Goal: Task Accomplishment & Management: Manage account settings

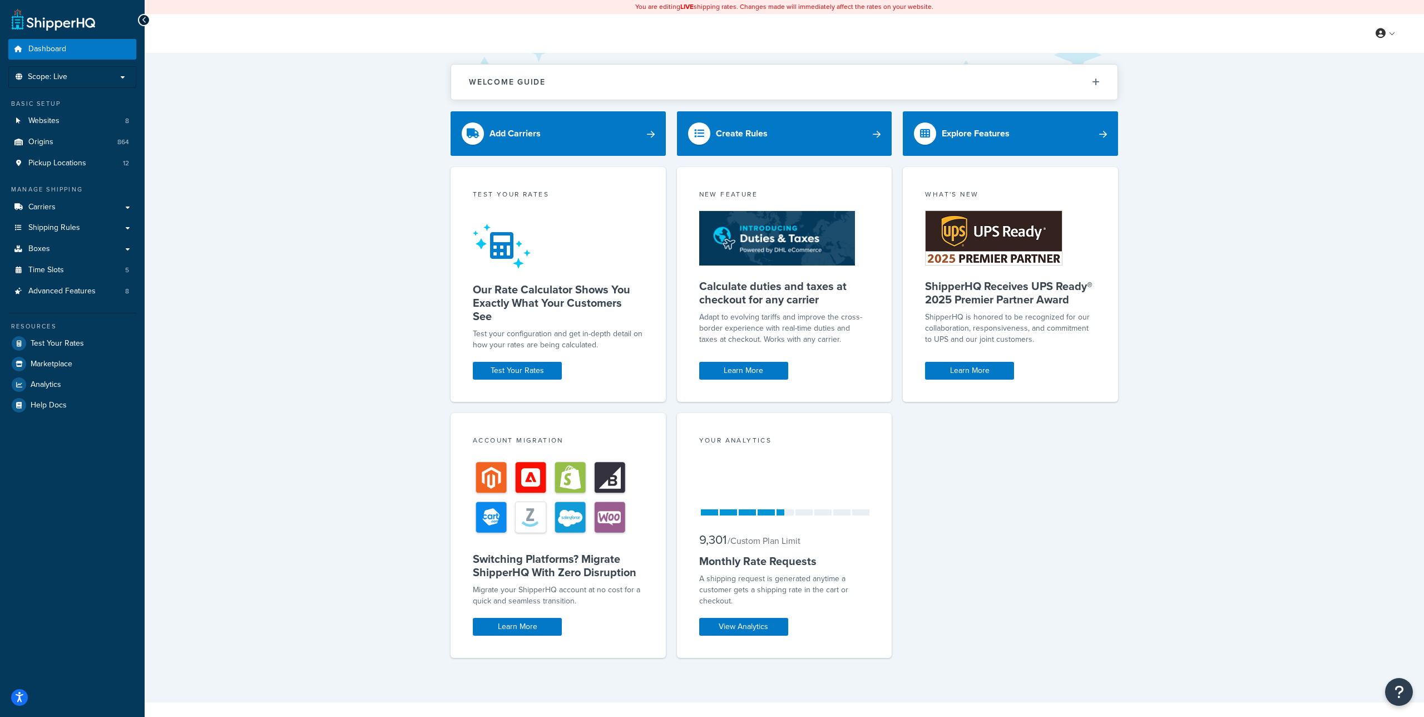
click at [1008, 461] on div "Test your rates Our Rate Calculator Shows You Exactly What Your Customers See T…" at bounding box center [785, 417] width 668 height 501
click at [90, 298] on link "Advanced Features 8" at bounding box center [72, 291] width 128 height 21
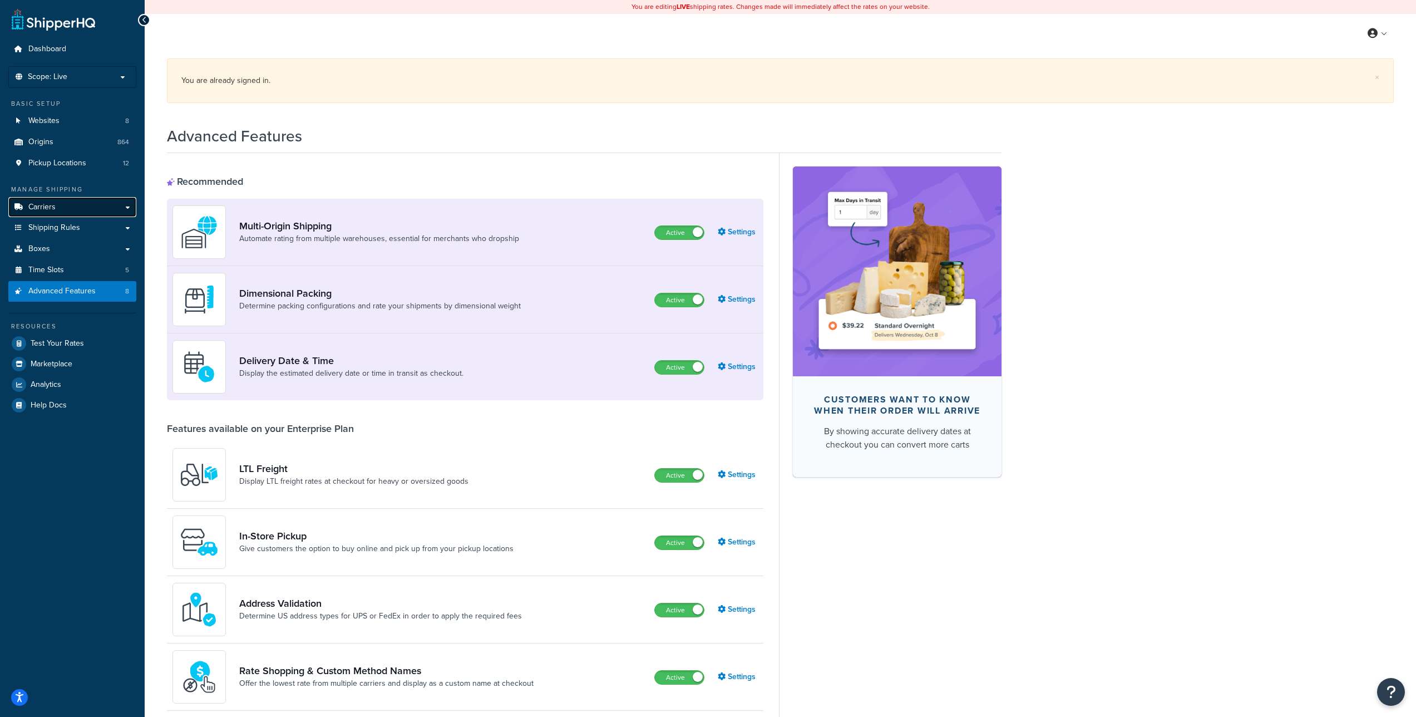
click at [63, 205] on link "Carriers" at bounding box center [72, 207] width 128 height 21
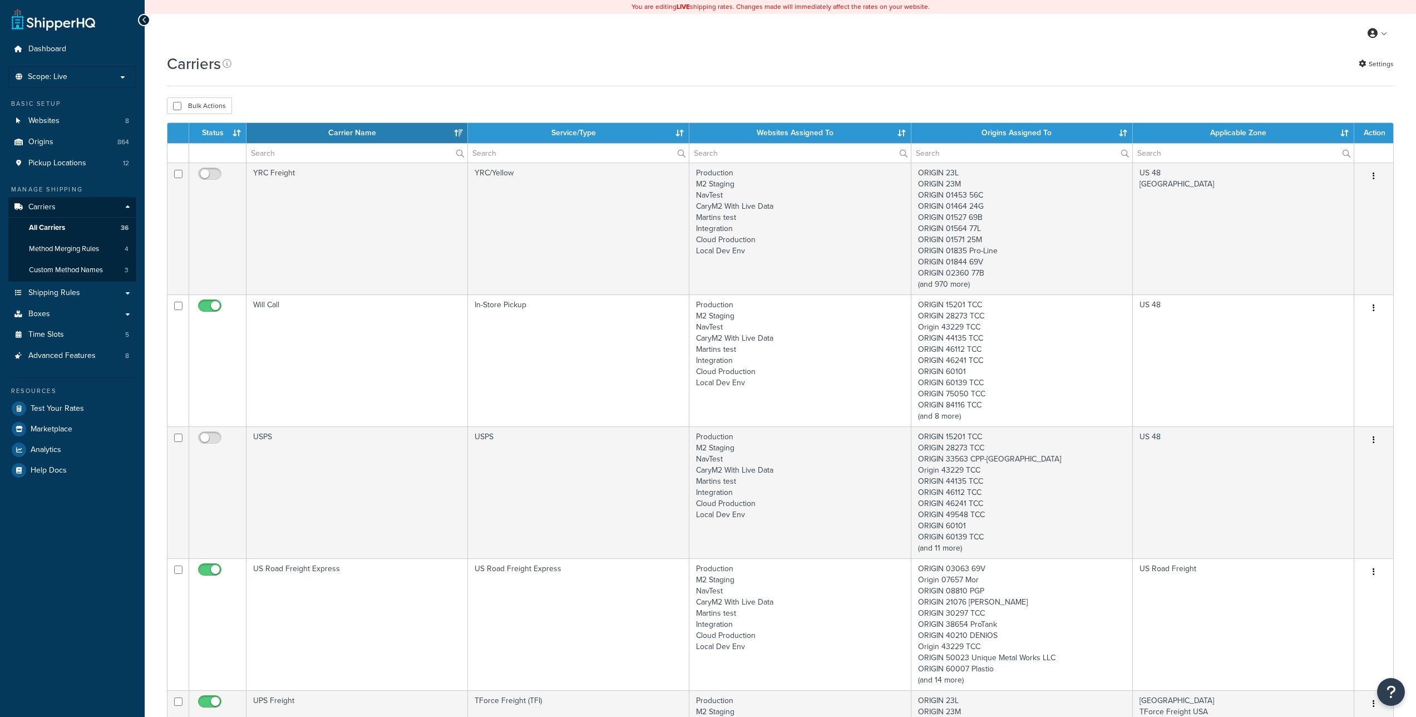
select select "15"
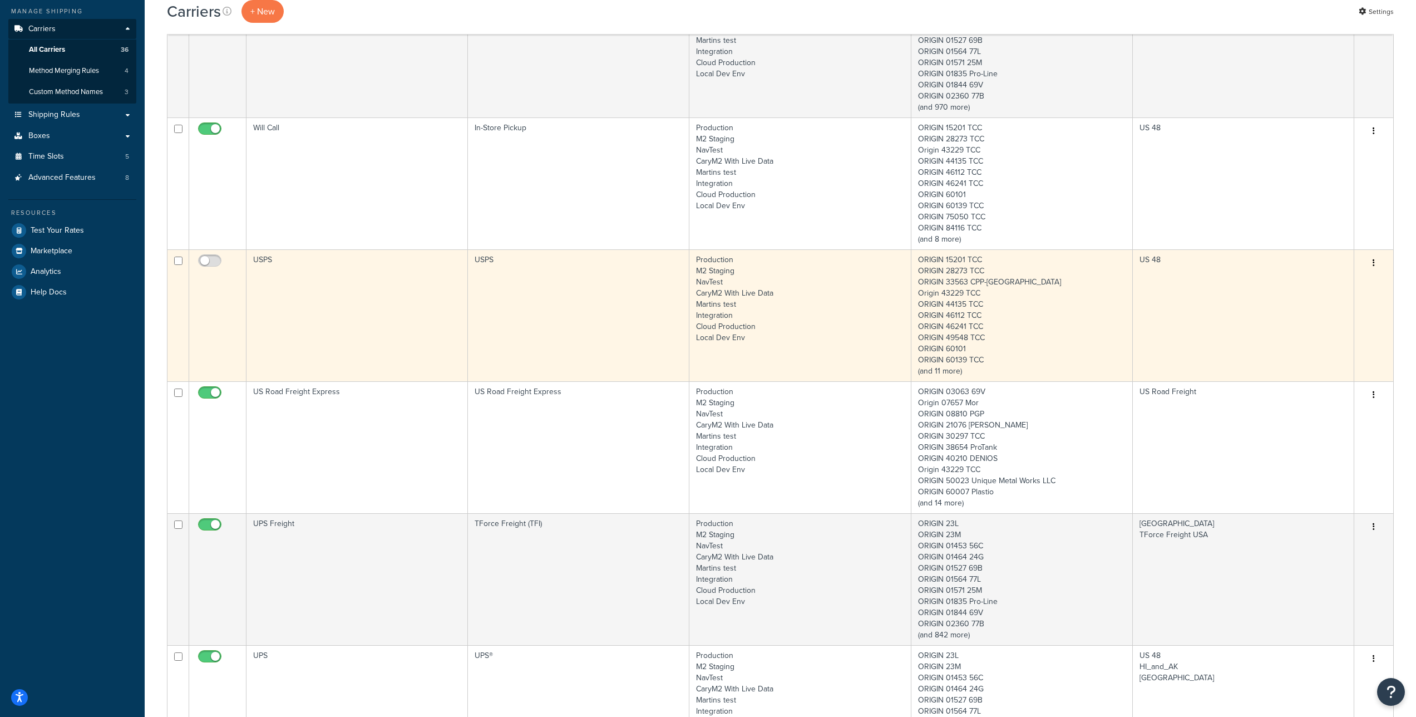
scroll to position [190, 0]
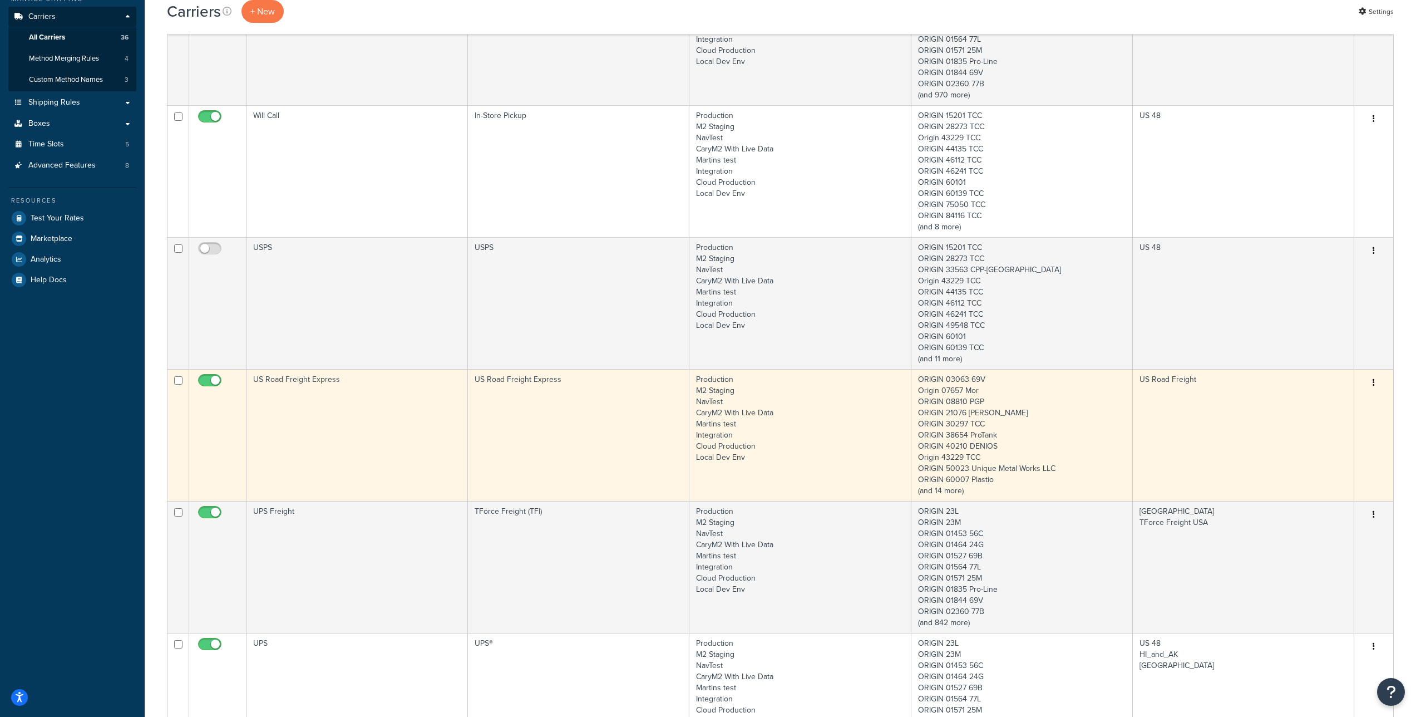
click at [308, 376] on td "US Road Freight Express" at bounding box center [356, 435] width 221 height 132
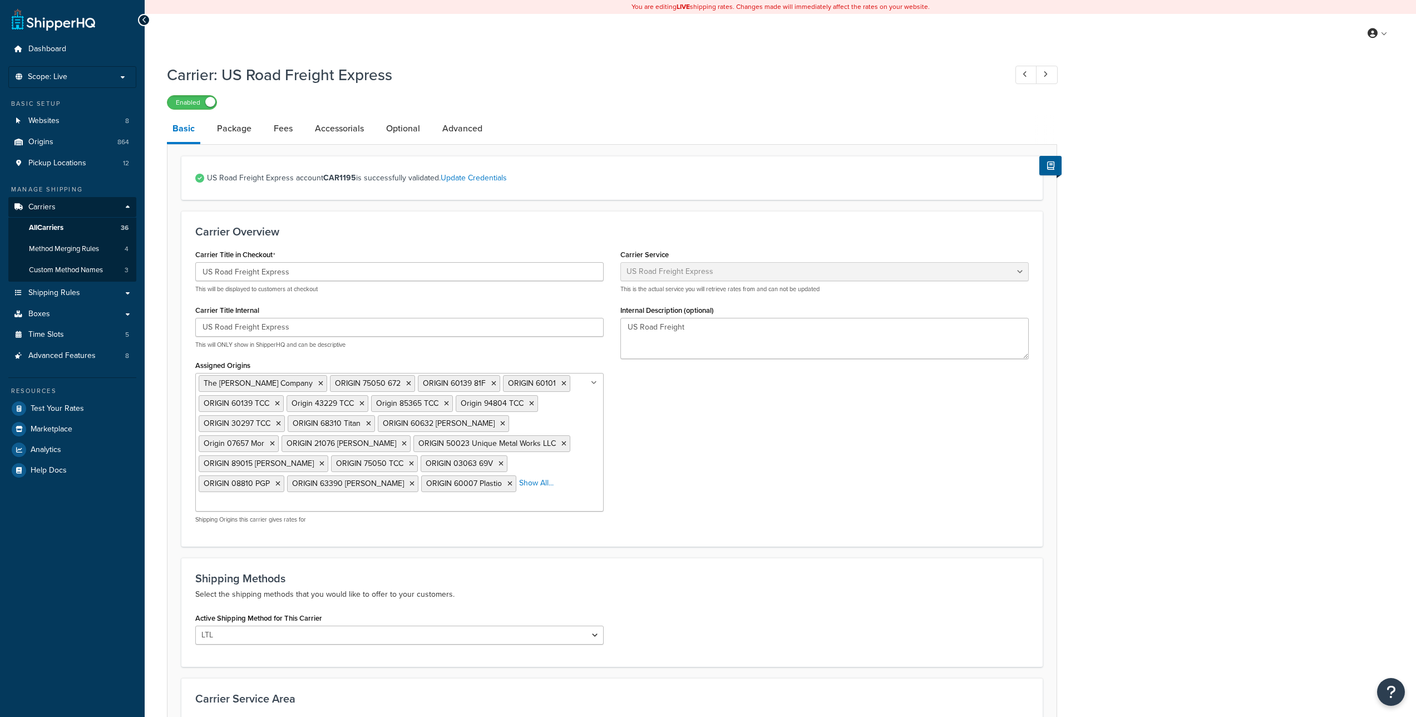
select select "usRoadFreight"
click at [438, 126] on link "Advanced" at bounding box center [462, 128] width 51 height 27
select select "false"
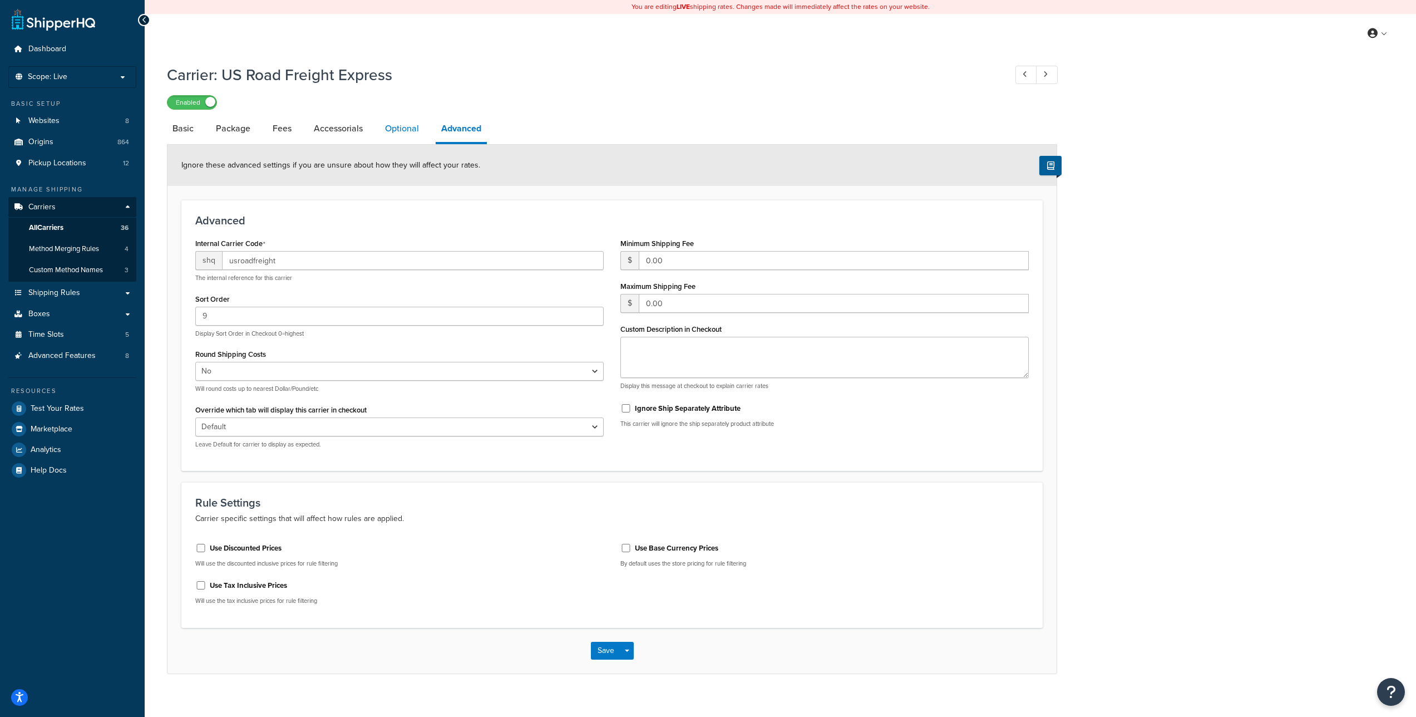
click at [379, 126] on link "Optional" at bounding box center [401, 128] width 45 height 27
select select "250"
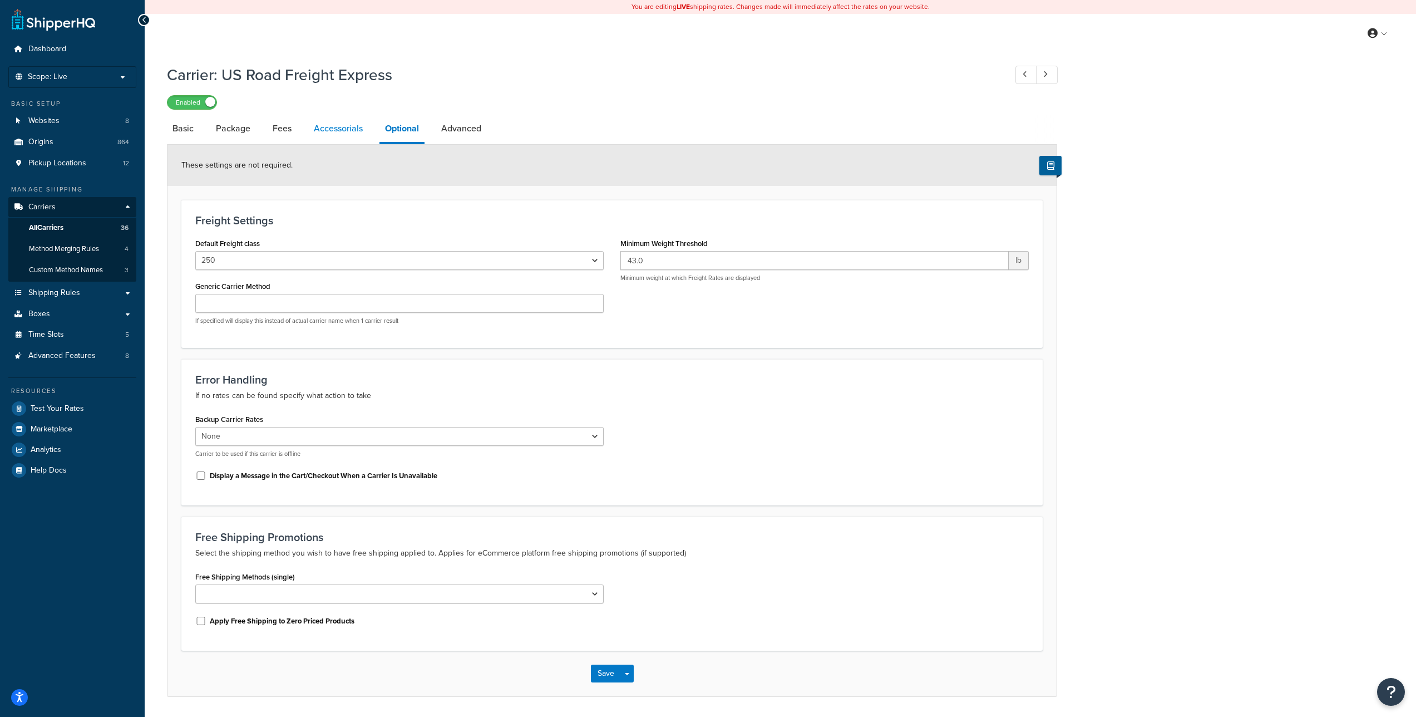
click at [328, 130] on link "Accessorials" at bounding box center [338, 128] width 60 height 27
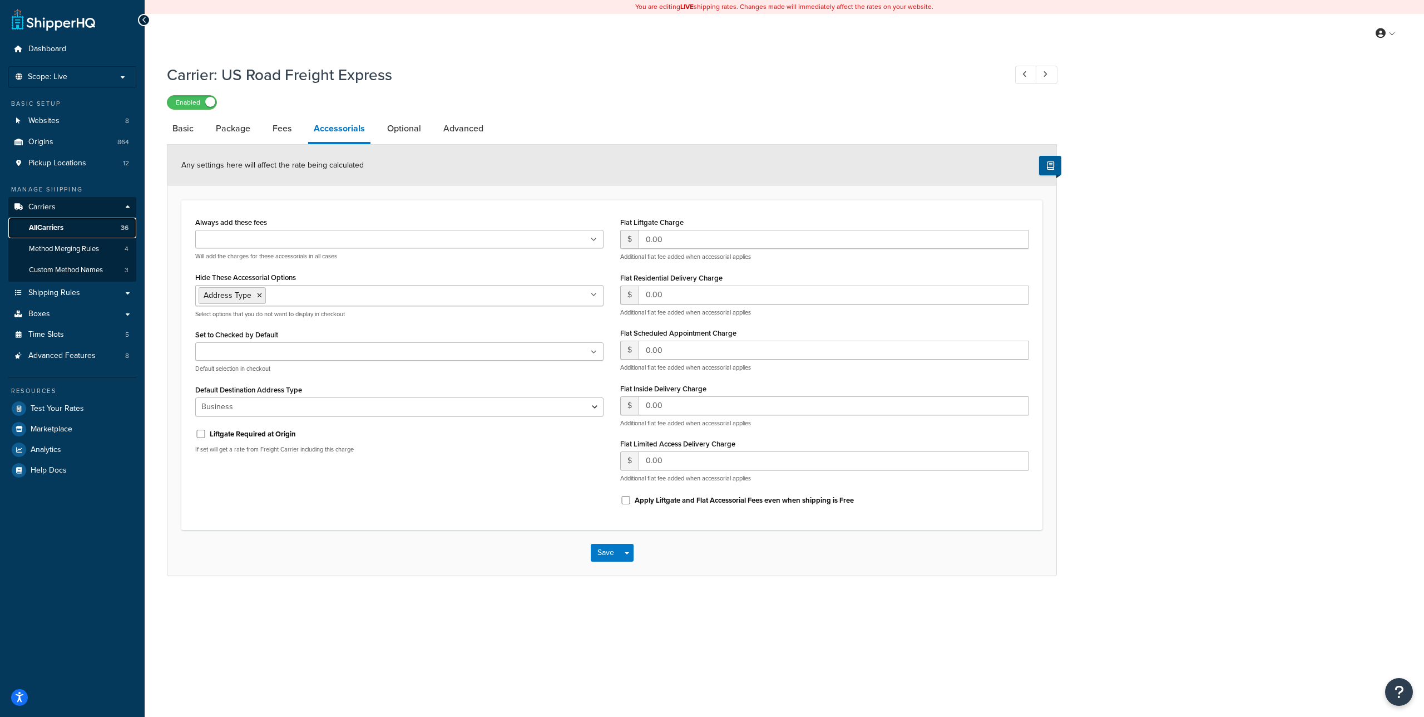
click at [67, 226] on link "All Carriers 36" at bounding box center [72, 228] width 128 height 21
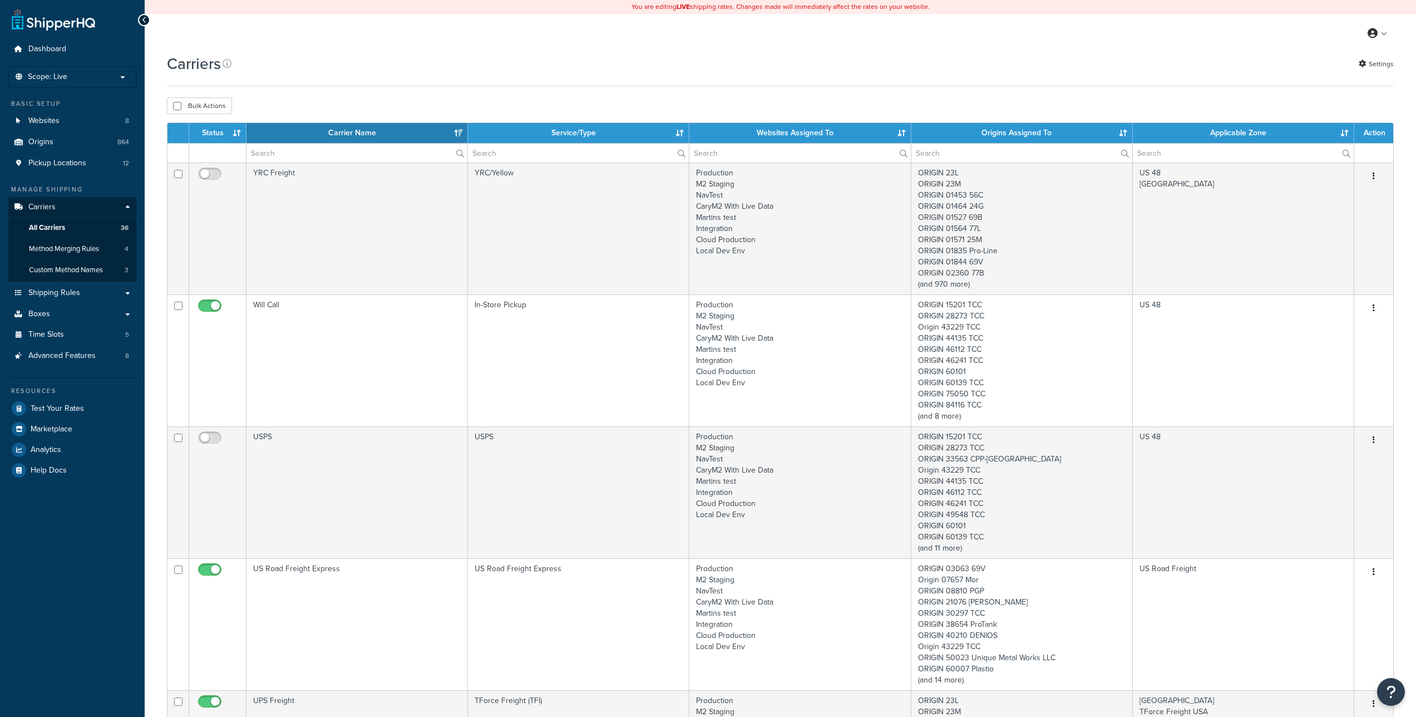
select select "15"
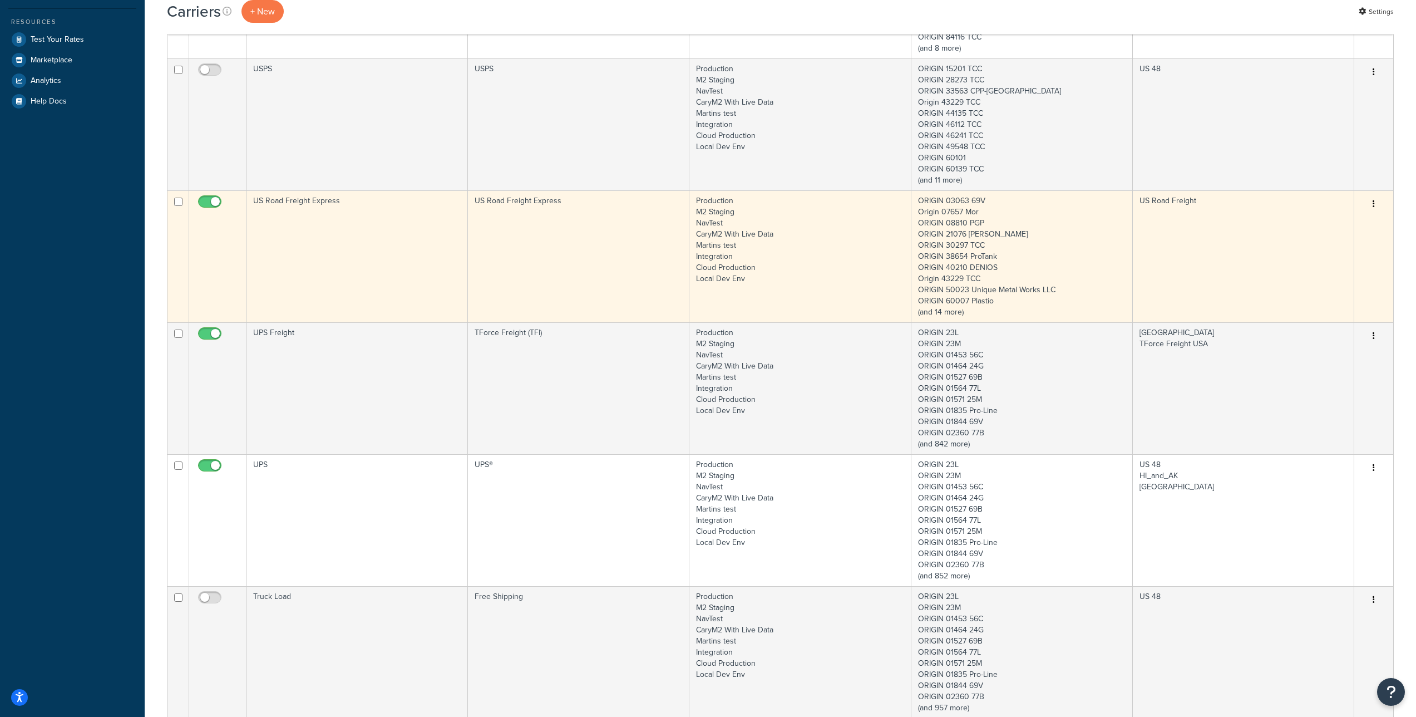
scroll to position [379, 0]
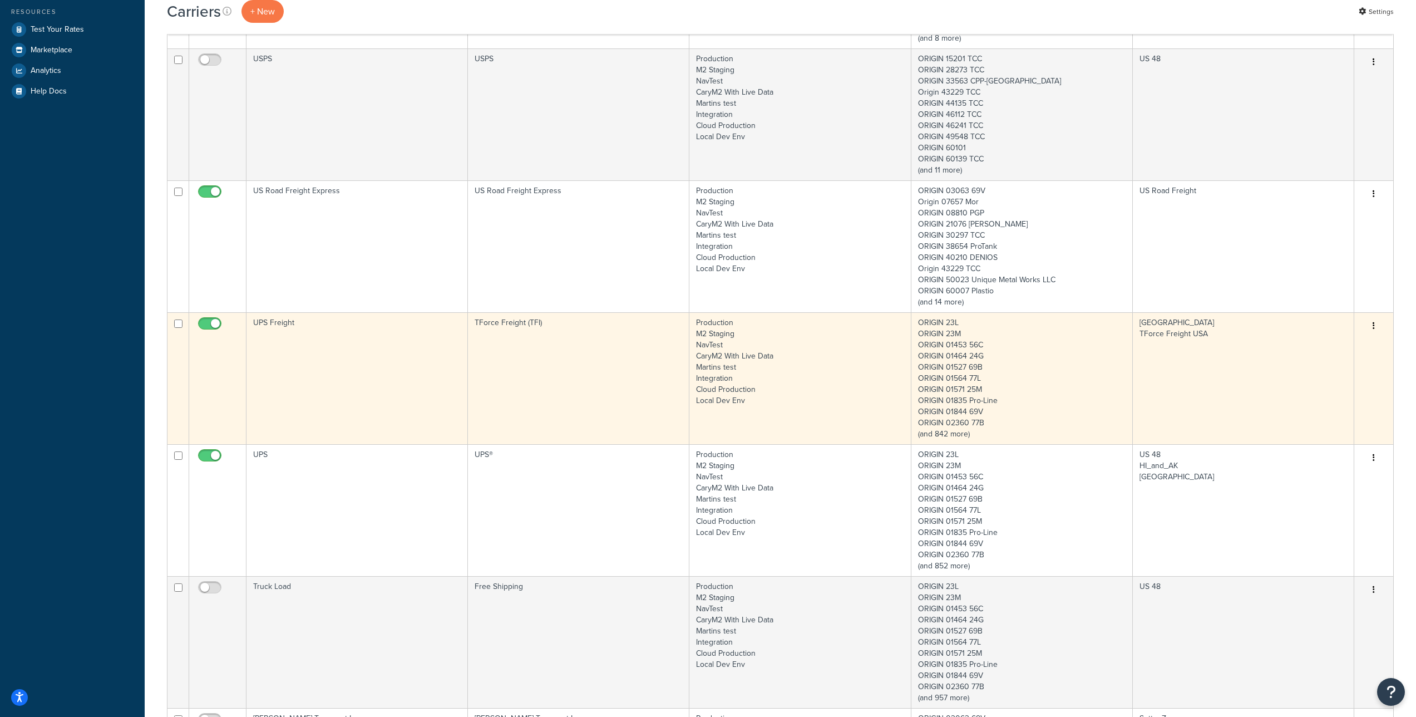
click at [287, 323] on td "UPS Freight" at bounding box center [356, 378] width 221 height 132
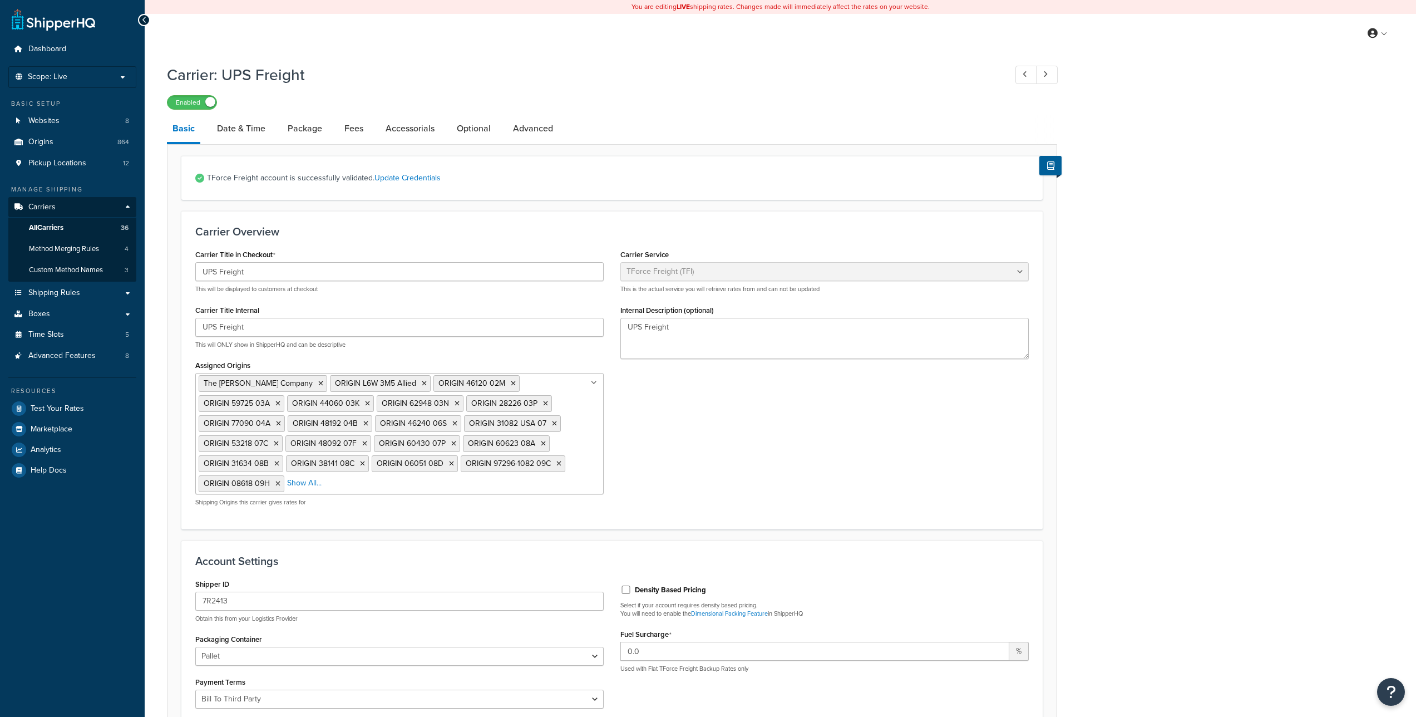
select select "upsFreight"
select select "30"
click at [402, 131] on link "Accessorials" at bounding box center [410, 128] width 60 height 27
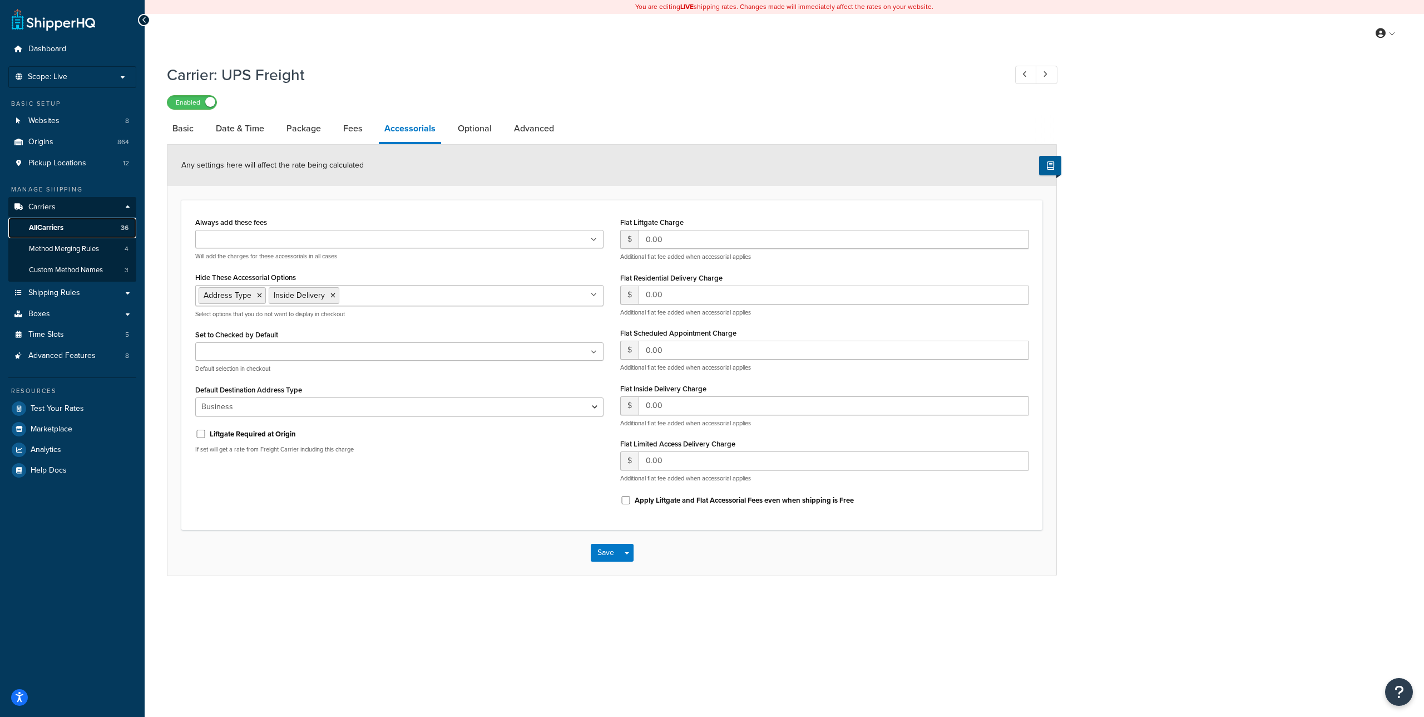
click at [66, 226] on link "All Carriers 36" at bounding box center [72, 228] width 128 height 21
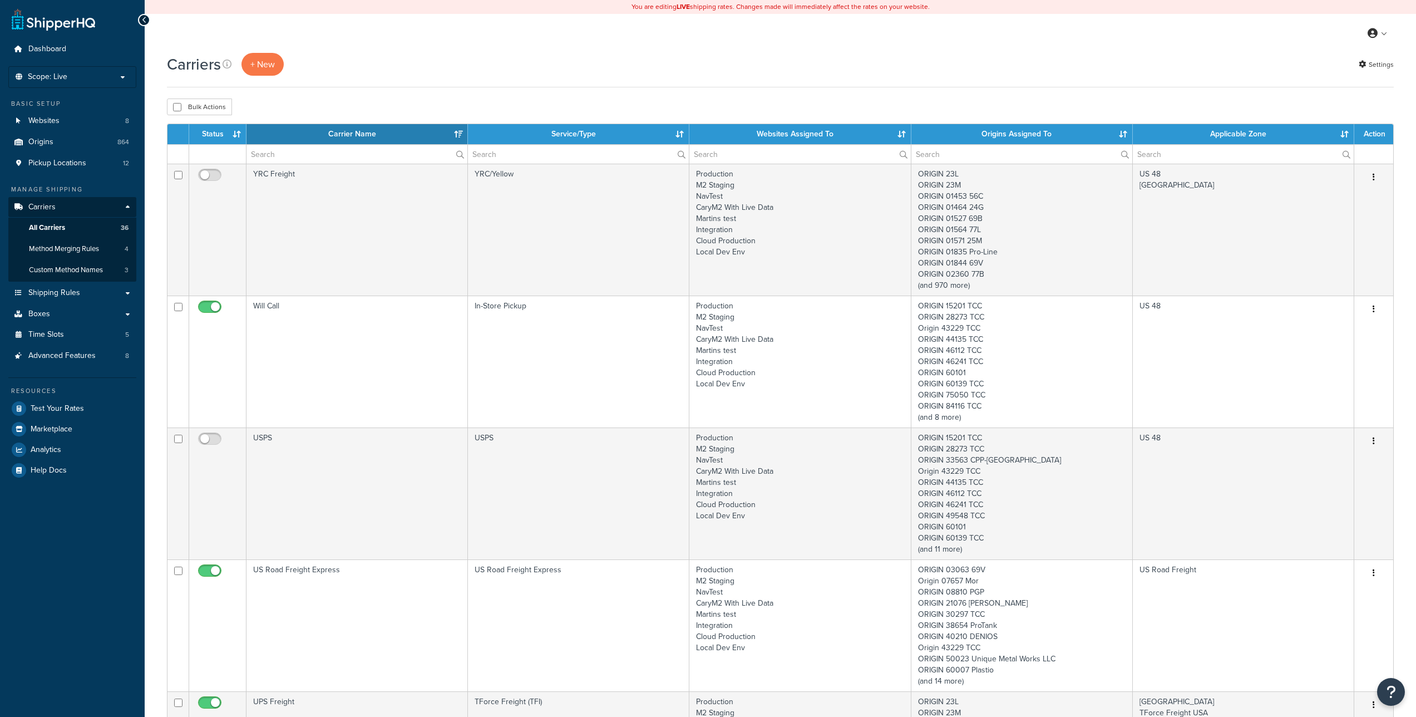
select select "15"
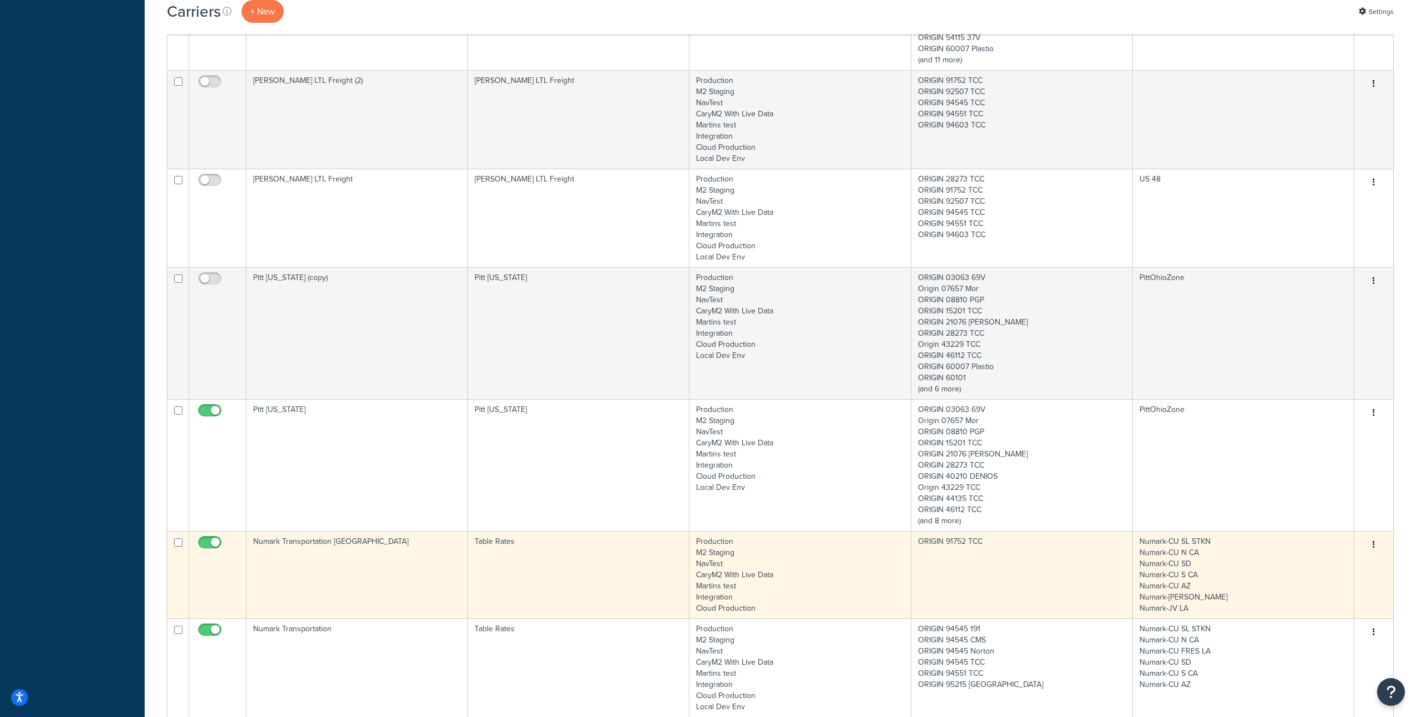
scroll to position [1569, 0]
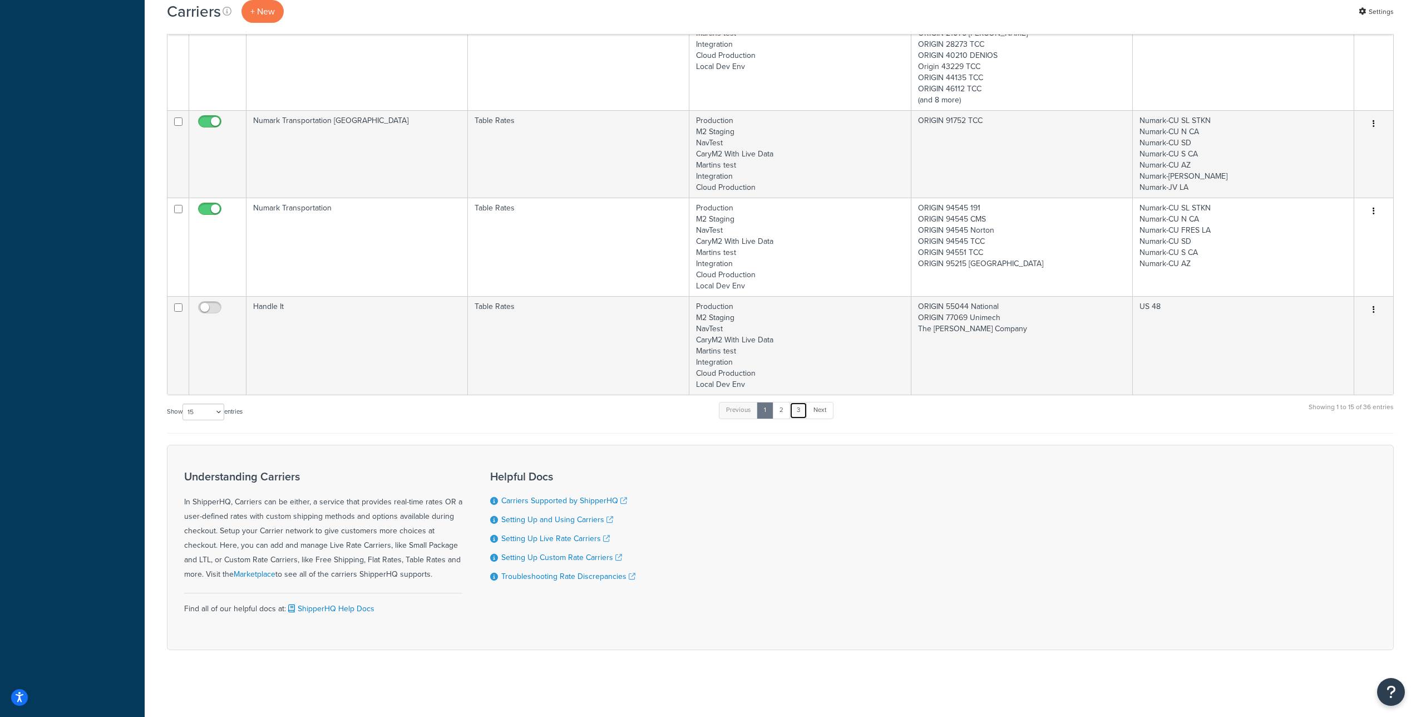
click at [802, 411] on link "3" at bounding box center [798, 410] width 18 height 17
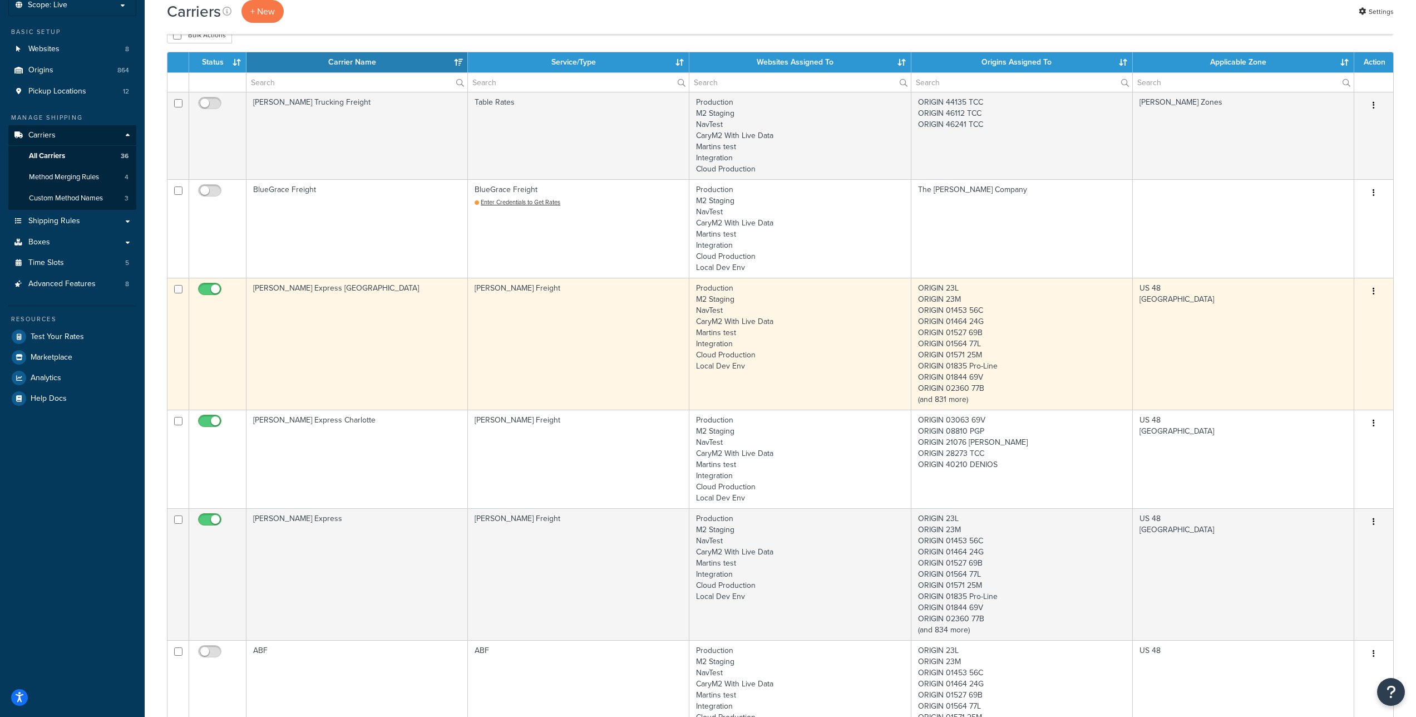
scroll to position [71, 0]
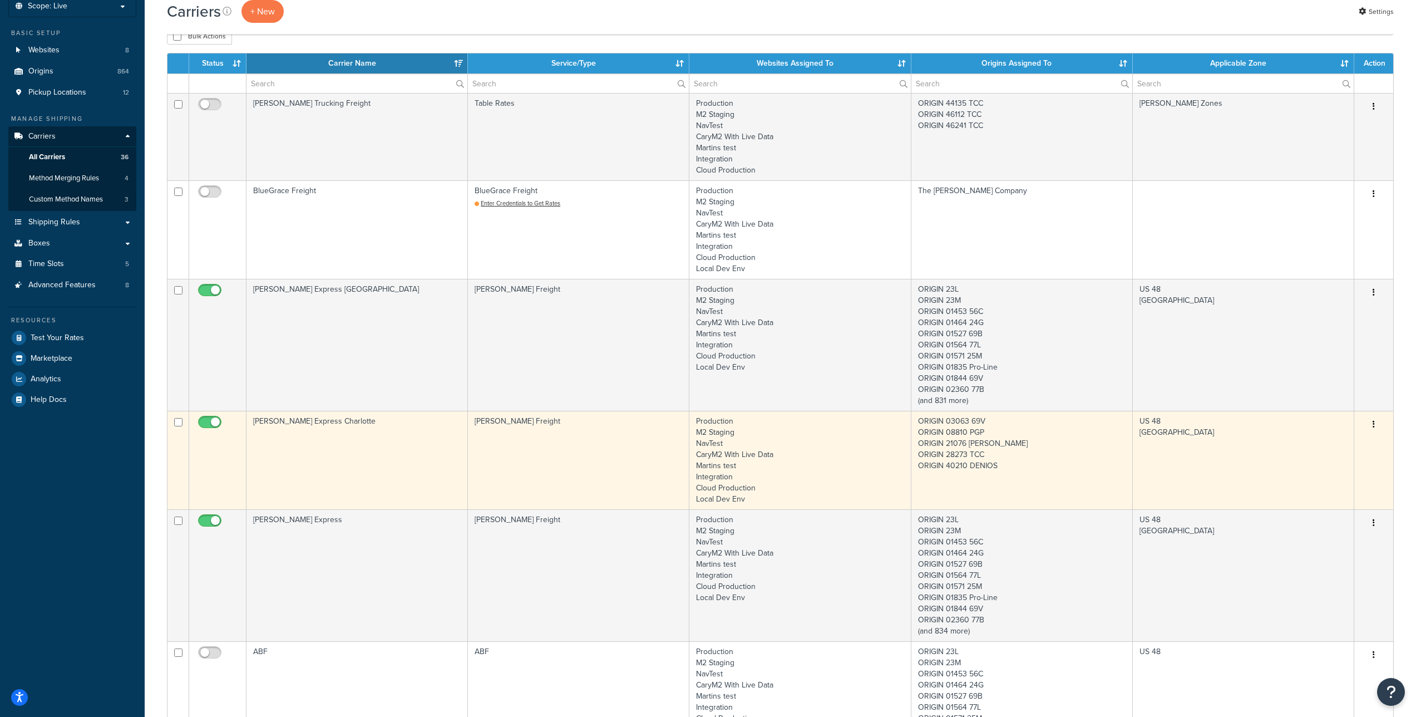
click at [294, 419] on td "[PERSON_NAME] Express Charlotte" at bounding box center [356, 460] width 221 height 98
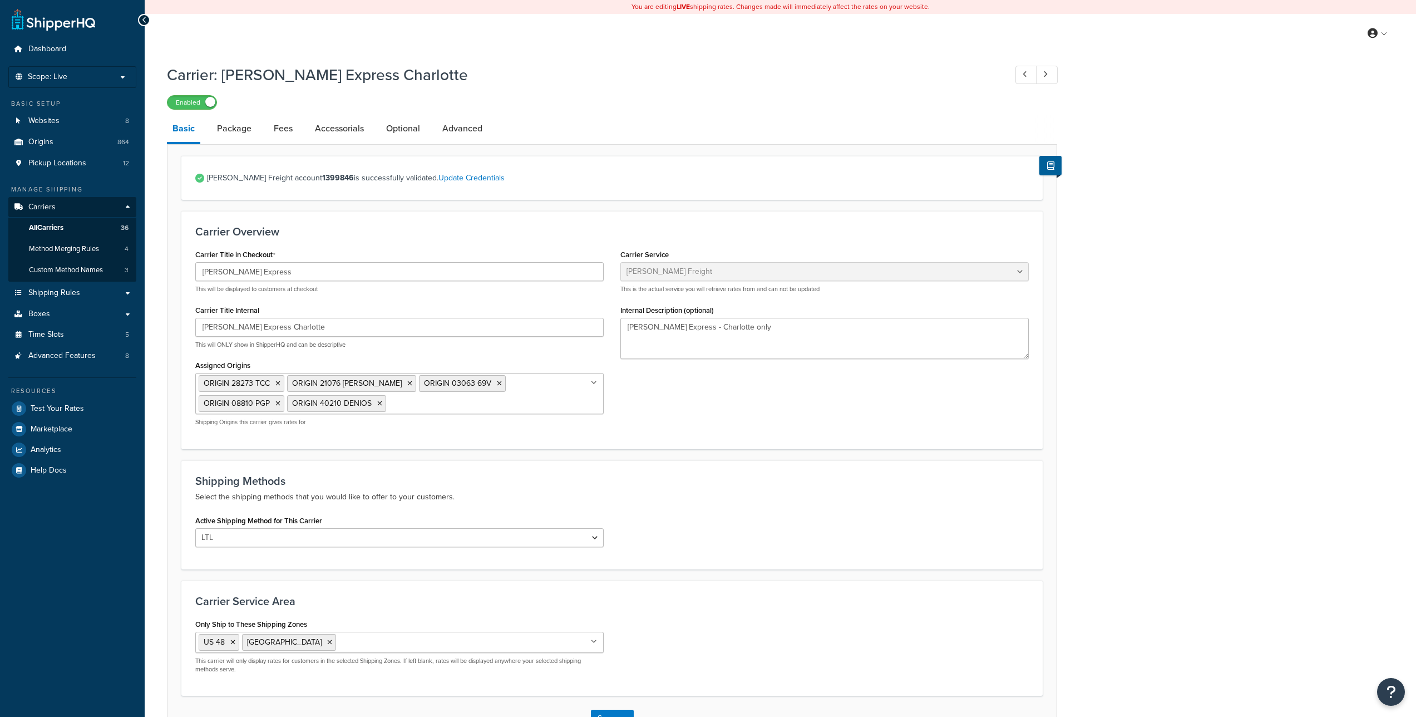
select select "averittFreight"
click at [342, 128] on link "Accessorials" at bounding box center [339, 128] width 60 height 27
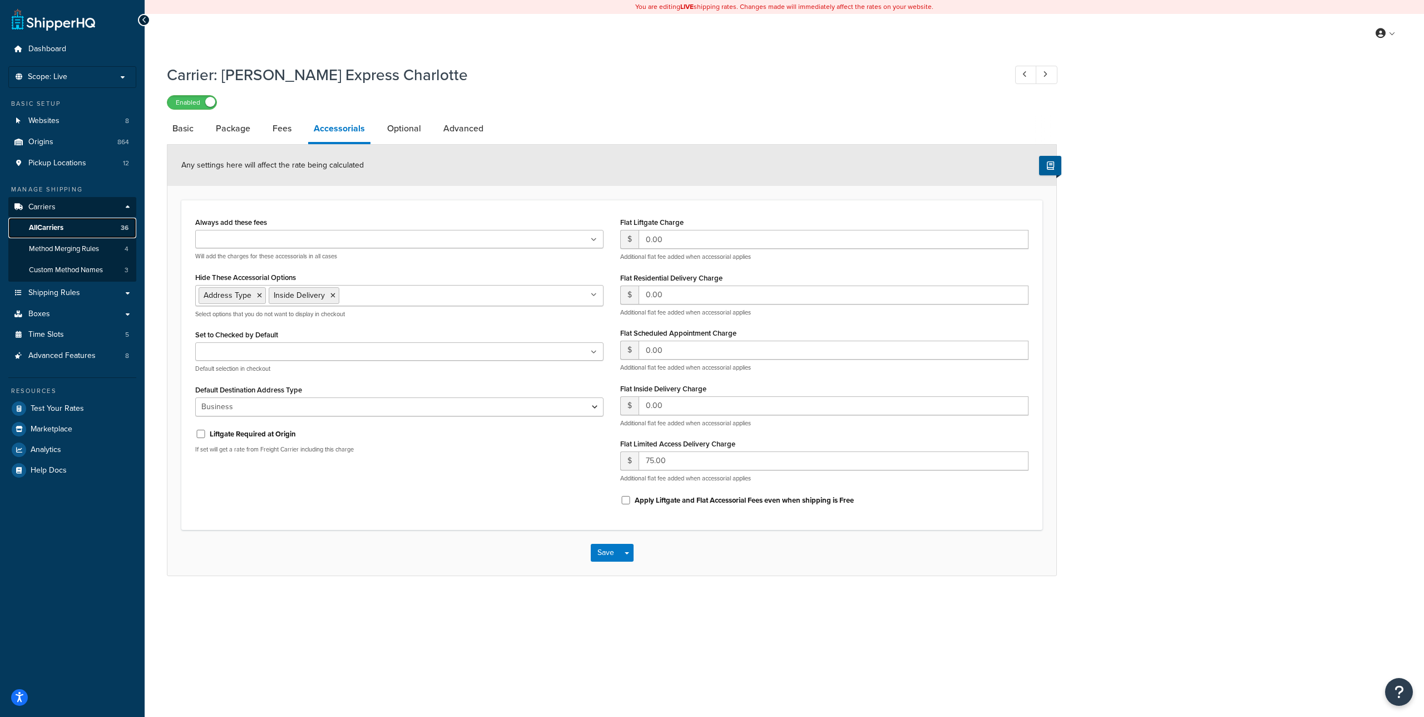
click at [62, 224] on span "All Carriers" at bounding box center [46, 227] width 34 height 9
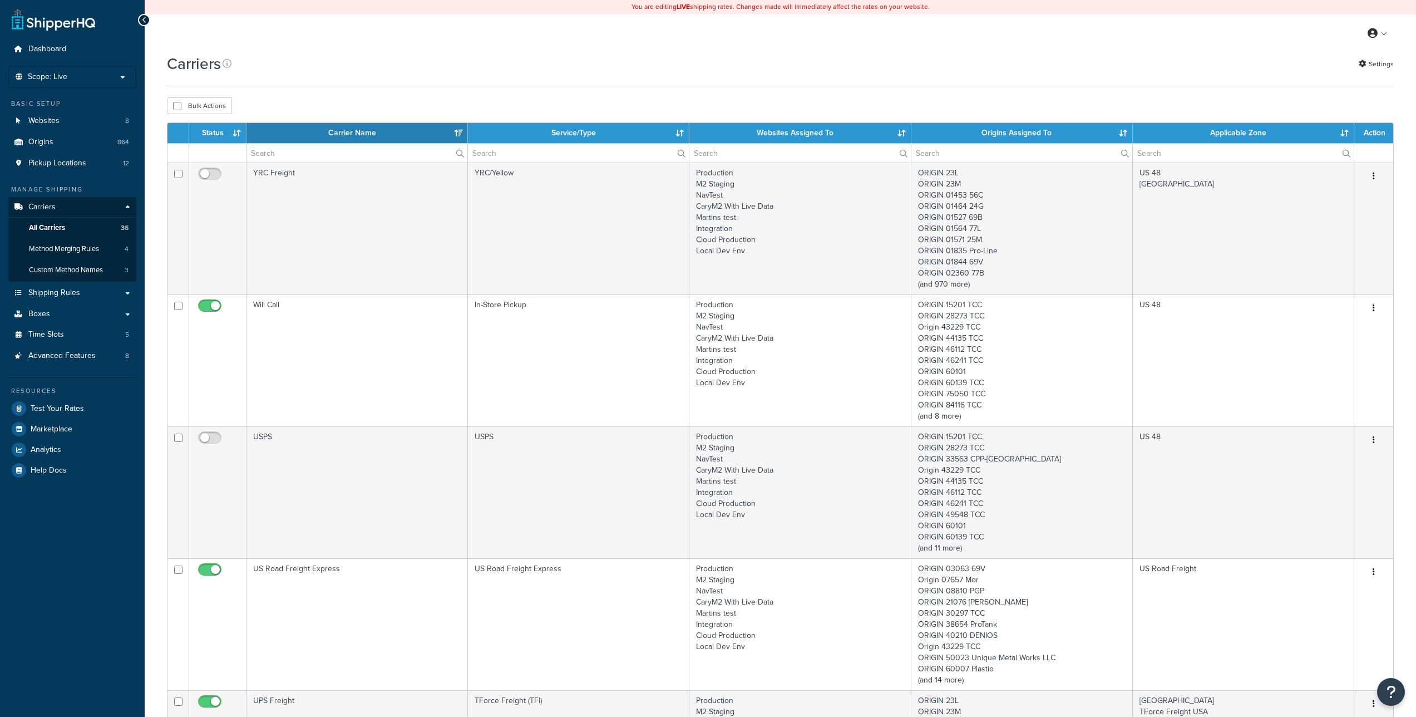
select select "15"
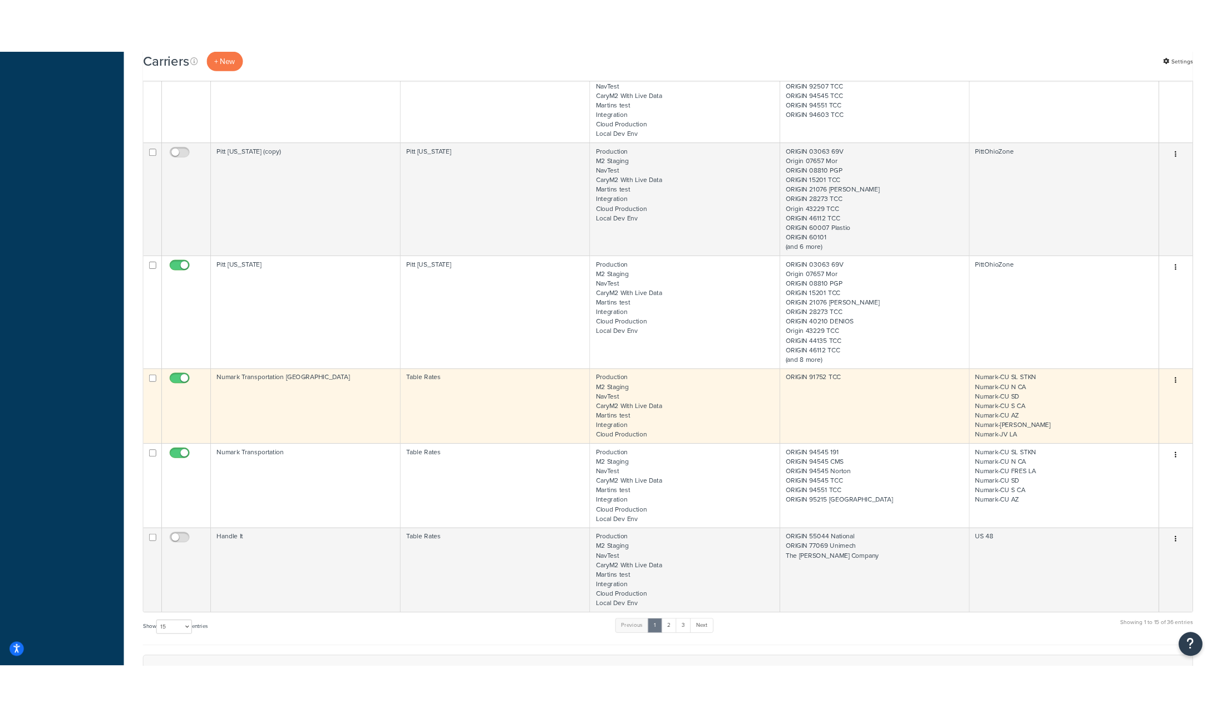
scroll to position [1311, 0]
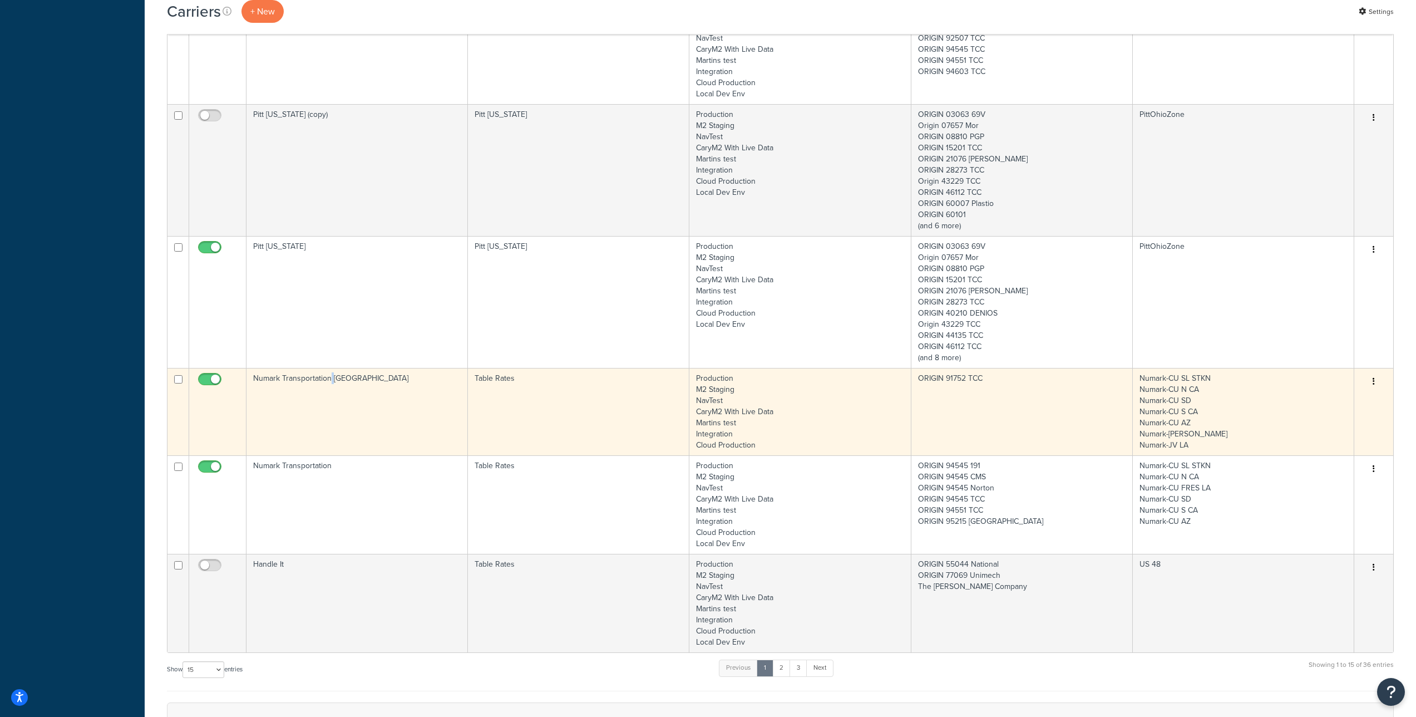
click at [1371, 376] on button "button" at bounding box center [1374, 382] width 16 height 18
click at [1315, 400] on link "Edit" at bounding box center [1329, 403] width 88 height 23
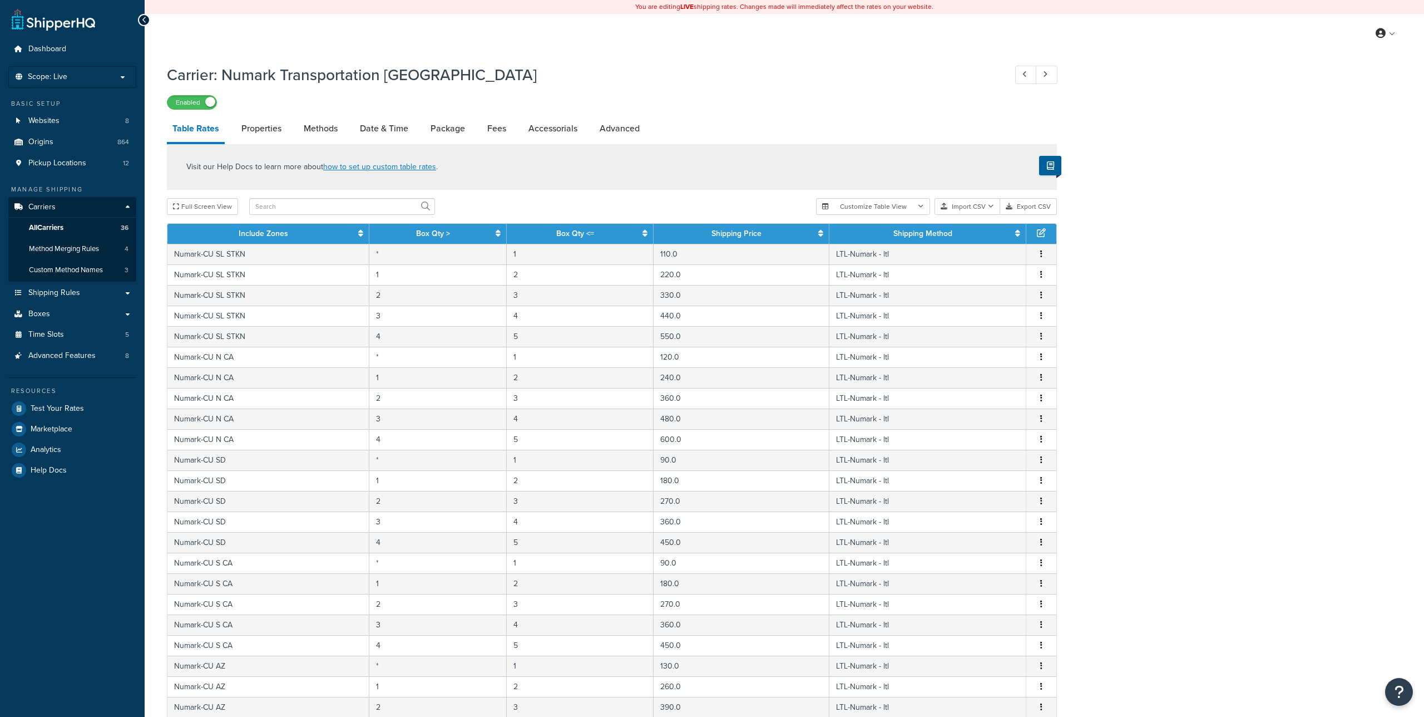
select select "25"
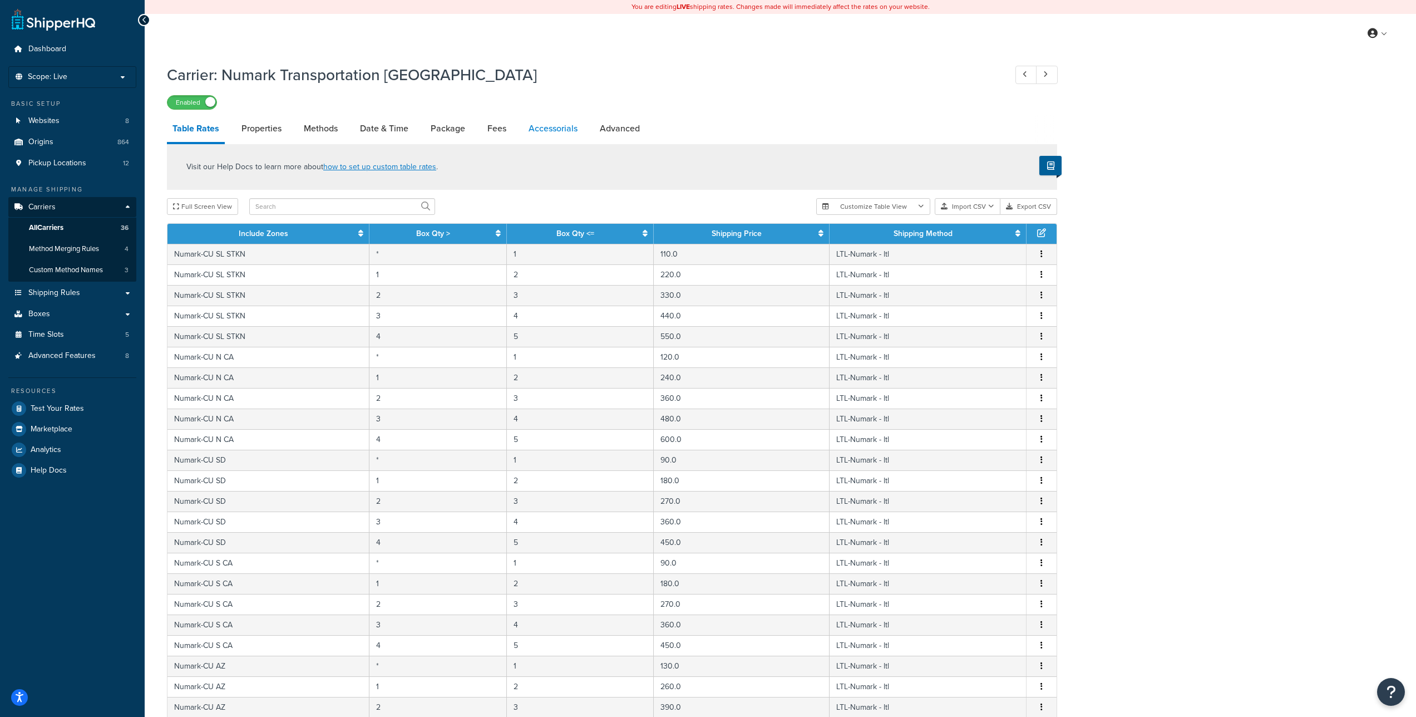
click at [545, 125] on link "Accessorials" at bounding box center [553, 128] width 60 height 27
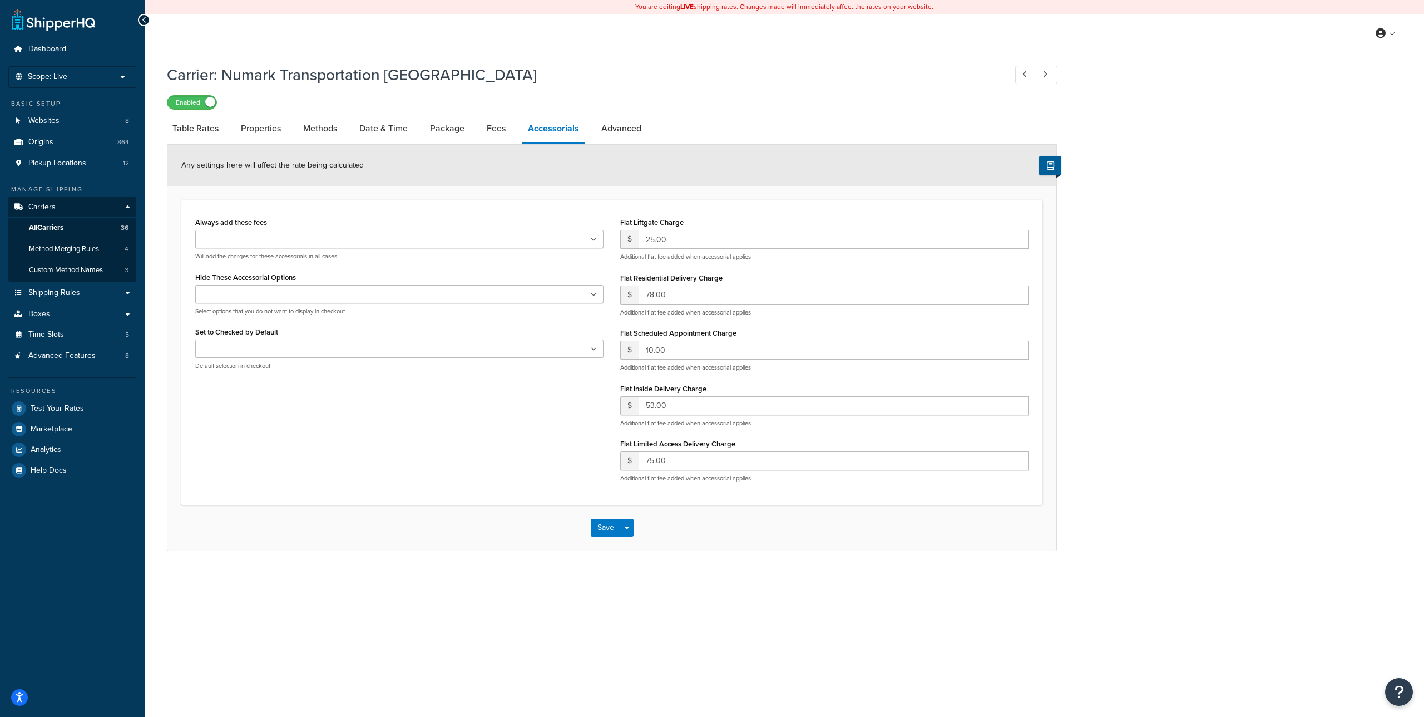
click at [362, 297] on ul at bounding box center [399, 294] width 408 height 18
click at [512, 492] on div "Always add these fees Liftgate Address Type Scheduled Appointment Inside Delive…" at bounding box center [611, 352] width 861 height 305
click at [611, 527] on button "Save" at bounding box center [606, 527] width 30 height 18
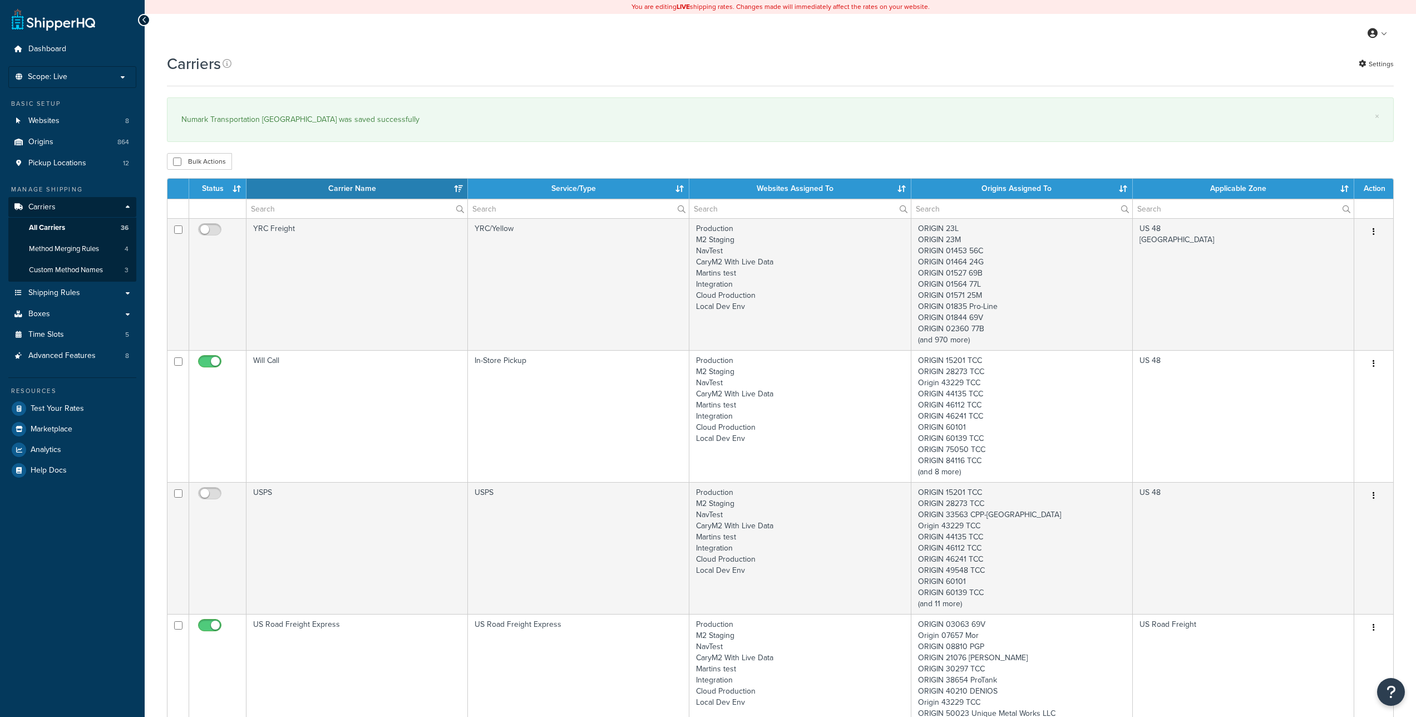
select select "15"
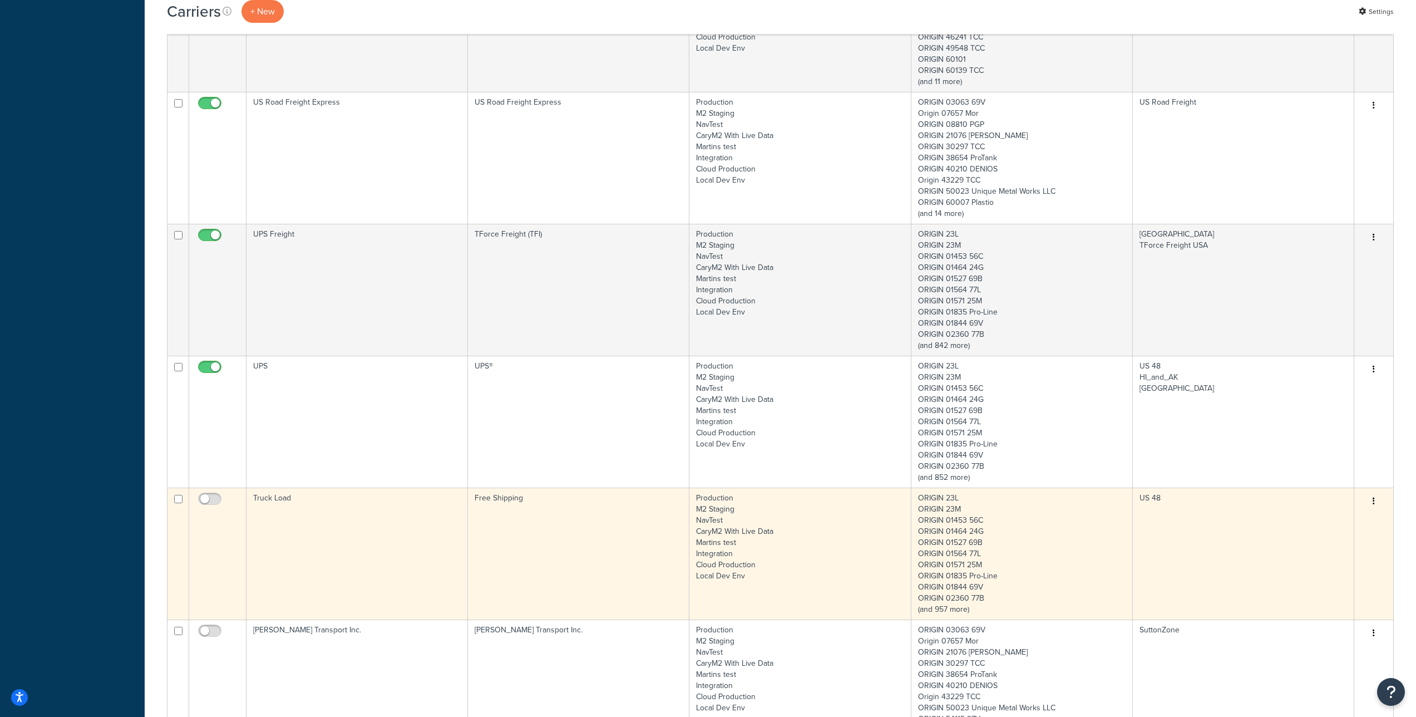
scroll to position [525, 0]
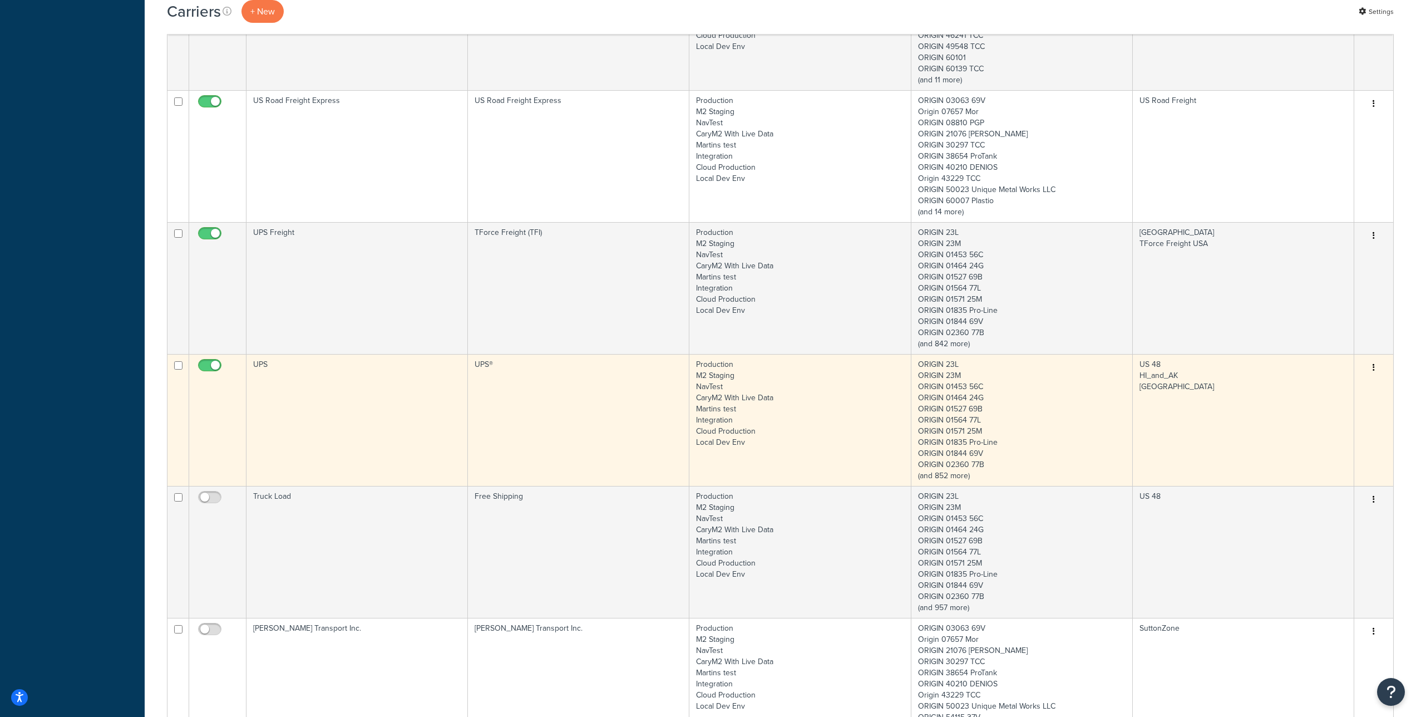
click at [1375, 371] on button "button" at bounding box center [1374, 368] width 16 height 18
click at [1322, 385] on link "Edit" at bounding box center [1329, 389] width 88 height 23
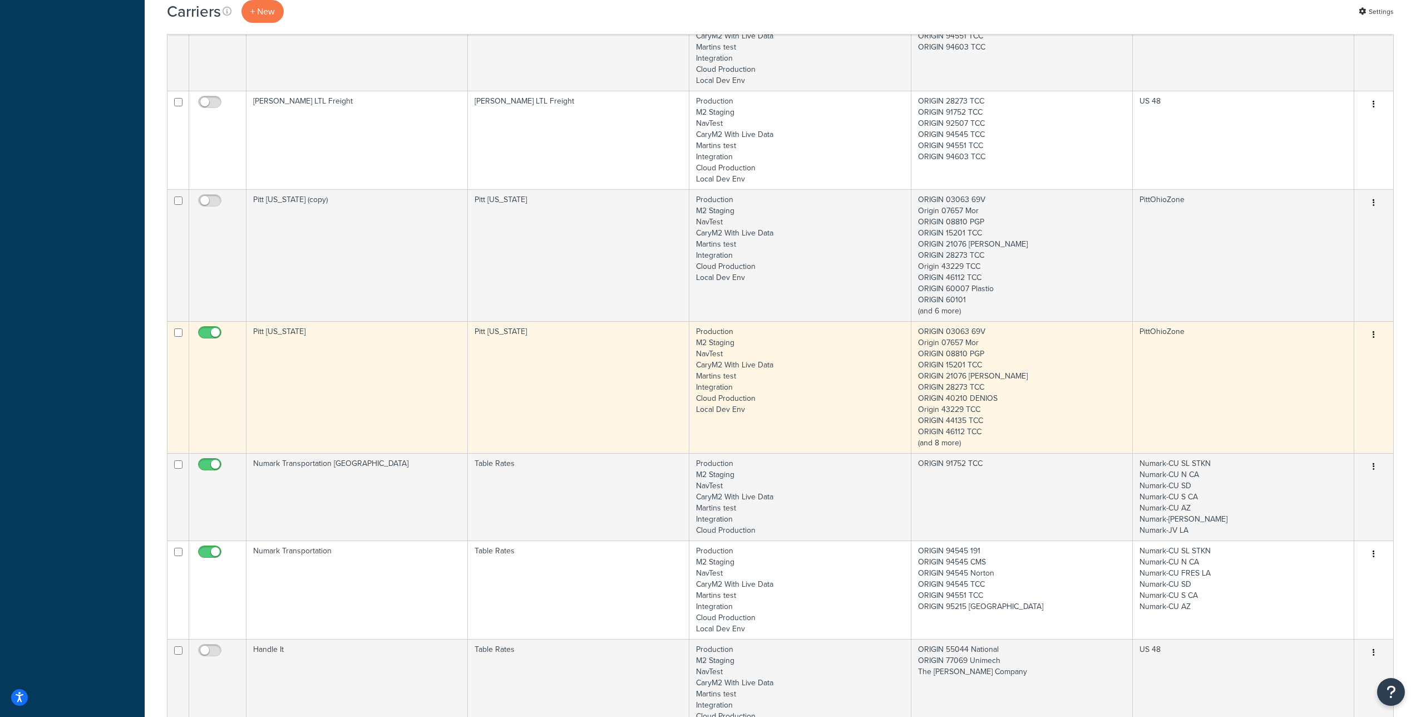
scroll to position [1317, 0]
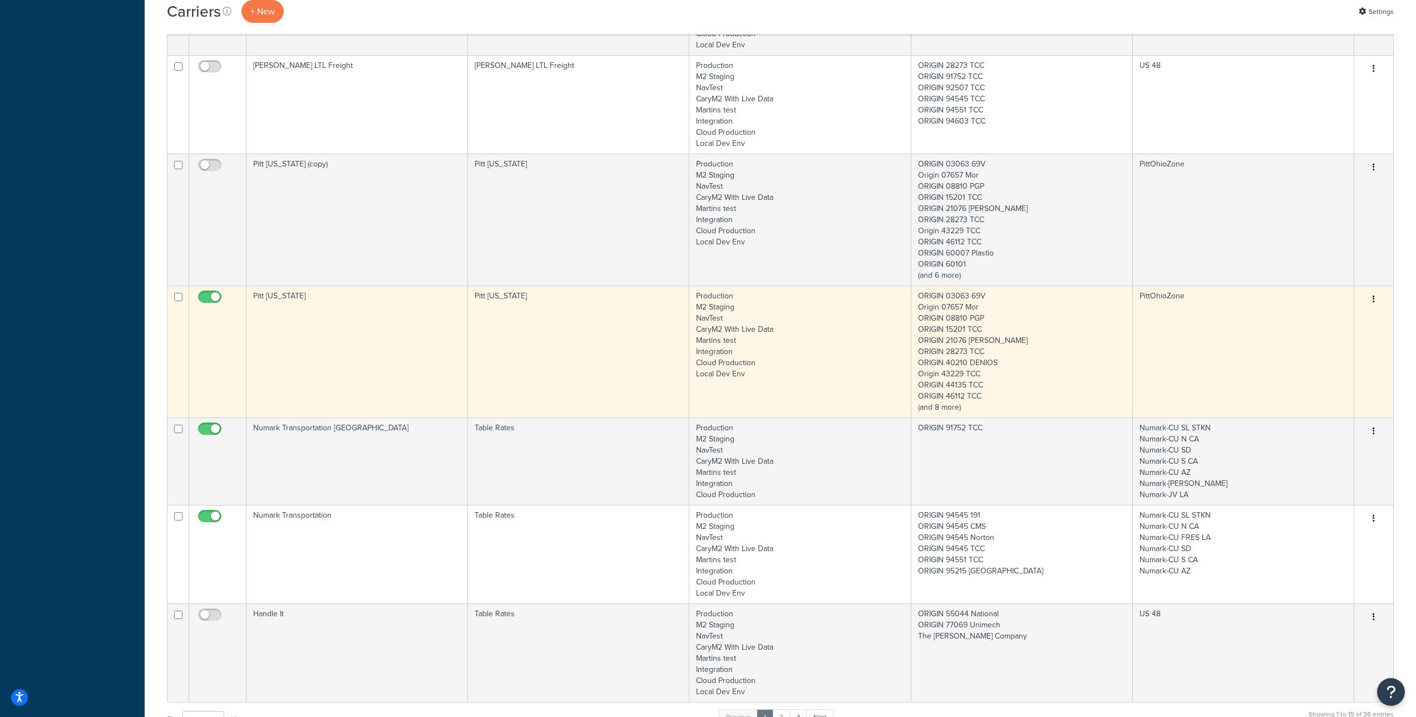
click at [1374, 298] on icon "button" at bounding box center [1373, 299] width 2 height 8
click at [1327, 322] on link "Edit" at bounding box center [1329, 321] width 88 height 23
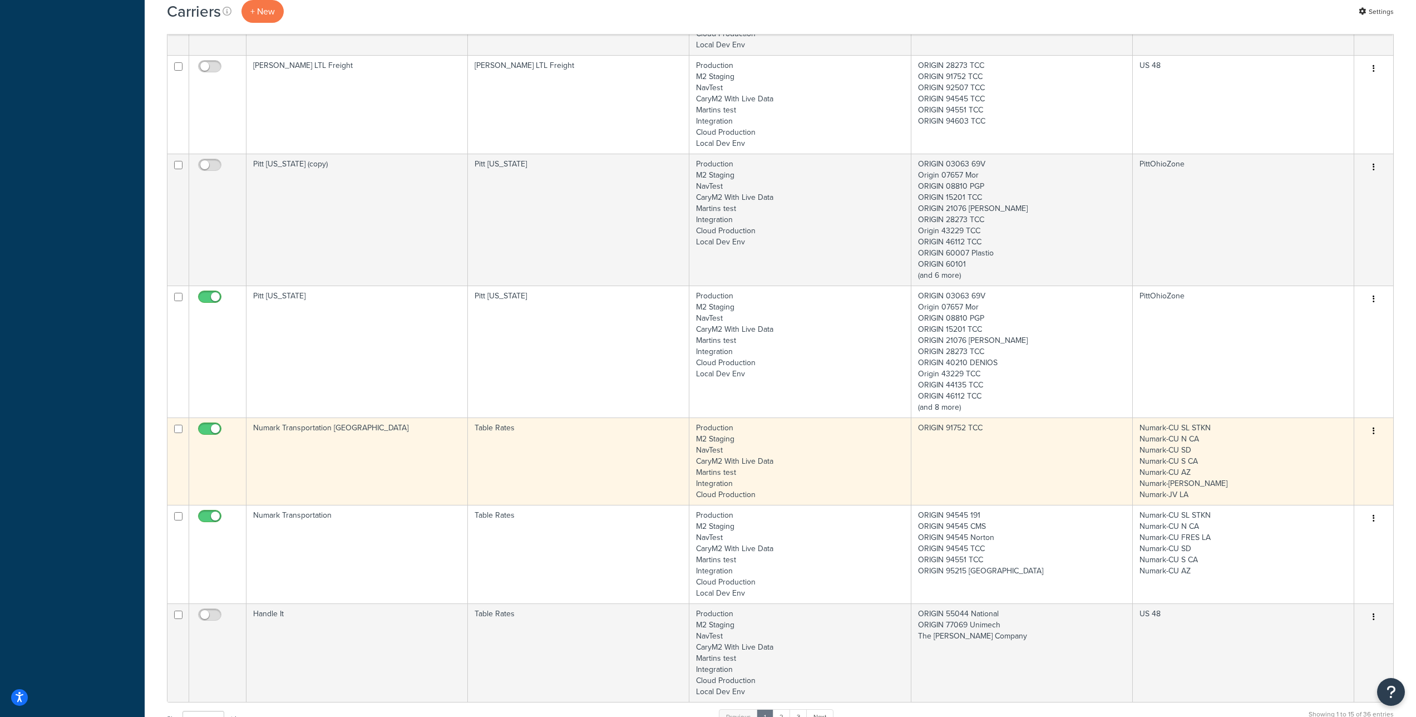
click at [1374, 427] on icon "button" at bounding box center [1373, 431] width 2 height 8
click at [1311, 455] on link "Edit" at bounding box center [1329, 453] width 88 height 23
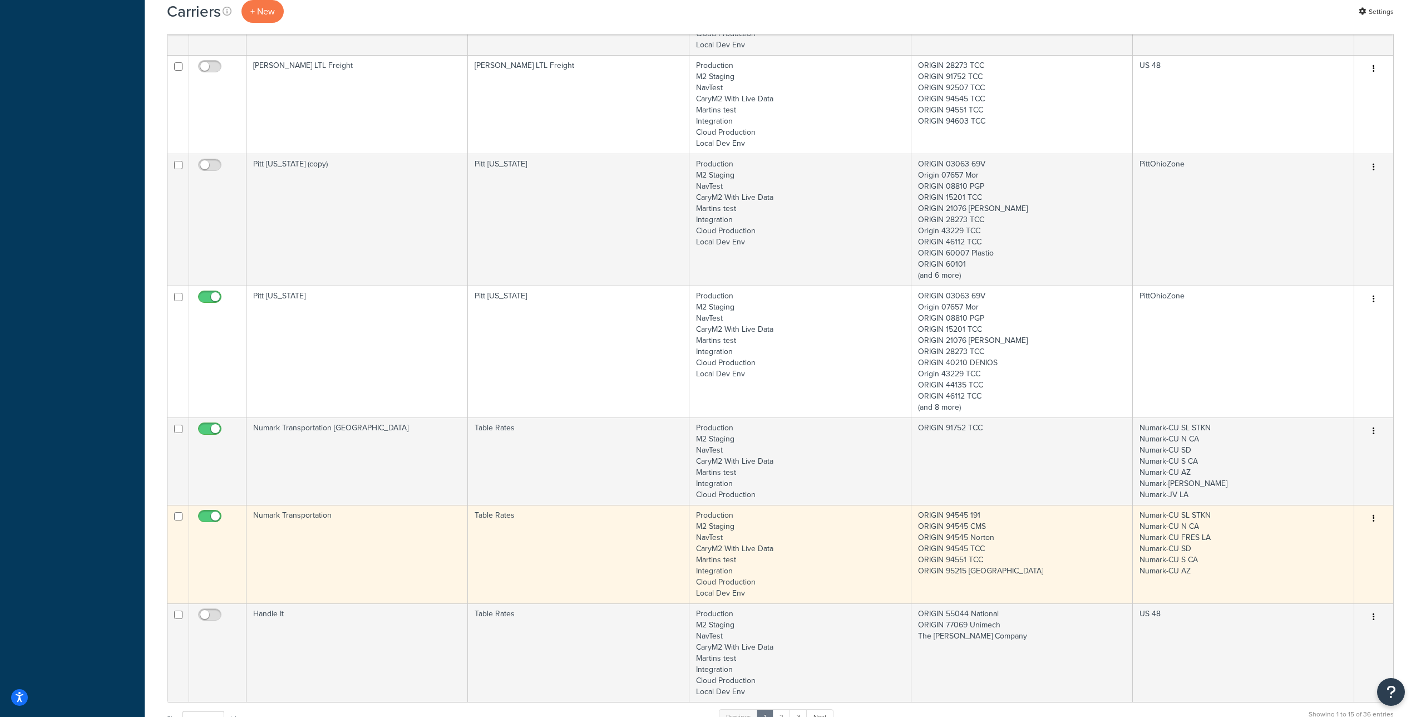
click at [1372, 516] on icon "button" at bounding box center [1373, 518] width 2 height 8
click at [1307, 537] on link "Edit" at bounding box center [1329, 540] width 88 height 23
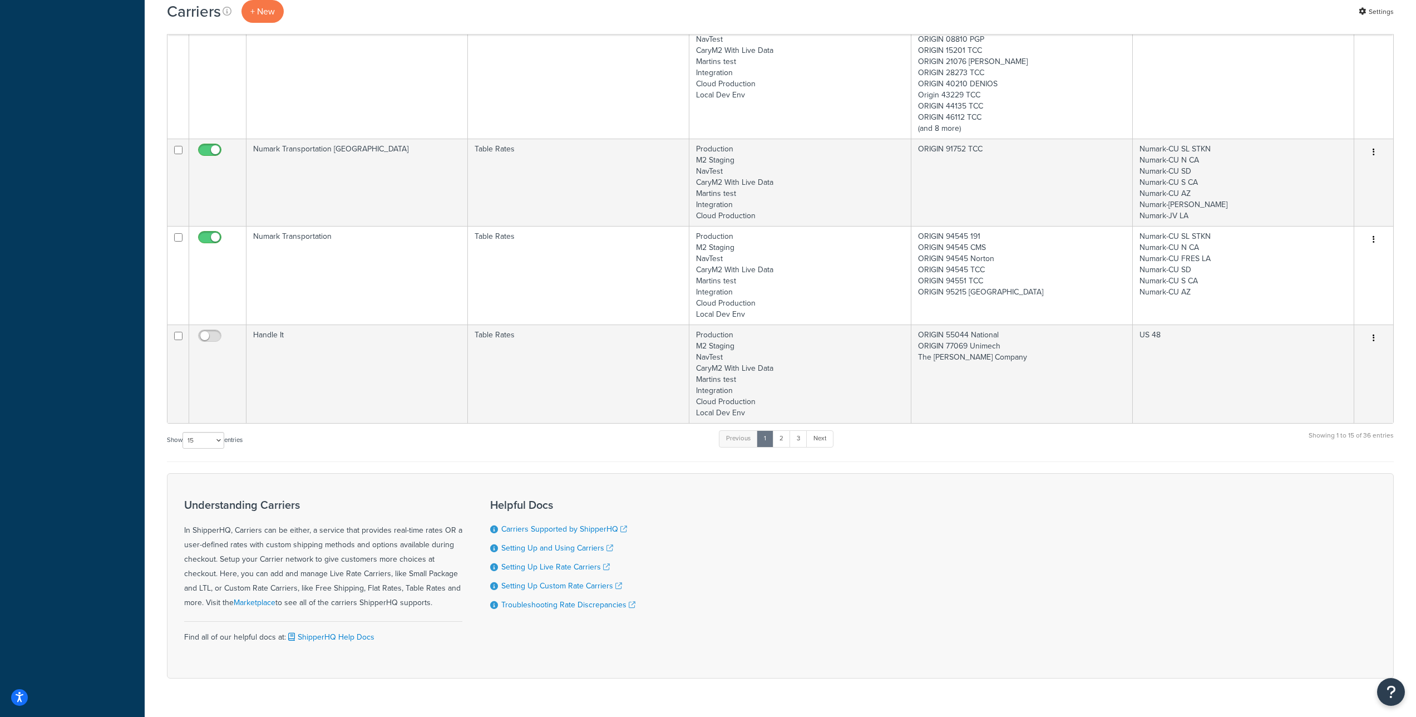
scroll to position [1624, 0]
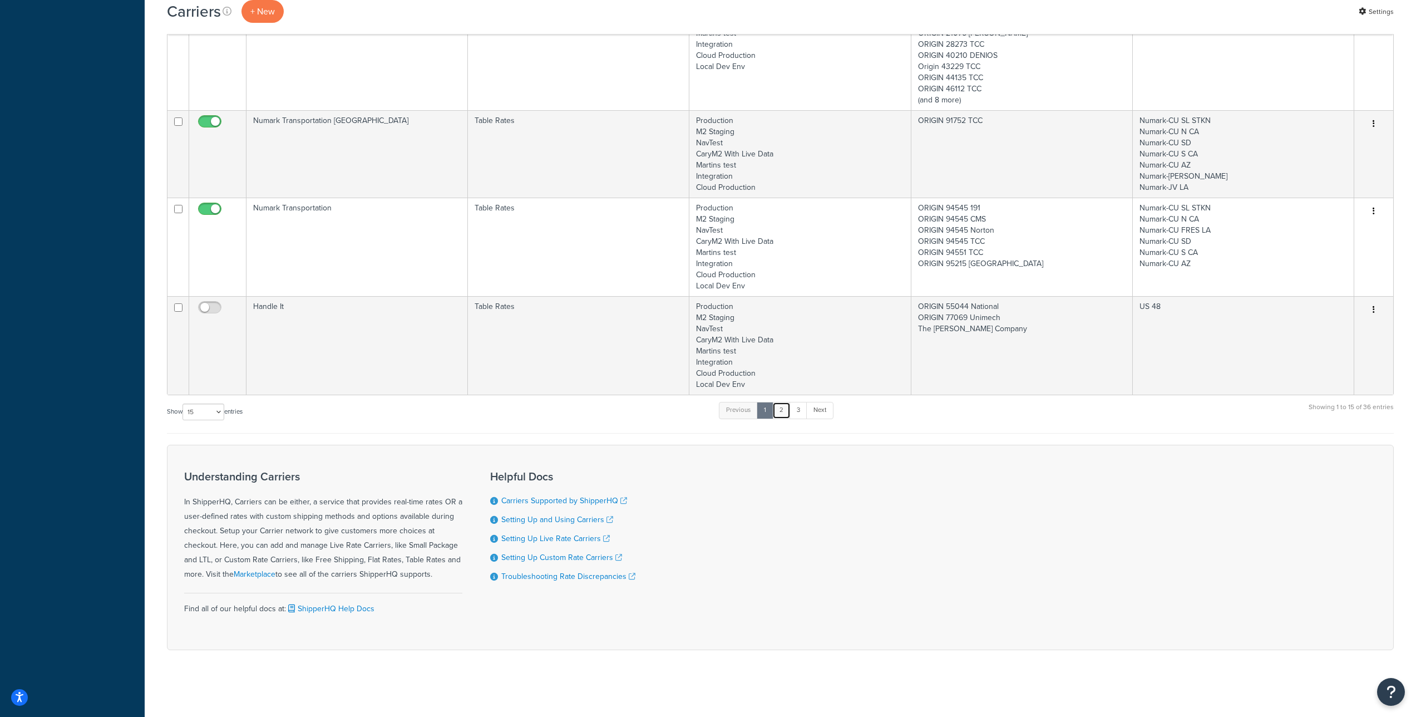
click at [783, 412] on link "2" at bounding box center [781, 410] width 18 height 17
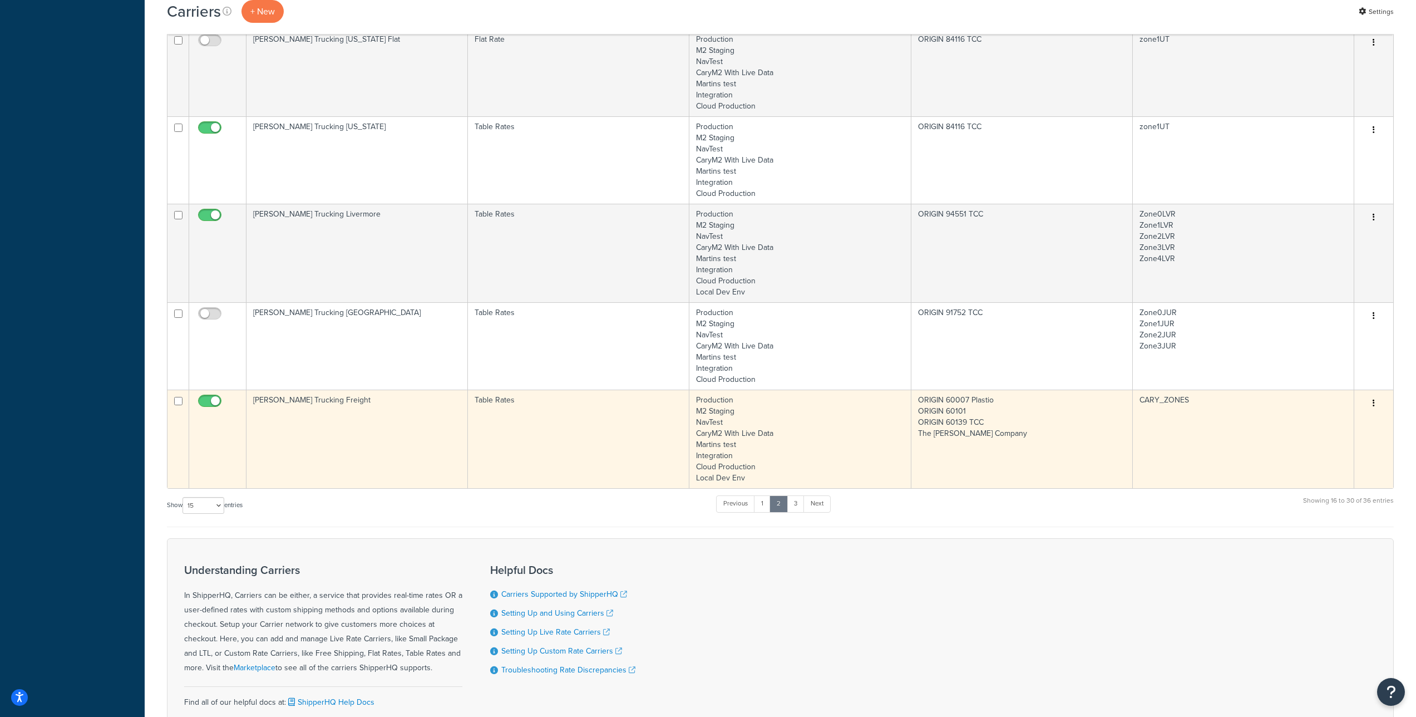
scroll to position [1422, 0]
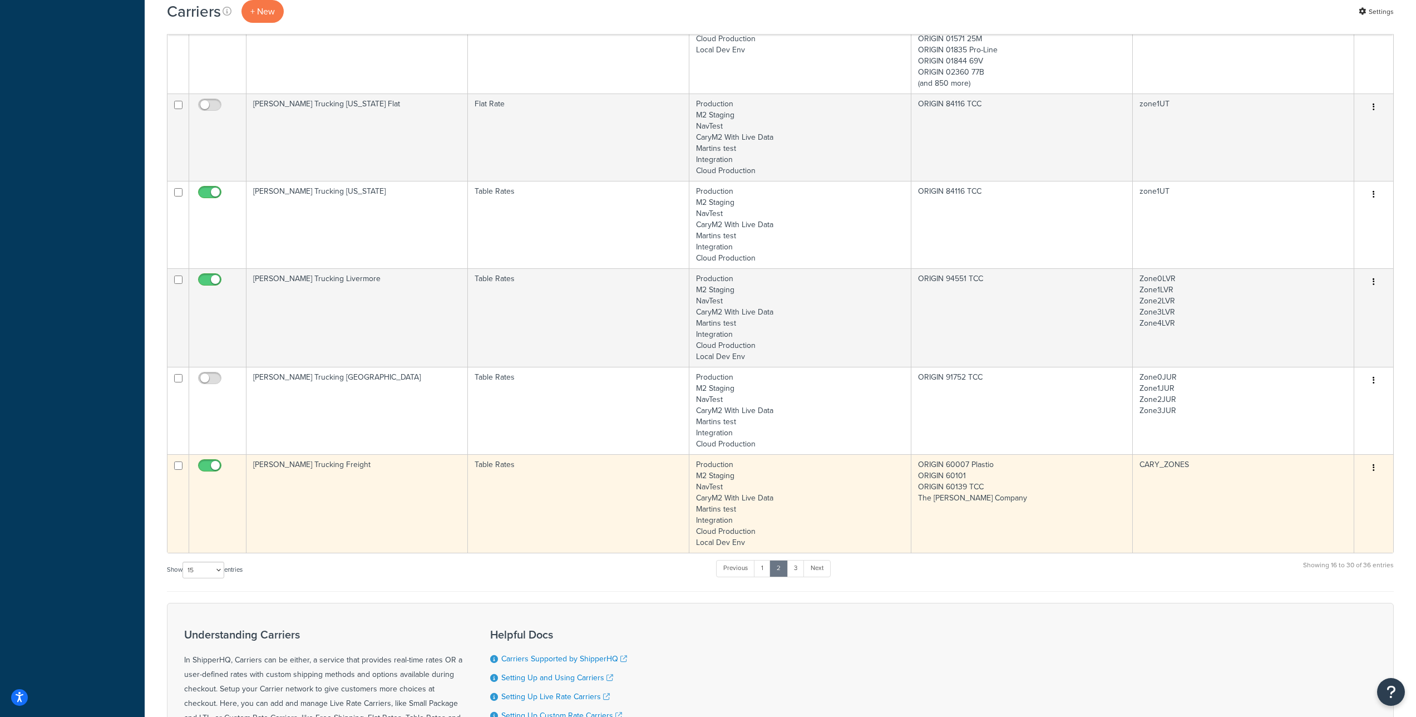
drag, startPoint x: 1372, startPoint y: 465, endPoint x: 1366, endPoint y: 469, distance: 7.6
click at [1372, 465] on icon "button" at bounding box center [1373, 467] width 2 height 8
click at [1334, 483] on link "Edit" at bounding box center [1329, 489] width 88 height 23
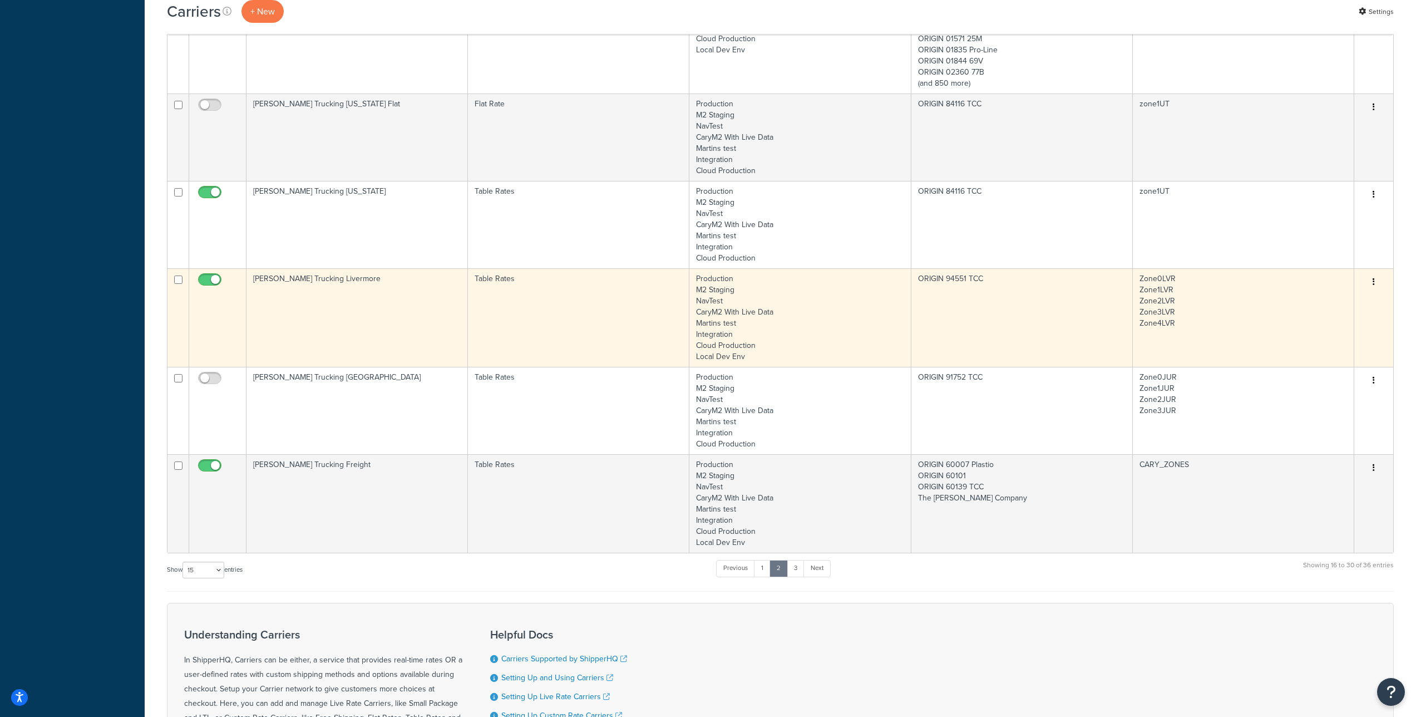
click at [1376, 280] on button "button" at bounding box center [1374, 282] width 16 height 18
click at [1332, 307] on link "Edit" at bounding box center [1329, 304] width 88 height 23
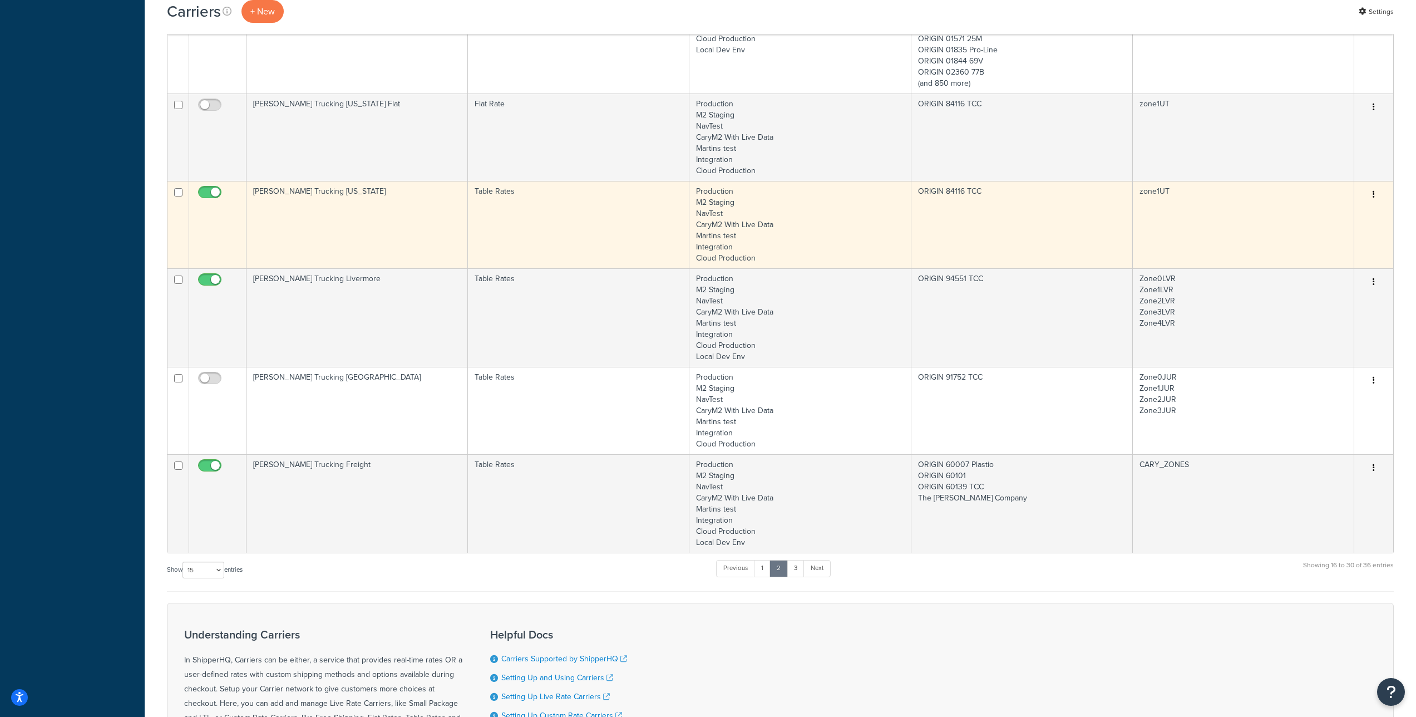
click at [1372, 190] on icon "button" at bounding box center [1373, 194] width 2 height 8
drag, startPoint x: 1328, startPoint y: 216, endPoint x: 1295, endPoint y: 217, distance: 32.8
click at [1328, 216] on link "Edit" at bounding box center [1329, 216] width 88 height 23
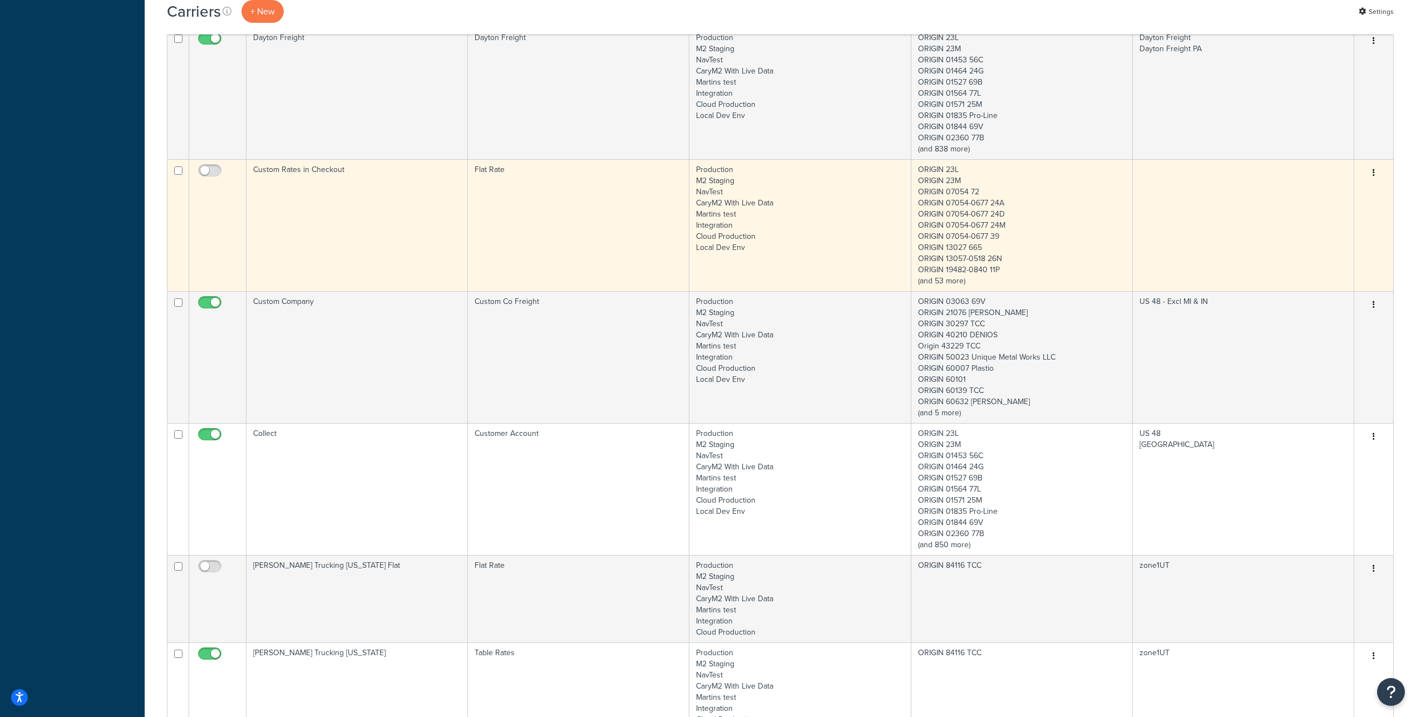
scroll to position [927, 0]
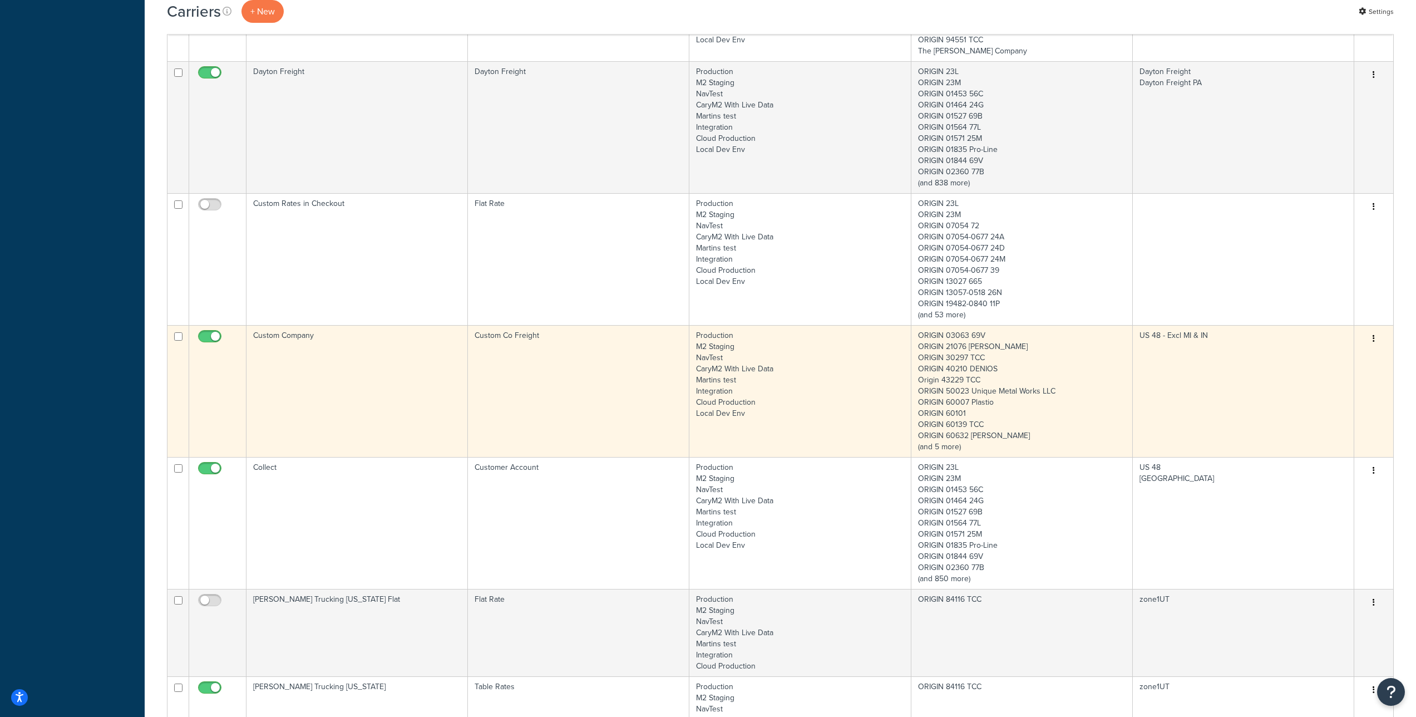
click at [1372, 334] on icon "button" at bounding box center [1373, 338] width 2 height 8
click at [1333, 357] on link "Edit" at bounding box center [1329, 360] width 88 height 23
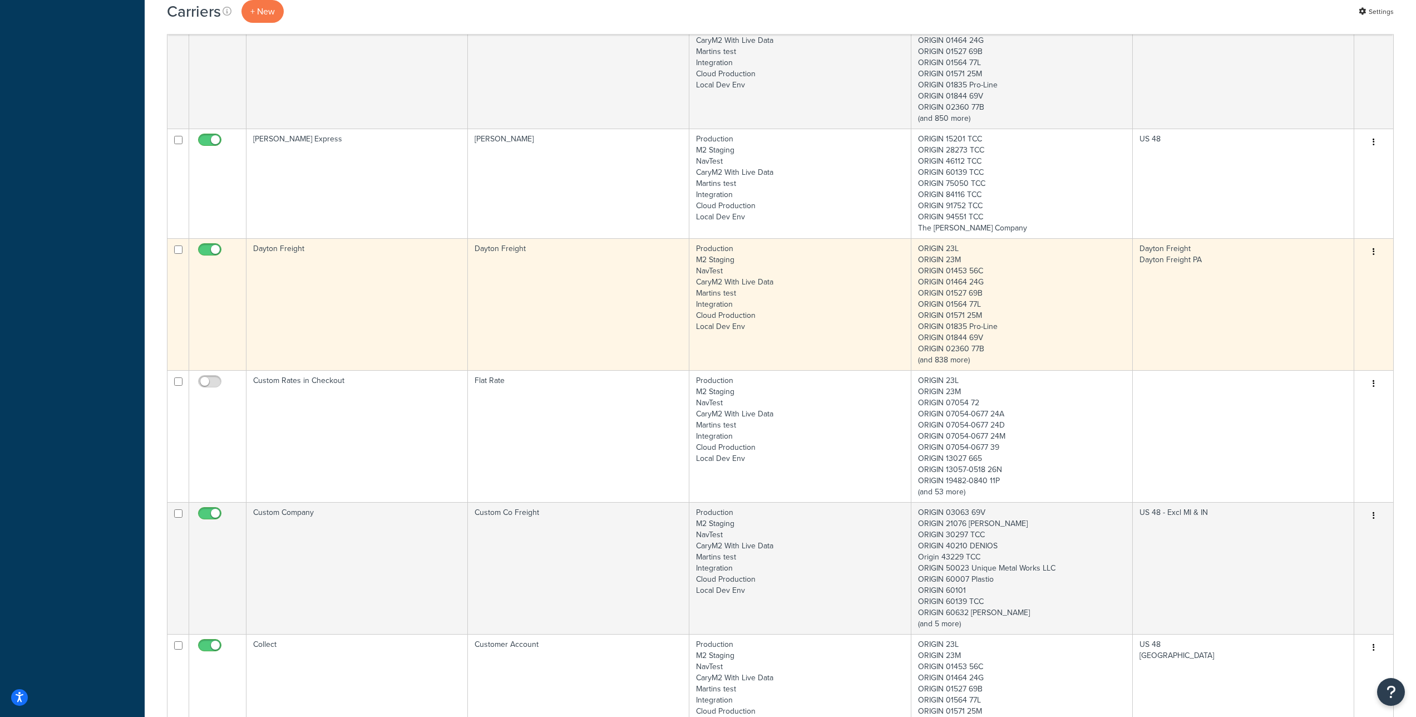
scroll to position [655, 0]
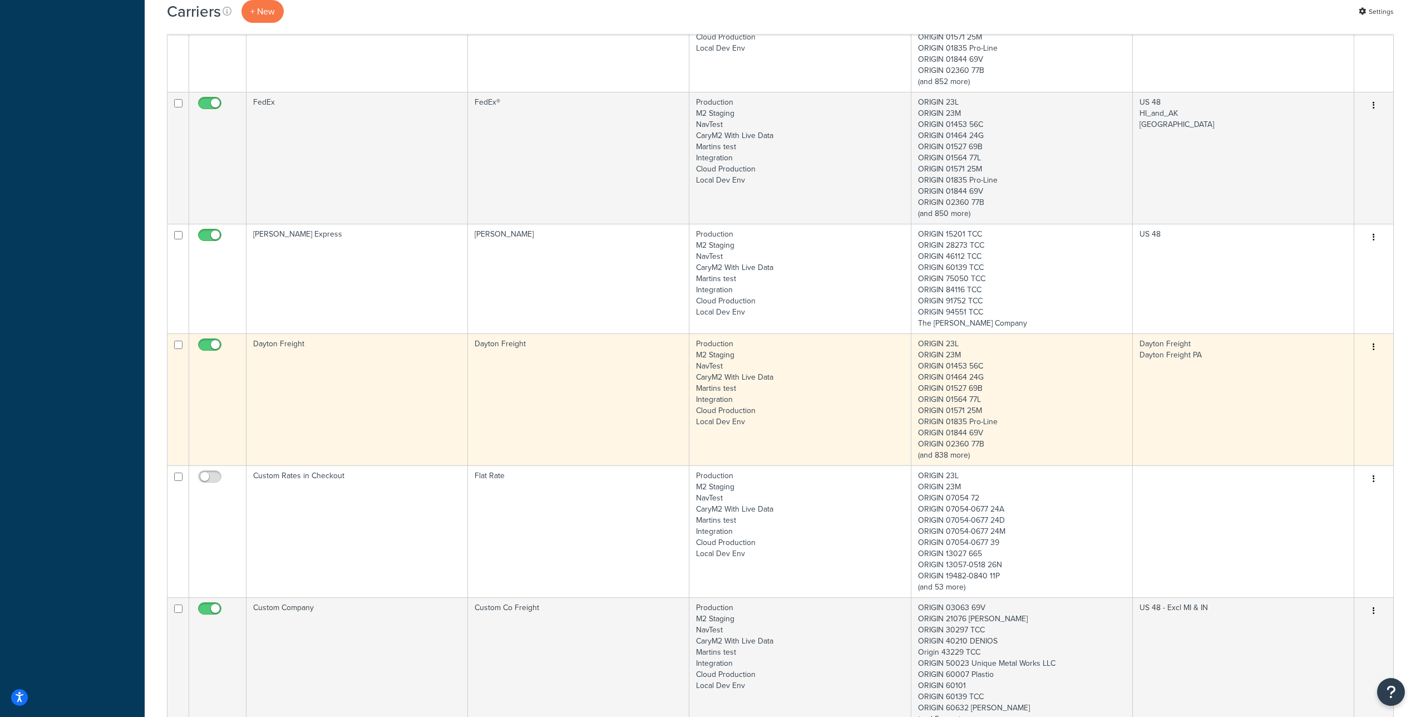
click at [1375, 345] on button "button" at bounding box center [1374, 347] width 16 height 18
click at [1322, 362] on link "Edit" at bounding box center [1329, 369] width 88 height 23
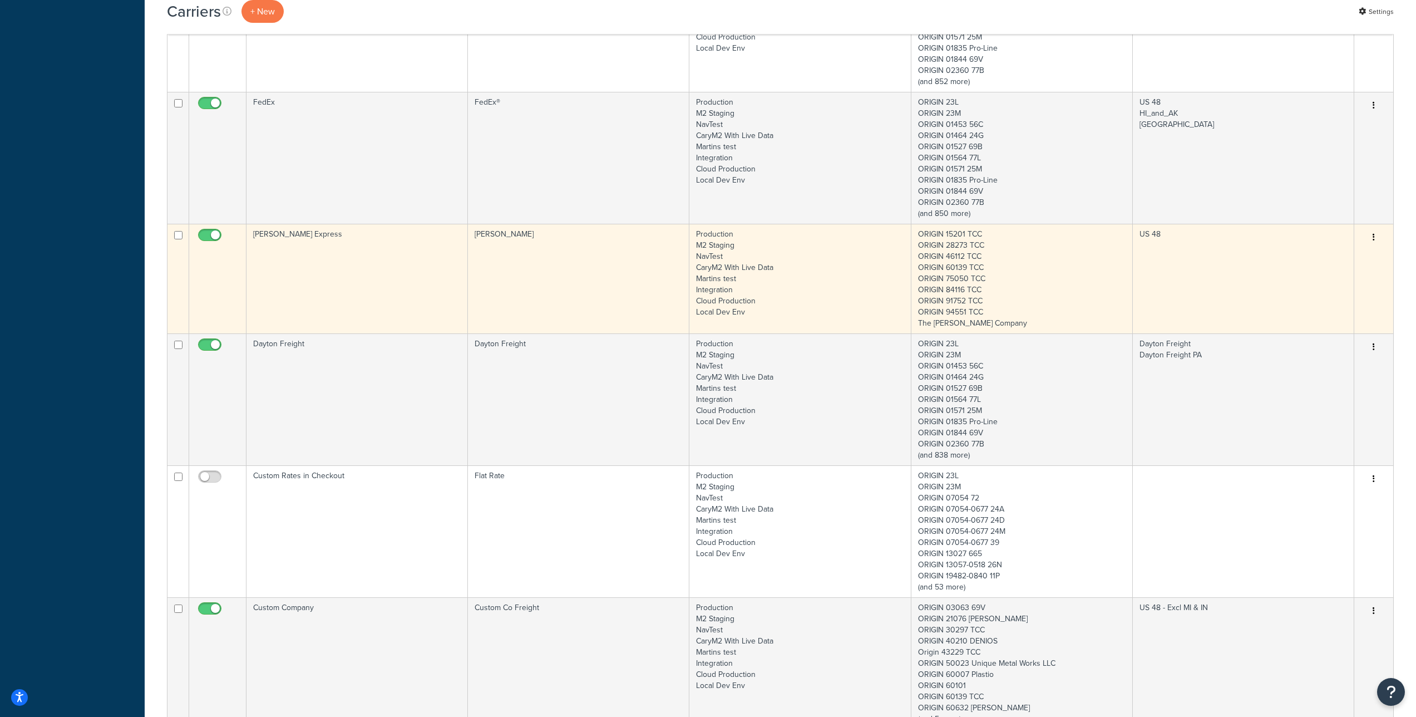
click at [1375, 236] on button "button" at bounding box center [1374, 238] width 16 height 18
click at [1331, 257] on link "Edit" at bounding box center [1329, 259] width 88 height 23
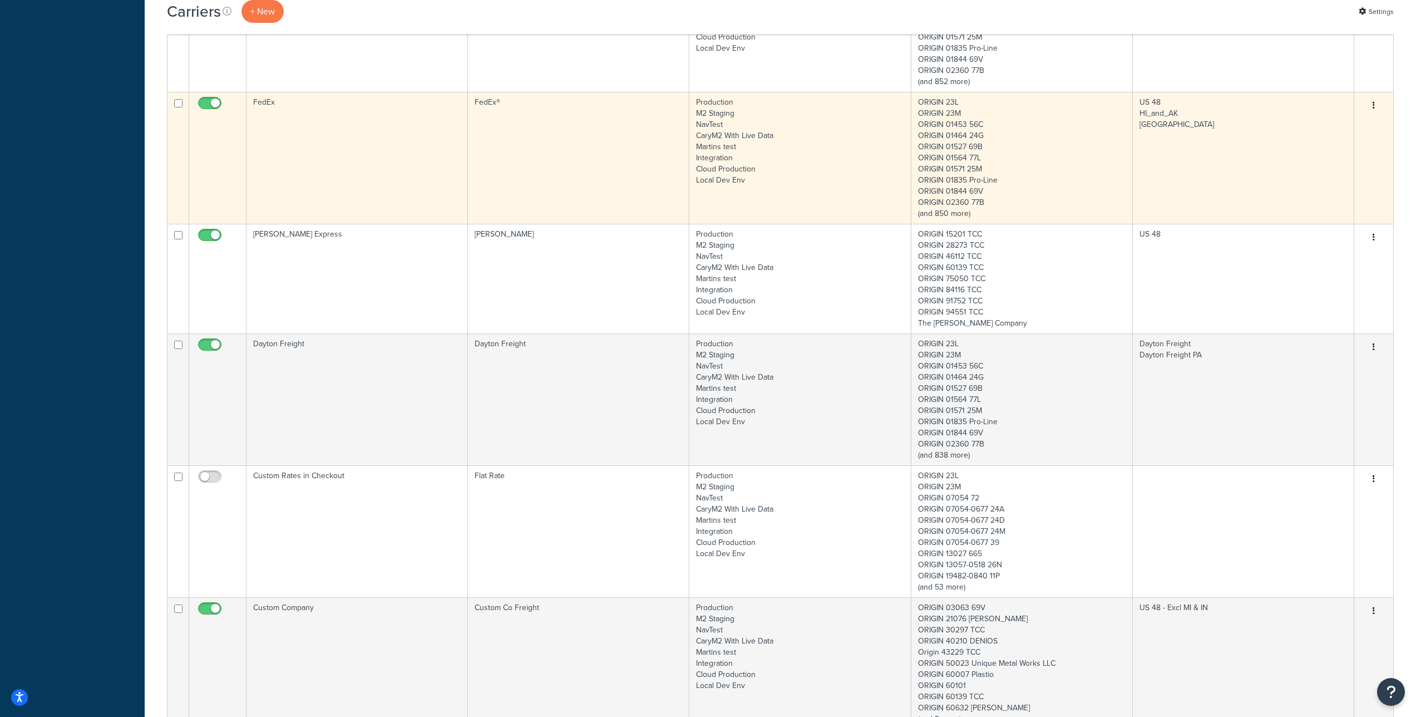
click at [1376, 106] on button "button" at bounding box center [1374, 106] width 16 height 18
click at [1346, 126] on link "Edit" at bounding box center [1329, 127] width 88 height 23
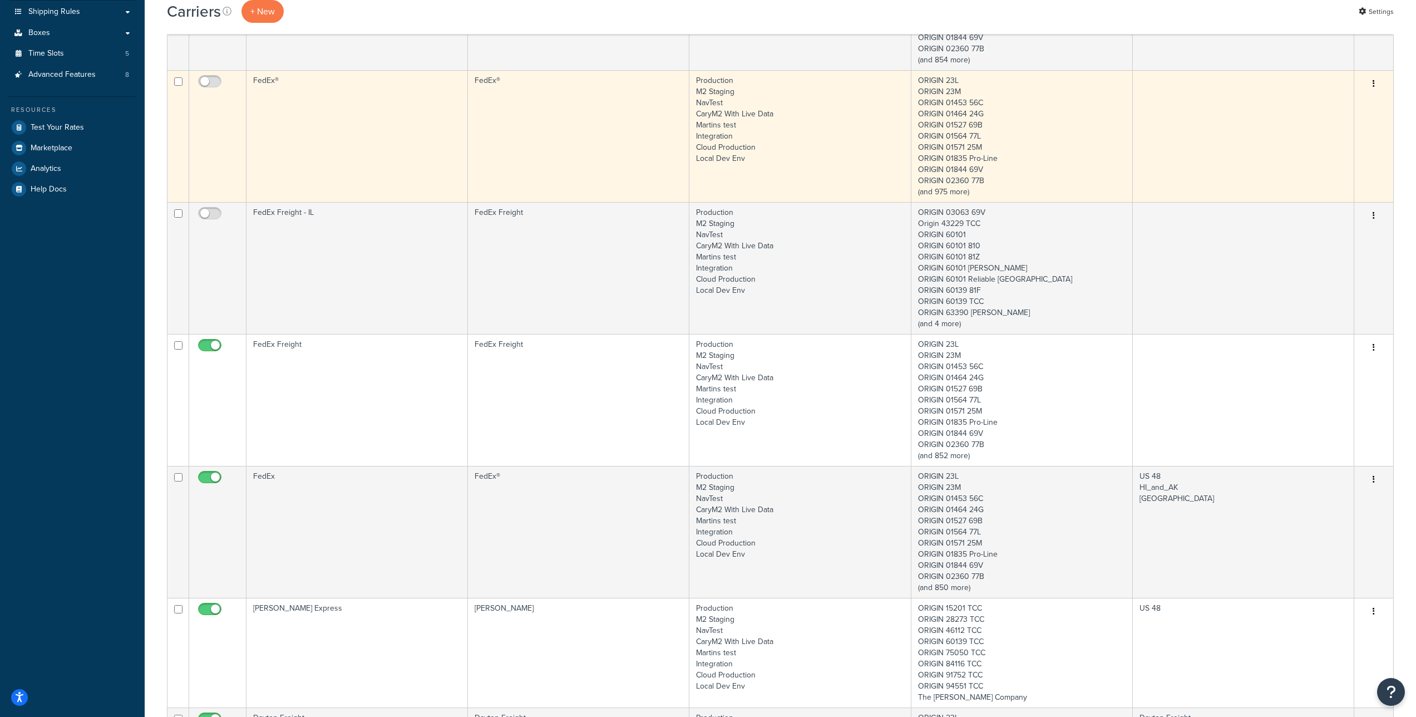
scroll to position [279, 0]
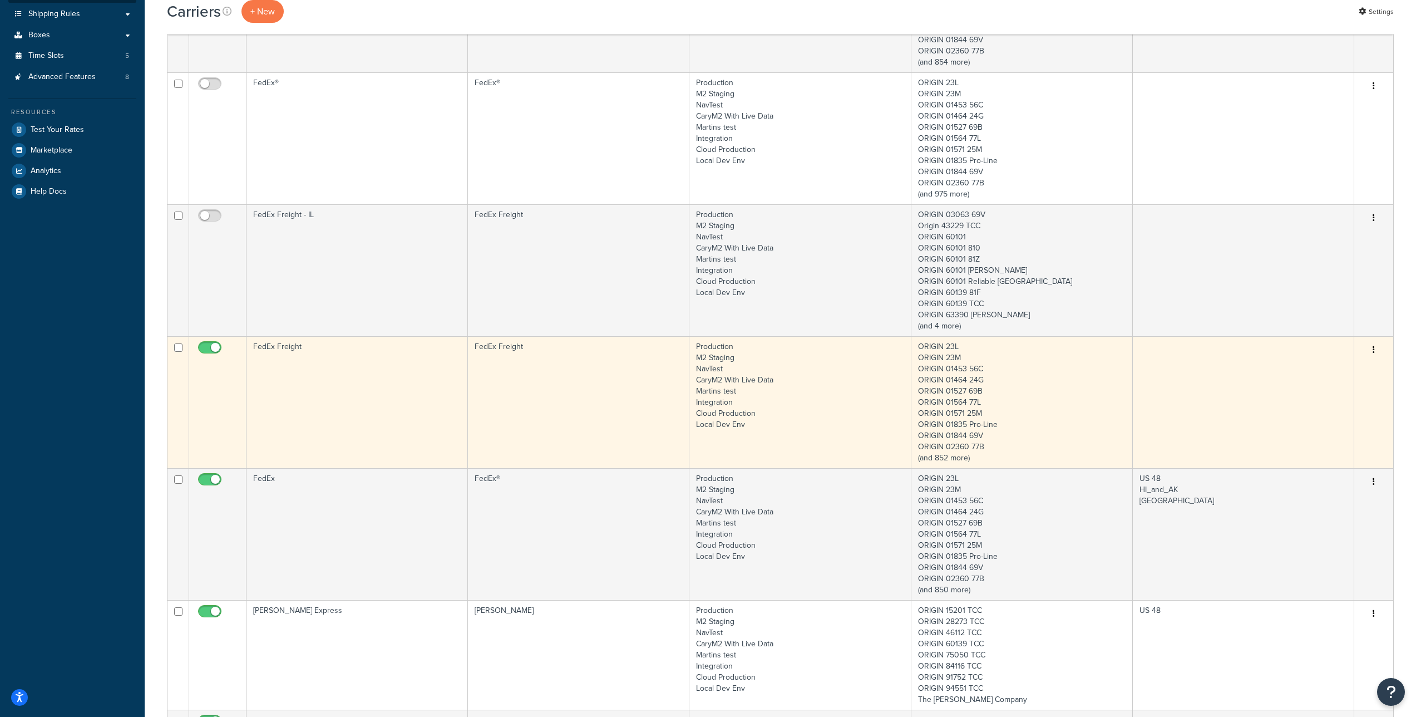
click at [1375, 349] on button "button" at bounding box center [1374, 350] width 16 height 18
click at [1332, 364] on link "Edit" at bounding box center [1329, 371] width 88 height 23
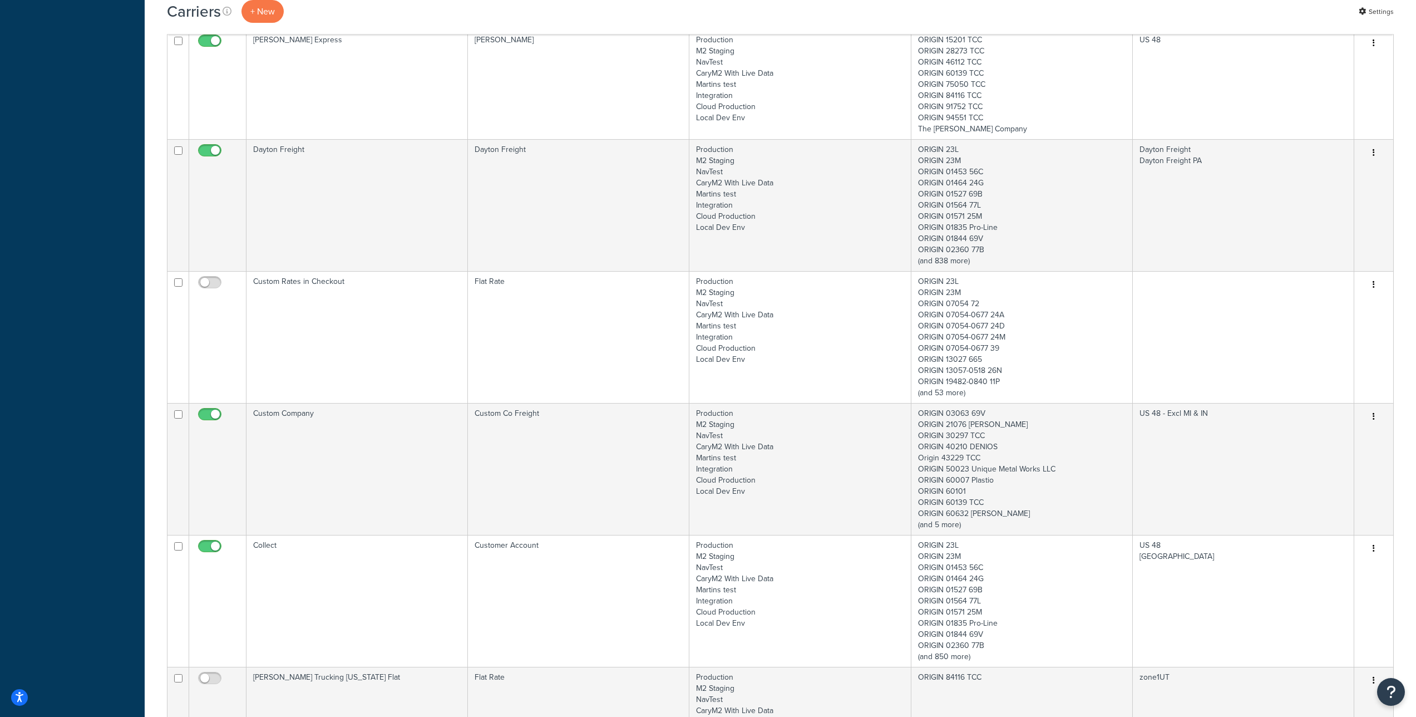
scroll to position [1580, 0]
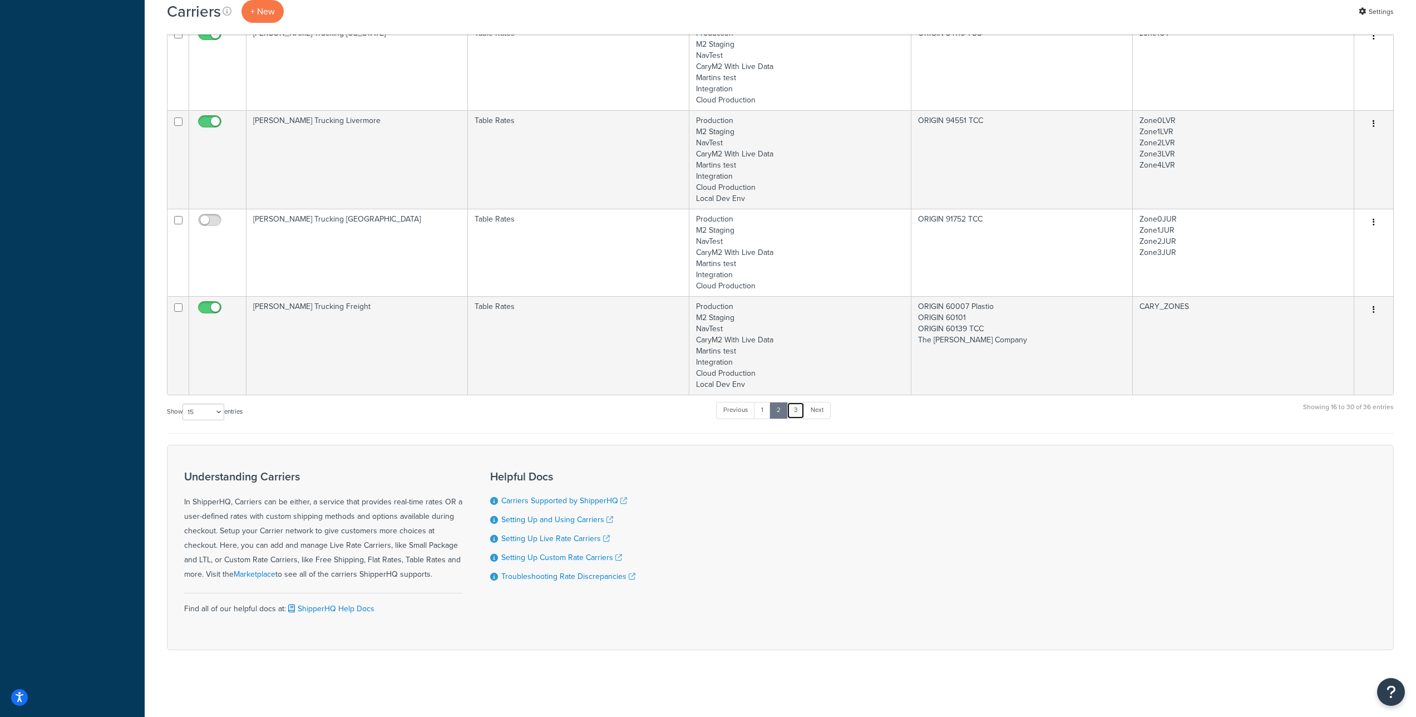
click at [793, 407] on link "3" at bounding box center [796, 410] width 18 height 17
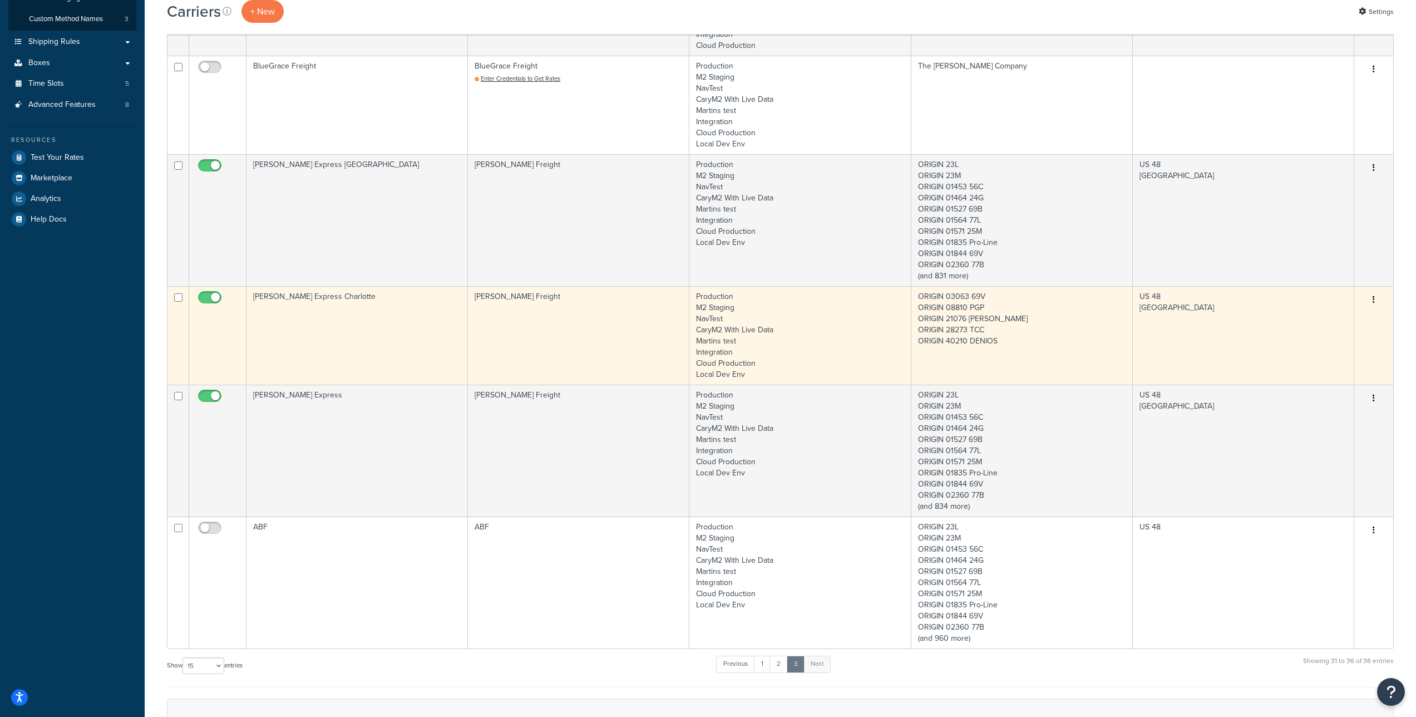
scroll to position [170, 0]
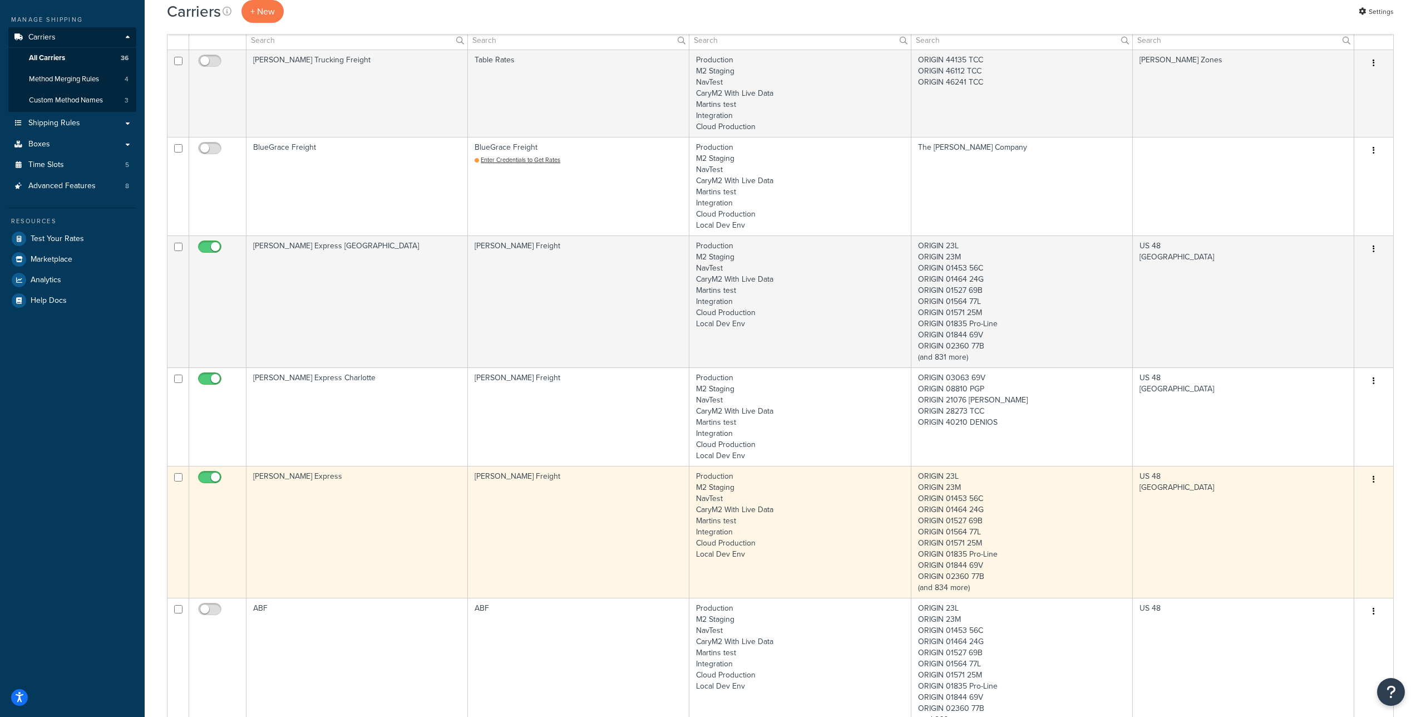
click at [1370, 478] on button "button" at bounding box center [1374, 480] width 16 height 18
click at [1346, 502] on link "Edit" at bounding box center [1329, 501] width 88 height 23
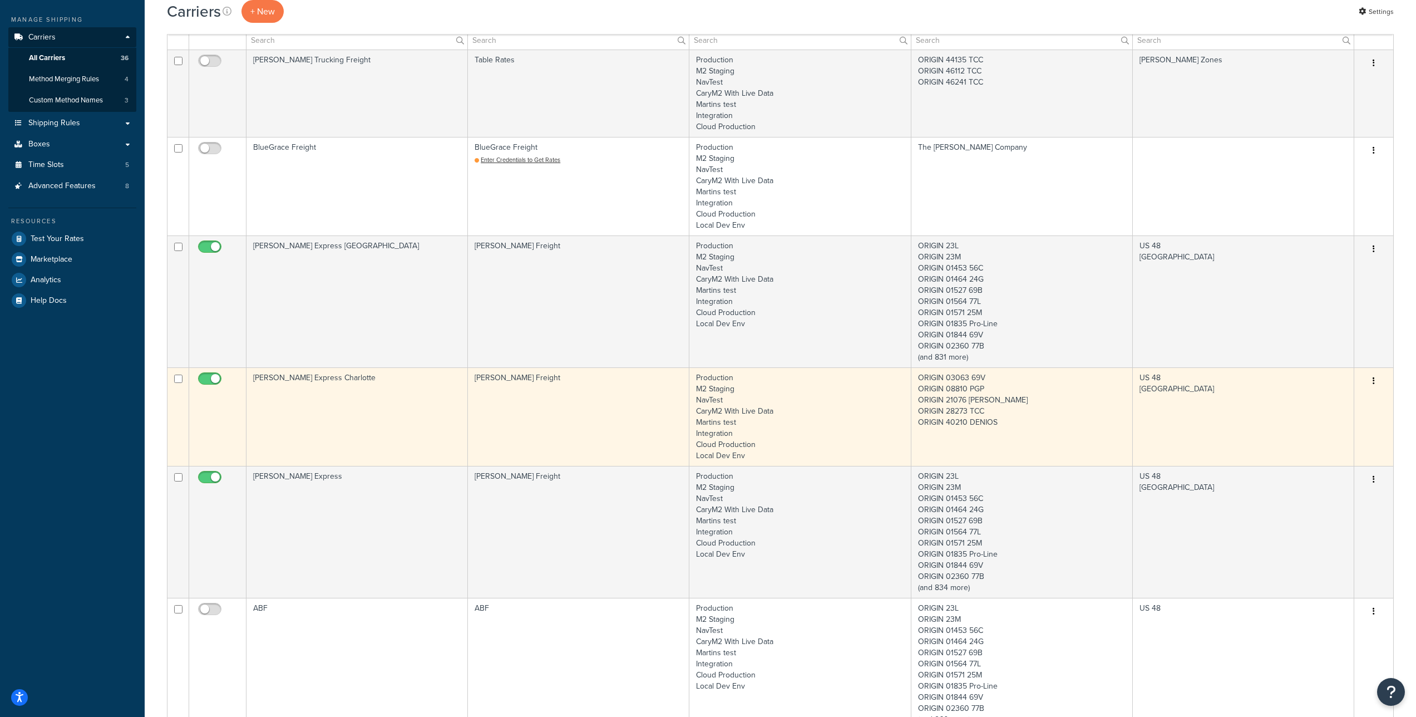
click at [1375, 381] on button "button" at bounding box center [1374, 381] width 16 height 18
click at [1336, 399] on link "Edit" at bounding box center [1329, 403] width 88 height 23
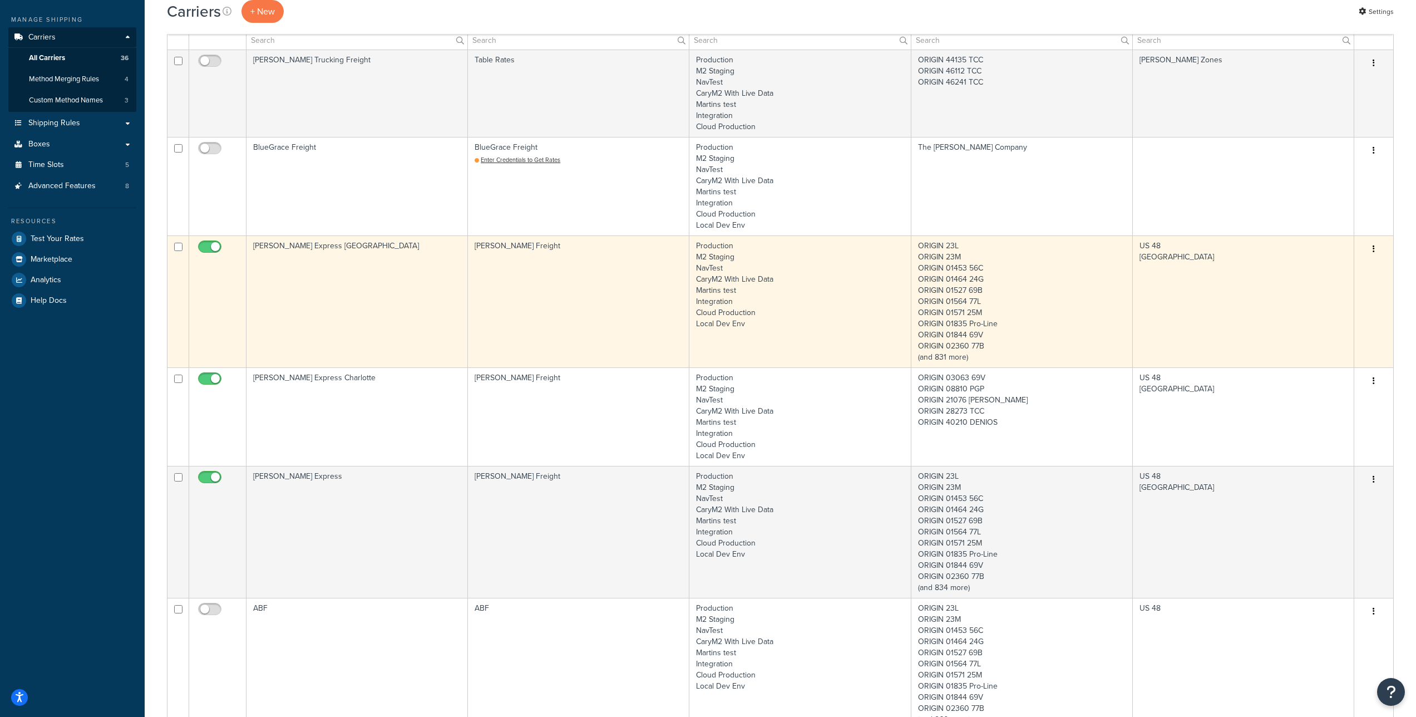
click at [1372, 247] on icon "button" at bounding box center [1373, 249] width 2 height 8
click at [1341, 268] on link "Edit" at bounding box center [1329, 271] width 88 height 23
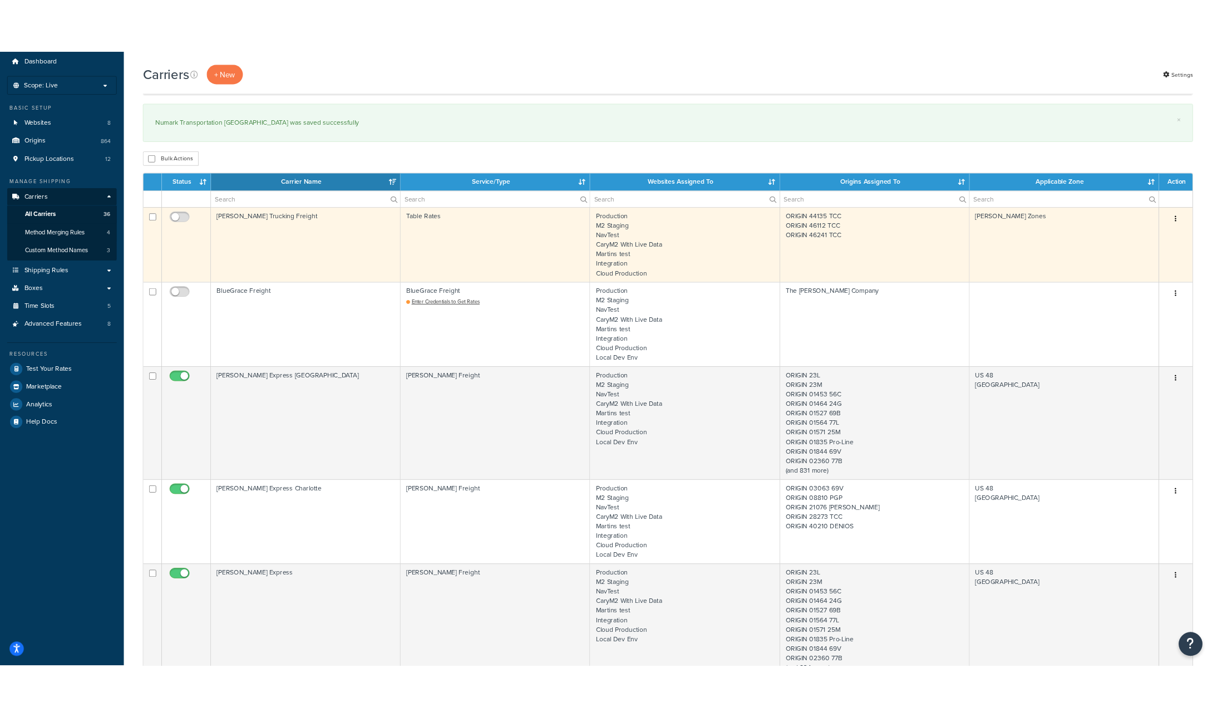
scroll to position [0, 0]
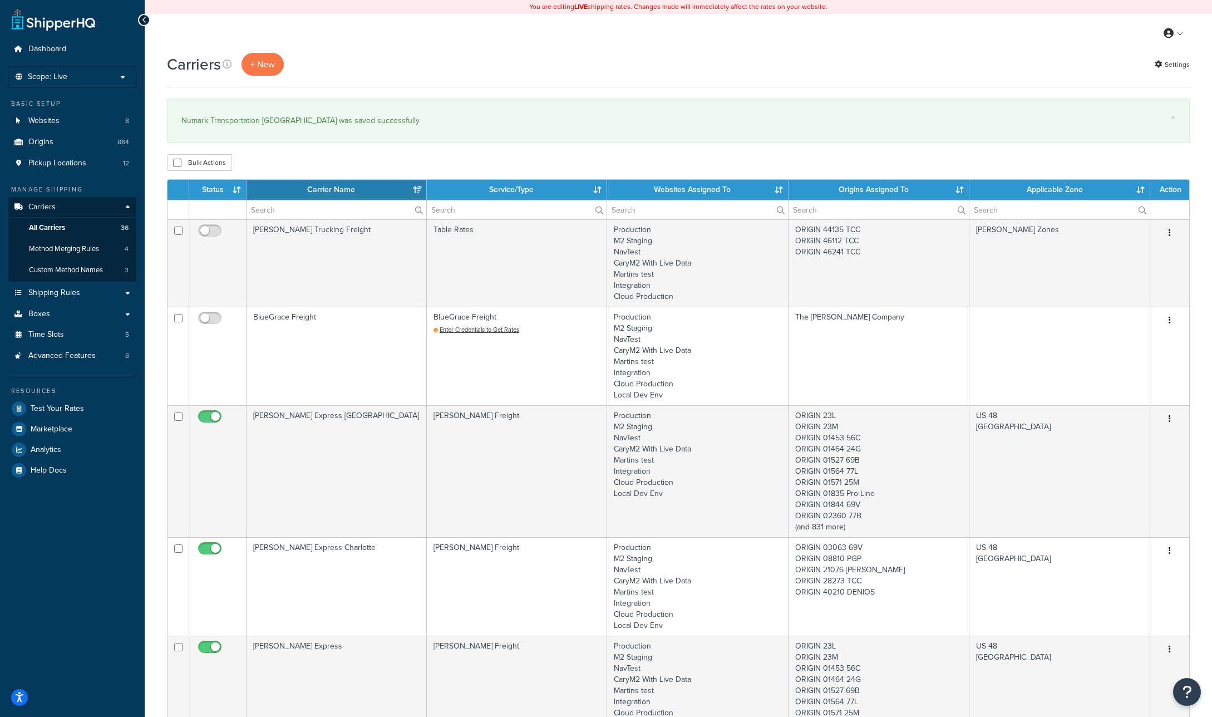
click at [615, 78] on div "Carriers + New Settings" at bounding box center [678, 70] width 1022 height 34
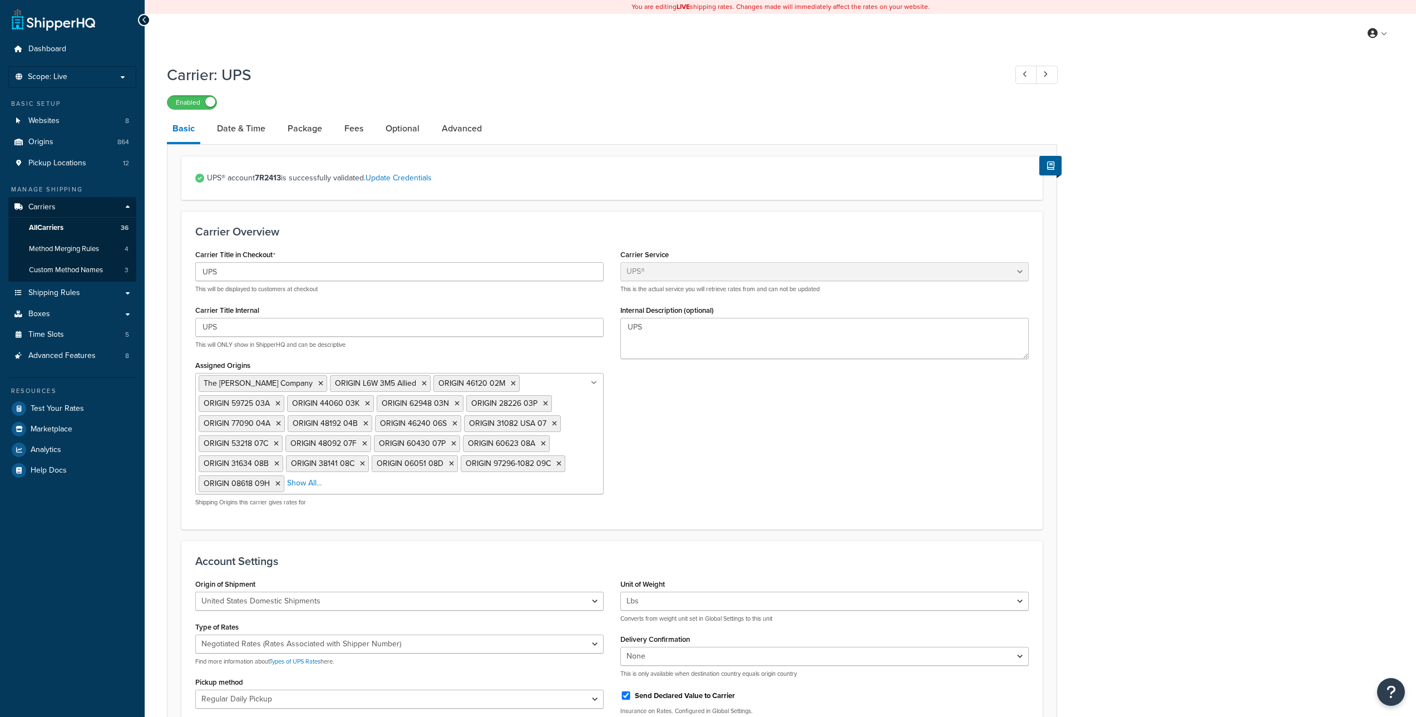
select select "ups"
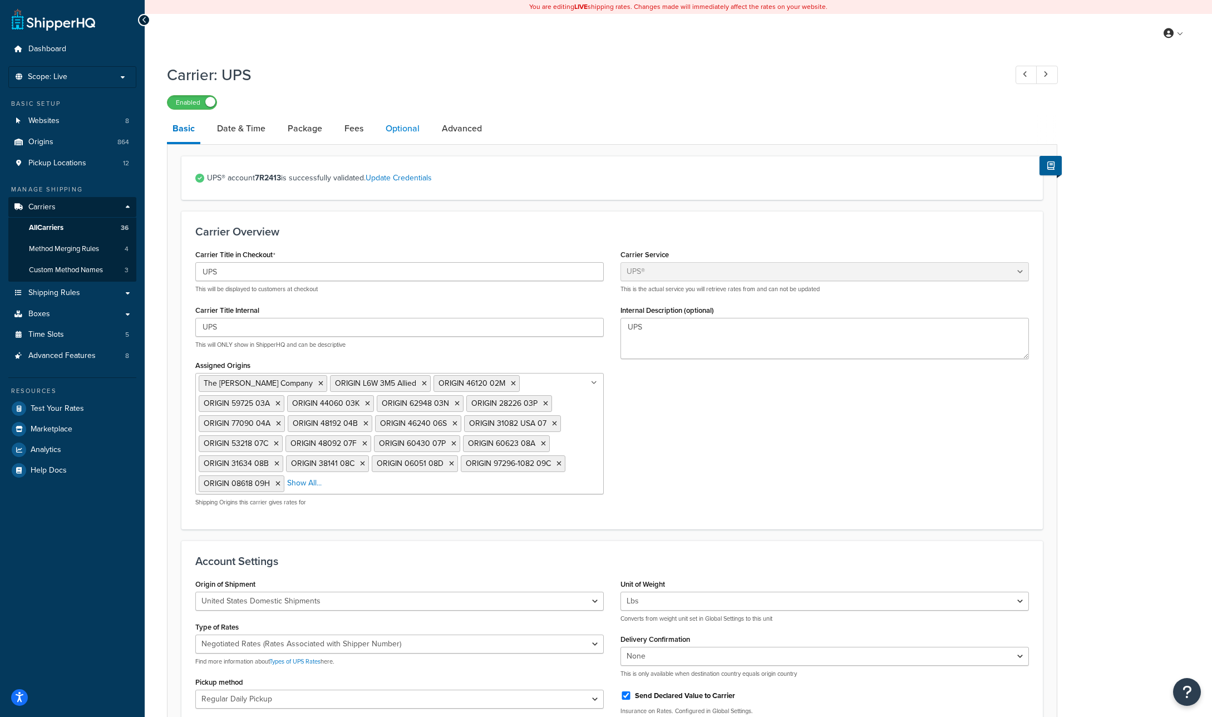
click at [397, 125] on link "Optional" at bounding box center [402, 128] width 45 height 27
select select "4762"
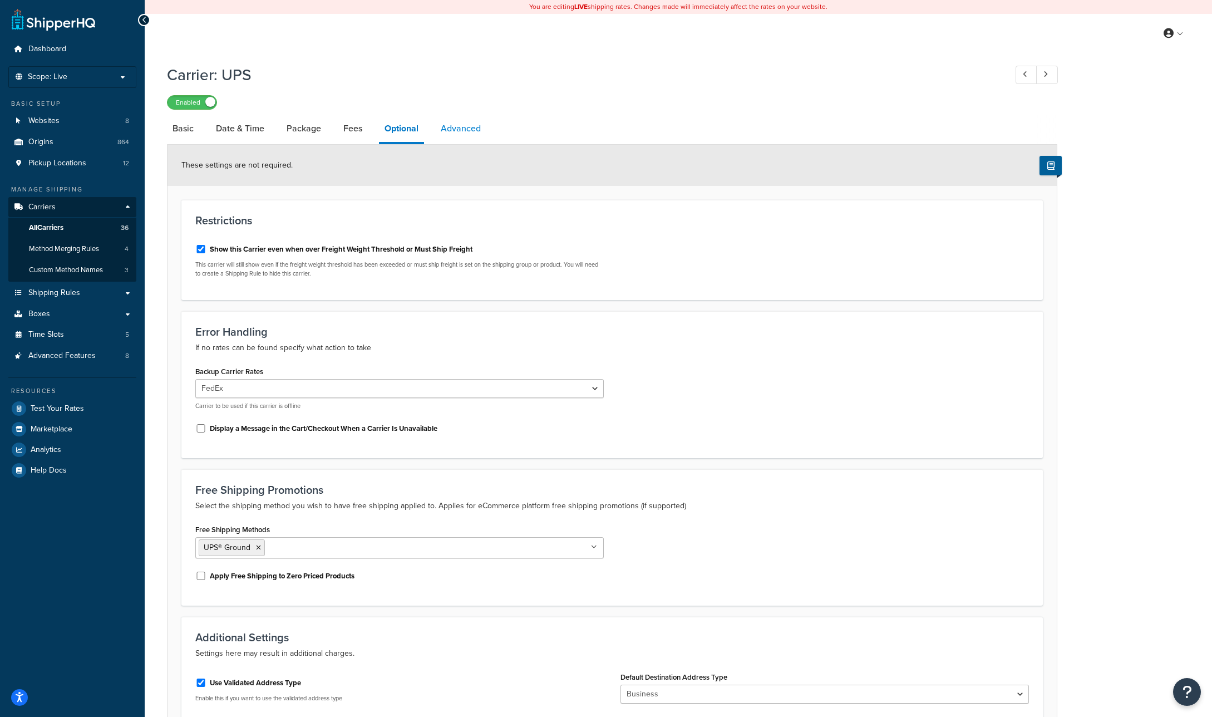
scroll to position [4, 0]
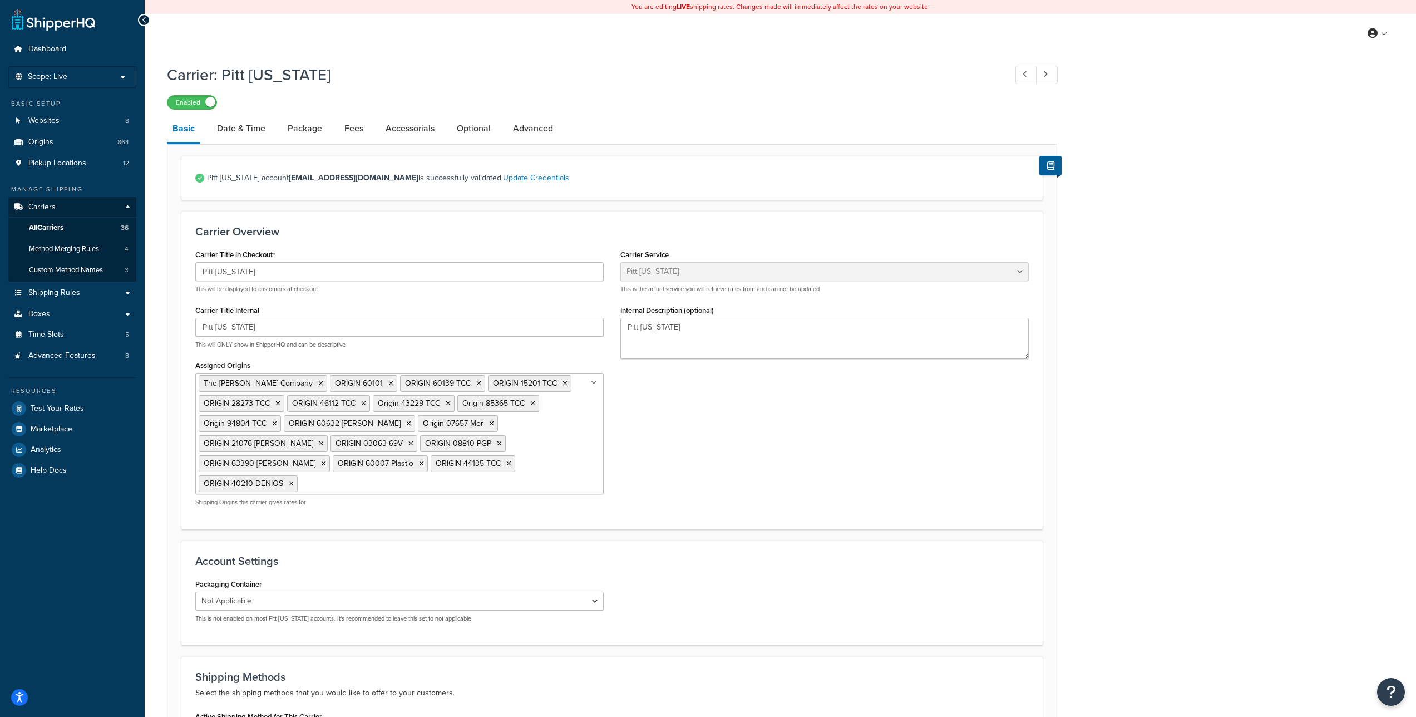
select select "pittOhioFreight"
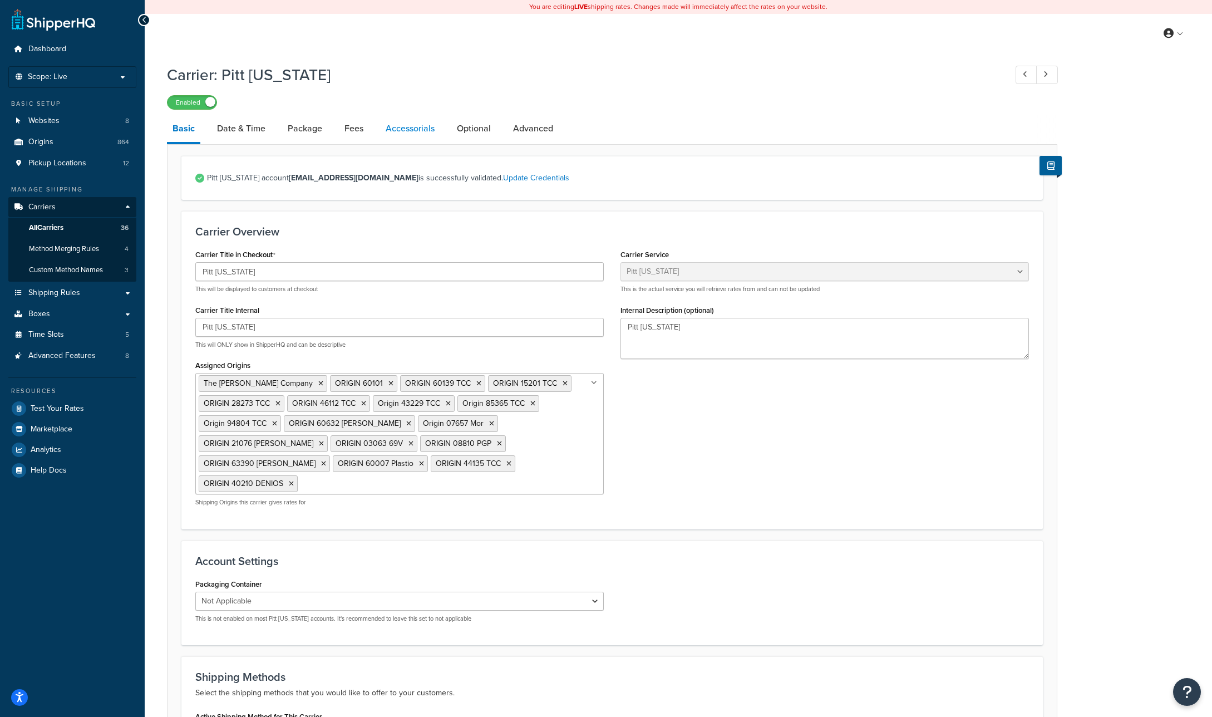
click at [417, 125] on link "Accessorials" at bounding box center [410, 128] width 60 height 27
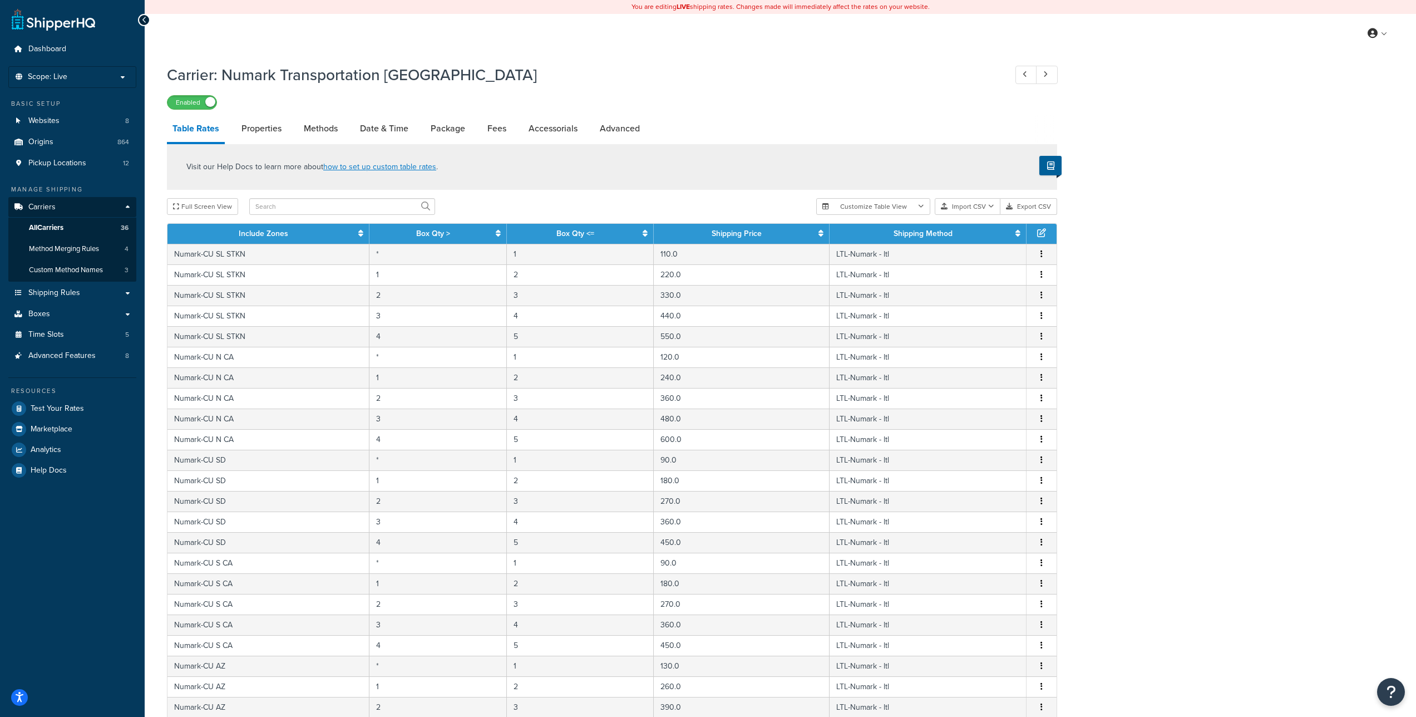
select select "25"
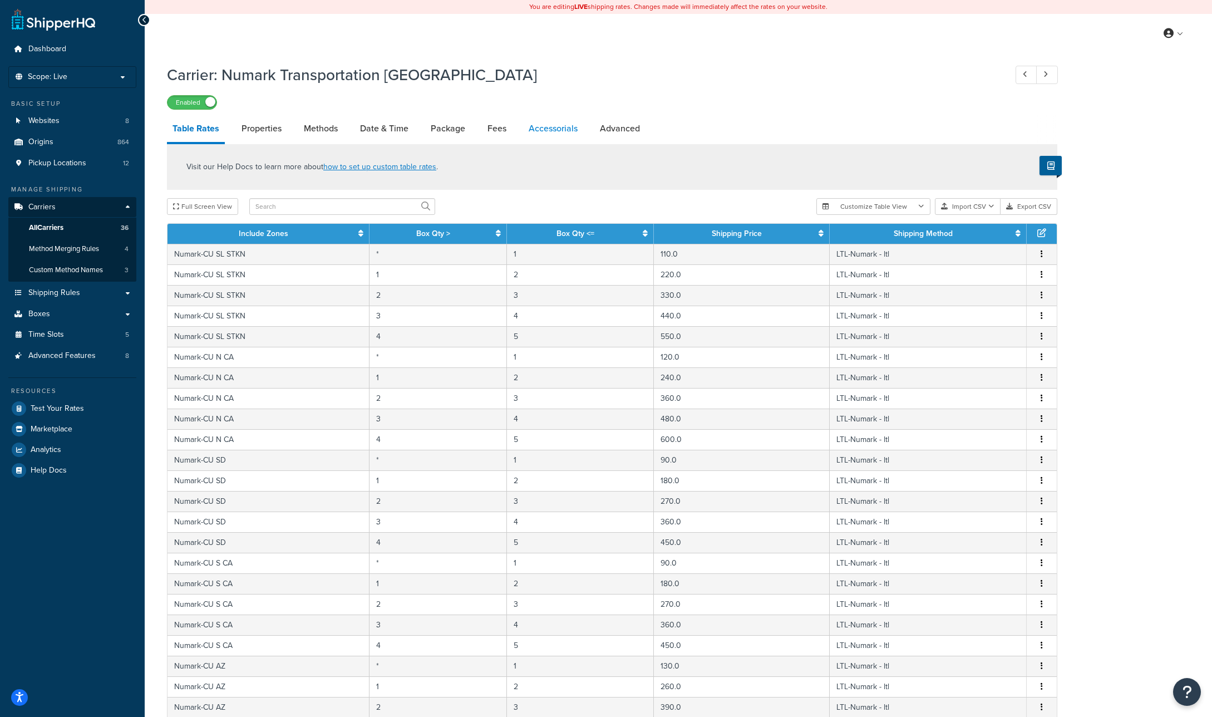
click at [555, 126] on link "Accessorials" at bounding box center [553, 128] width 60 height 27
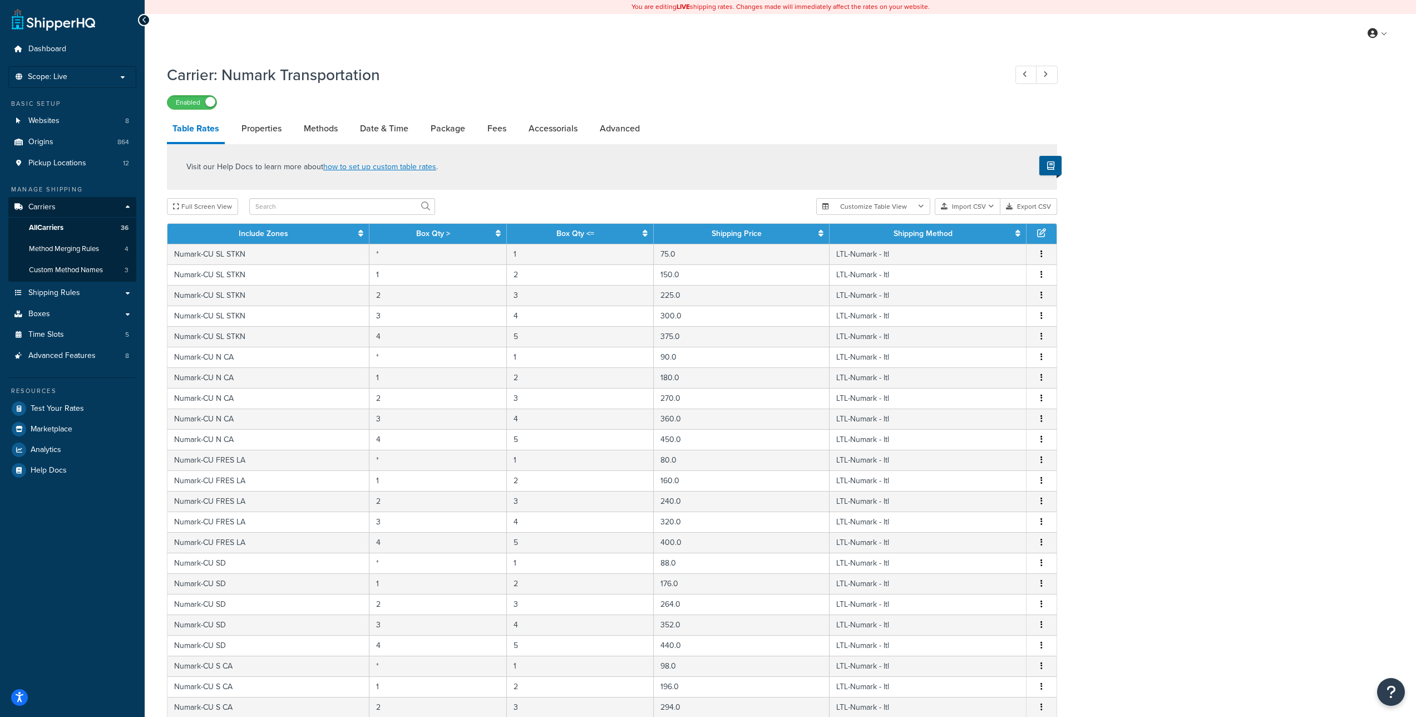
select select "25"
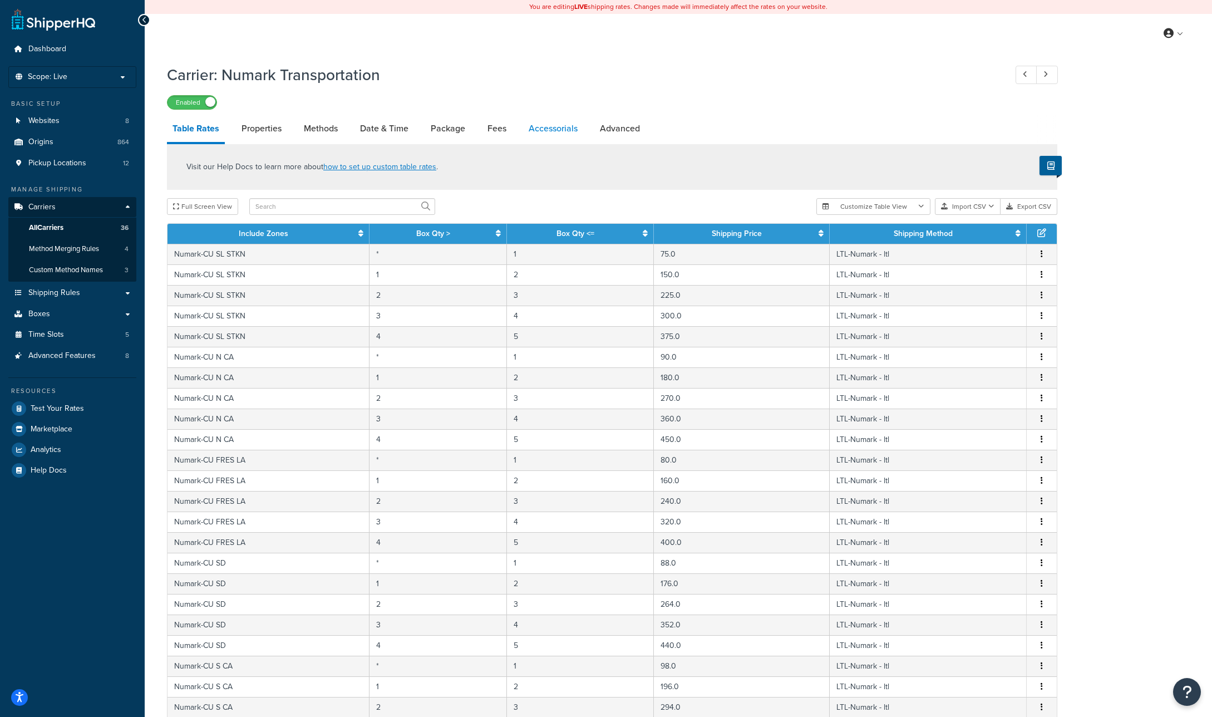
click at [541, 127] on link "Accessorials" at bounding box center [553, 128] width 60 height 27
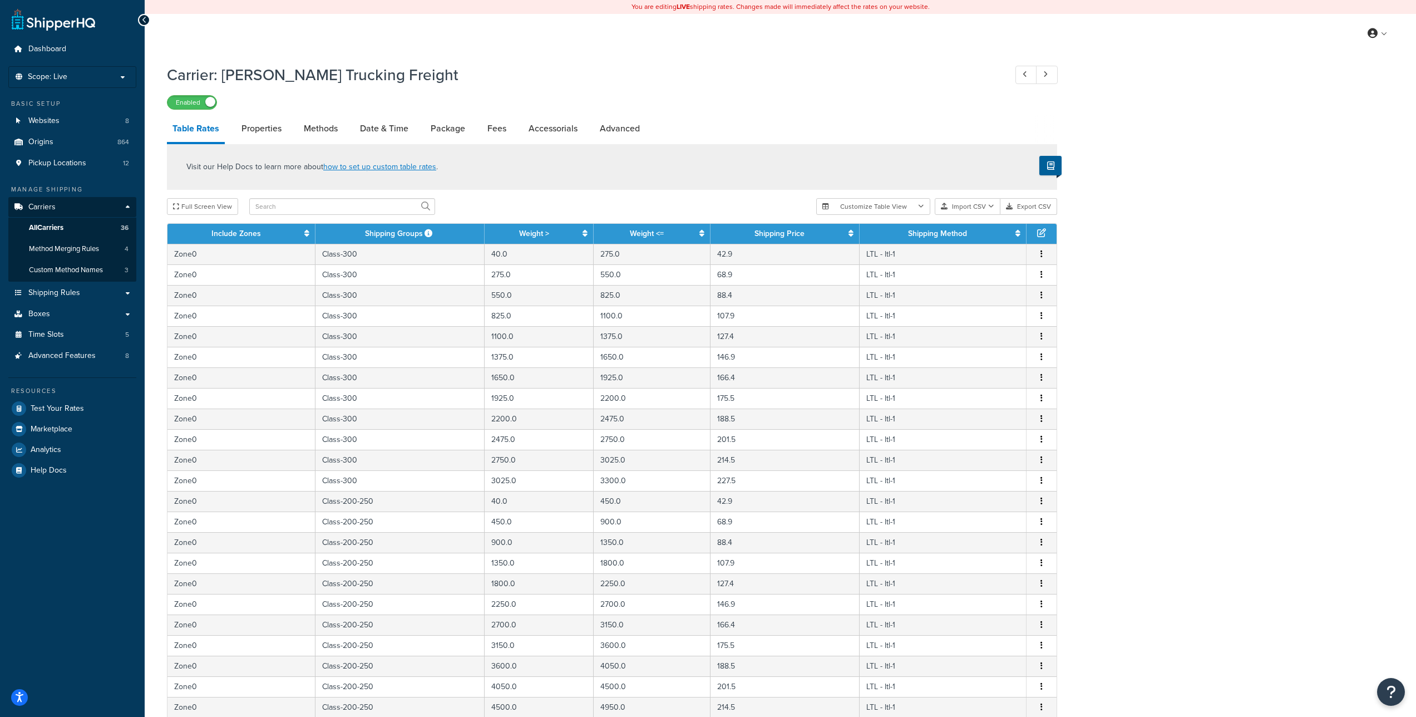
select select "25"
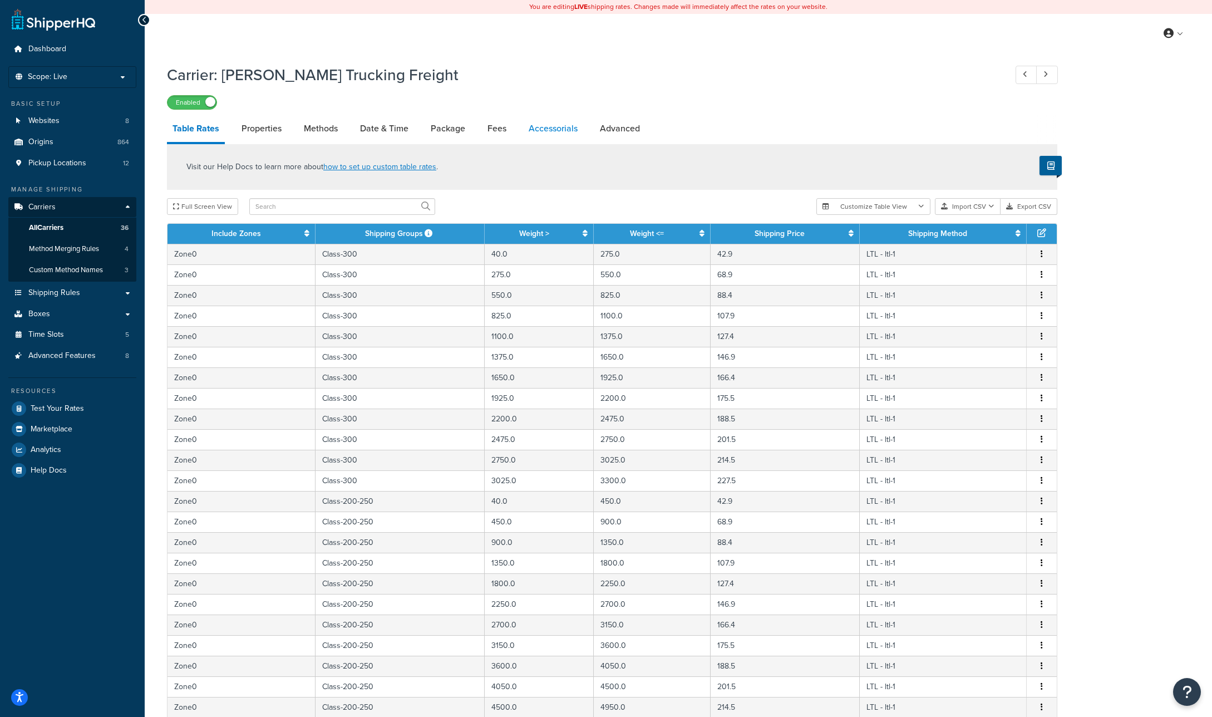
click at [547, 130] on link "Accessorials" at bounding box center [553, 128] width 60 height 27
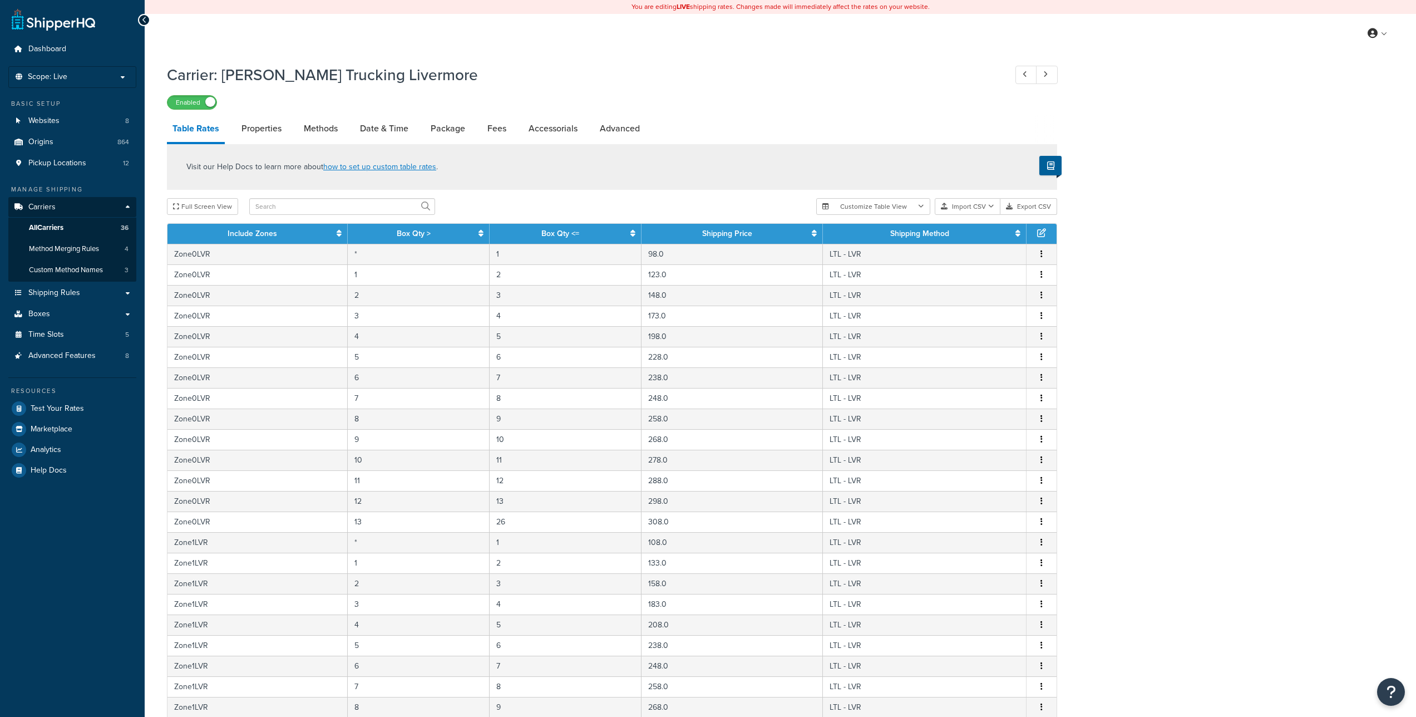
select select "25"
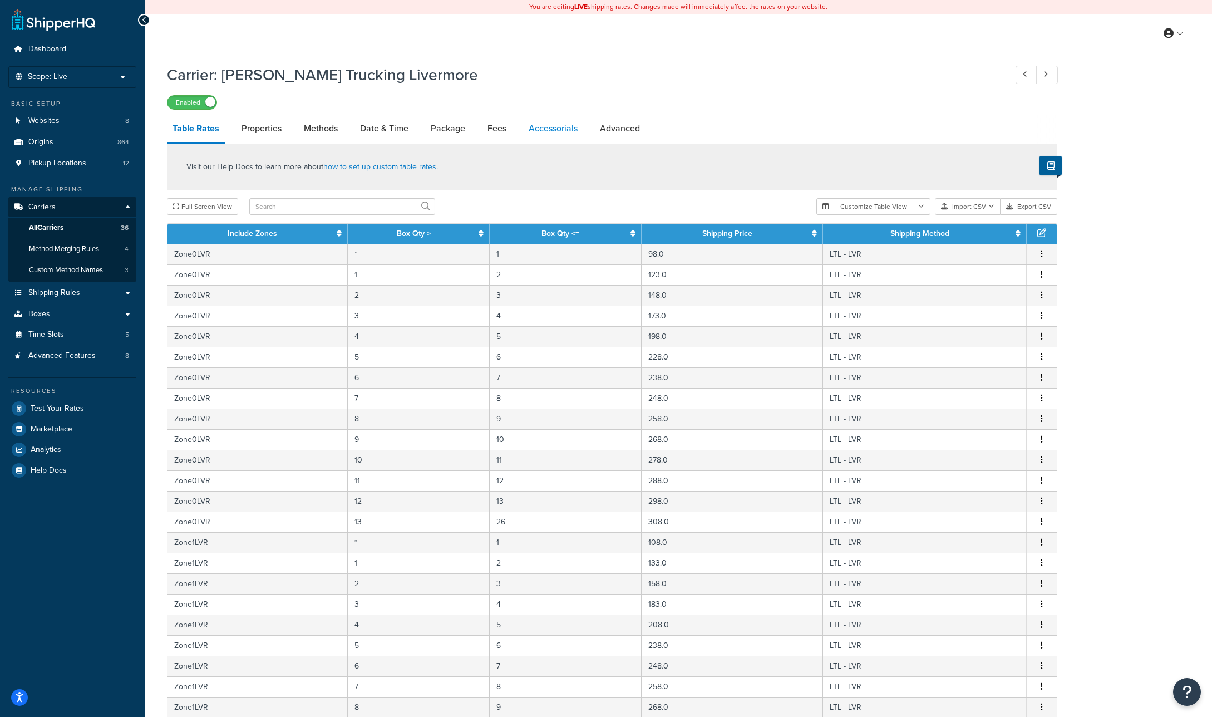
click at [561, 126] on link "Accessorials" at bounding box center [553, 128] width 60 height 27
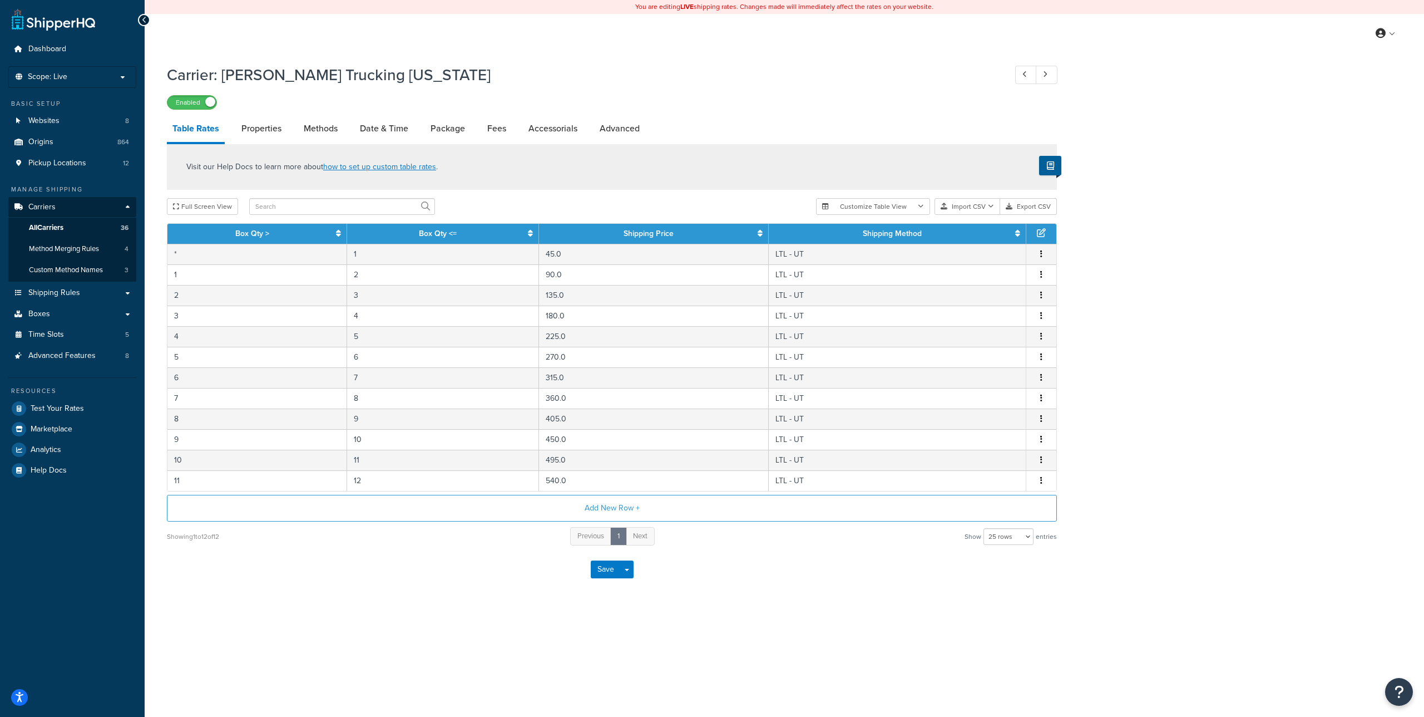
select select "25"
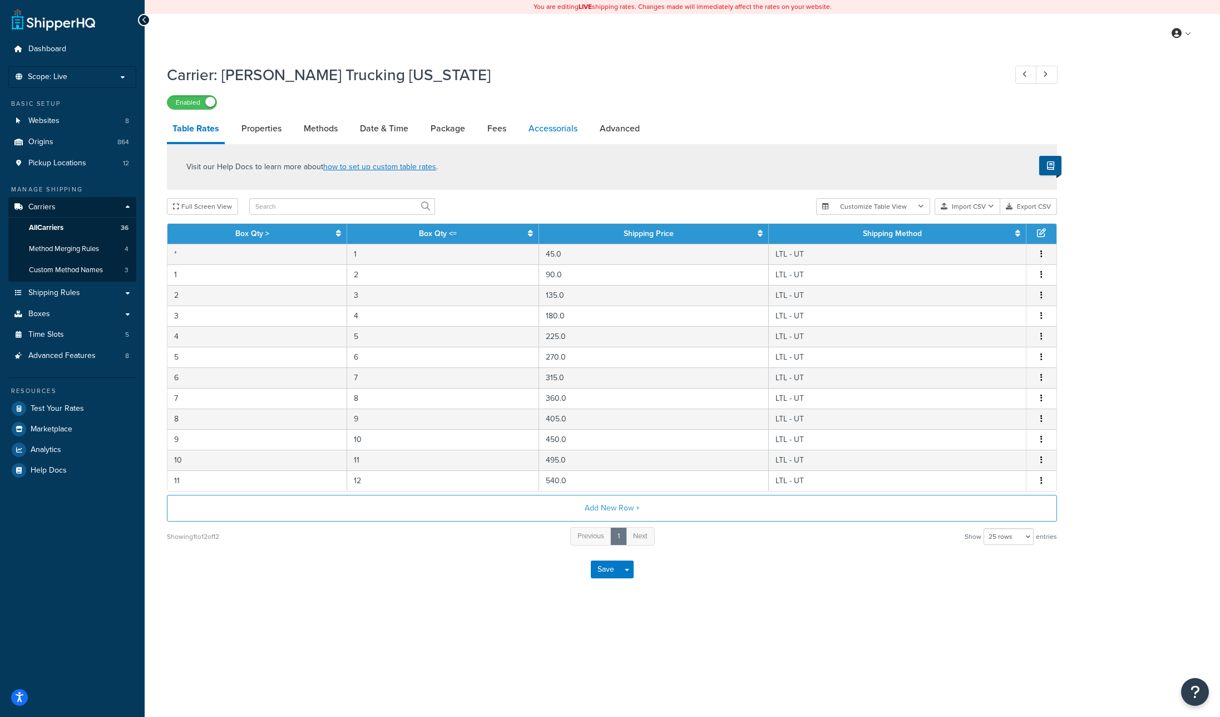
click at [557, 126] on link "Accessorials" at bounding box center [553, 128] width 60 height 27
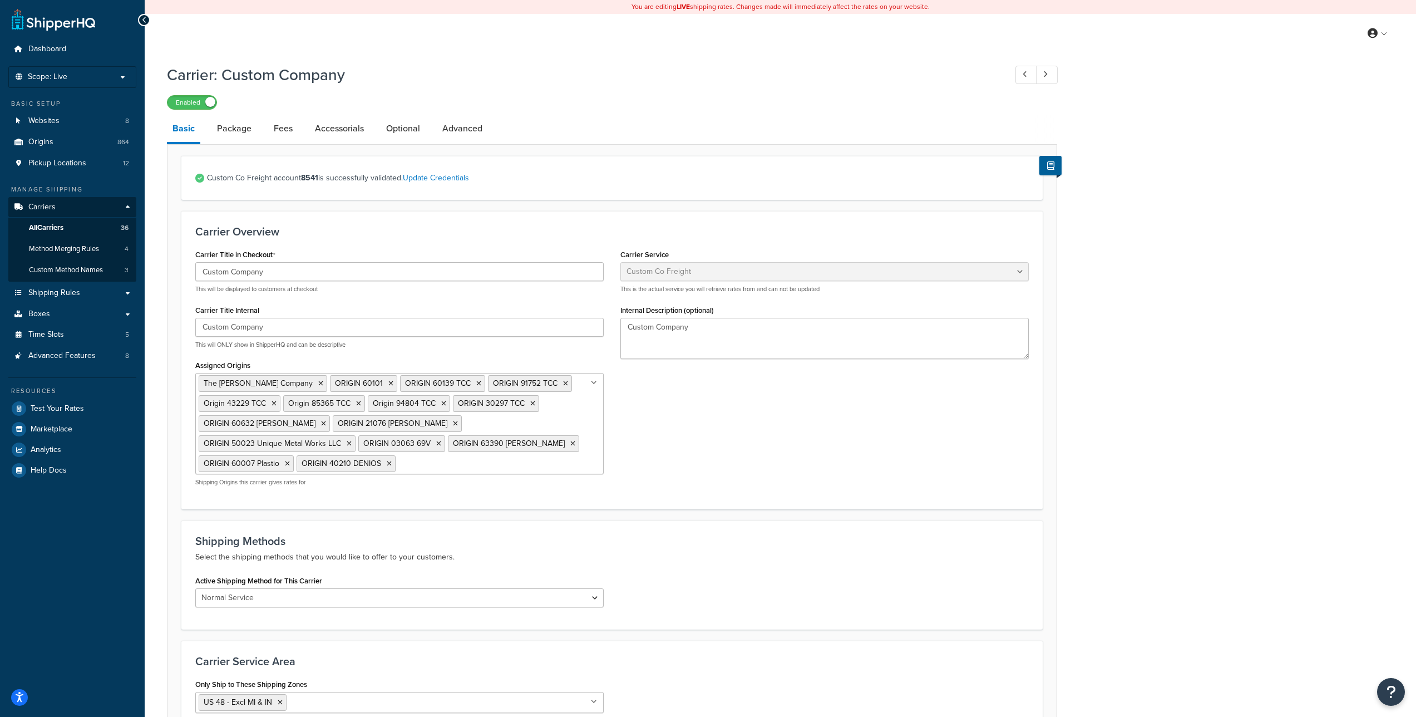
select select "customCoFreight"
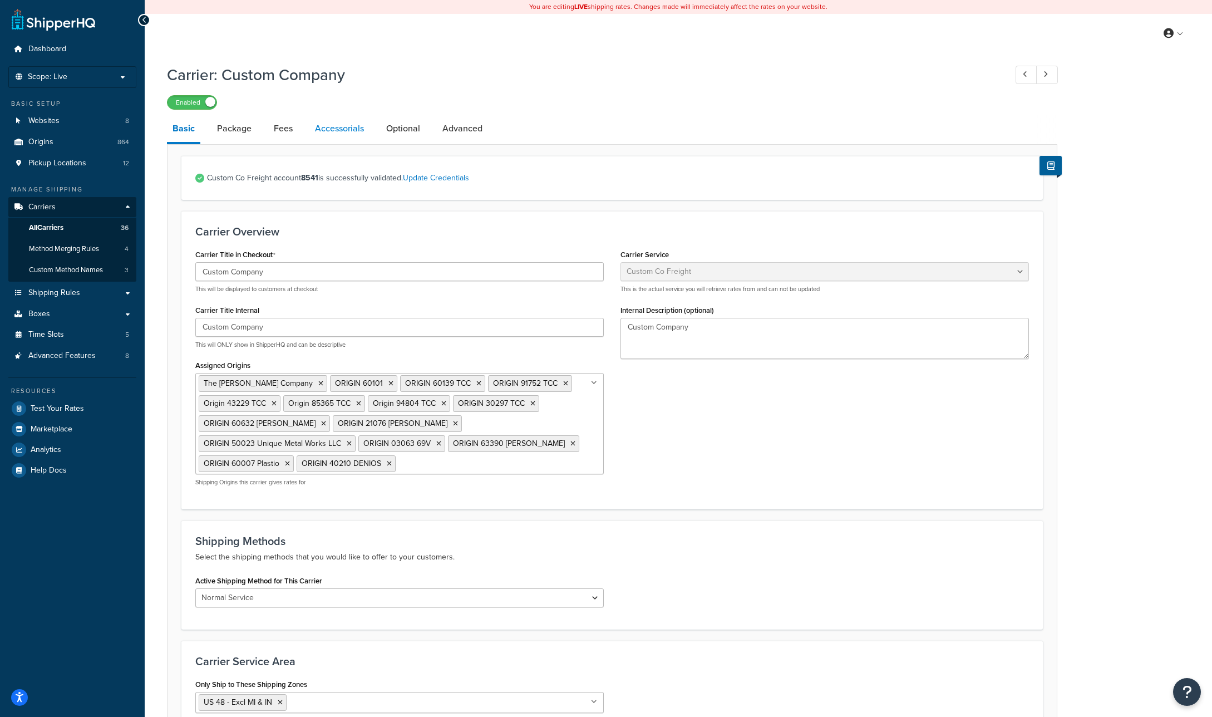
click at [347, 127] on link "Accessorials" at bounding box center [339, 128] width 60 height 27
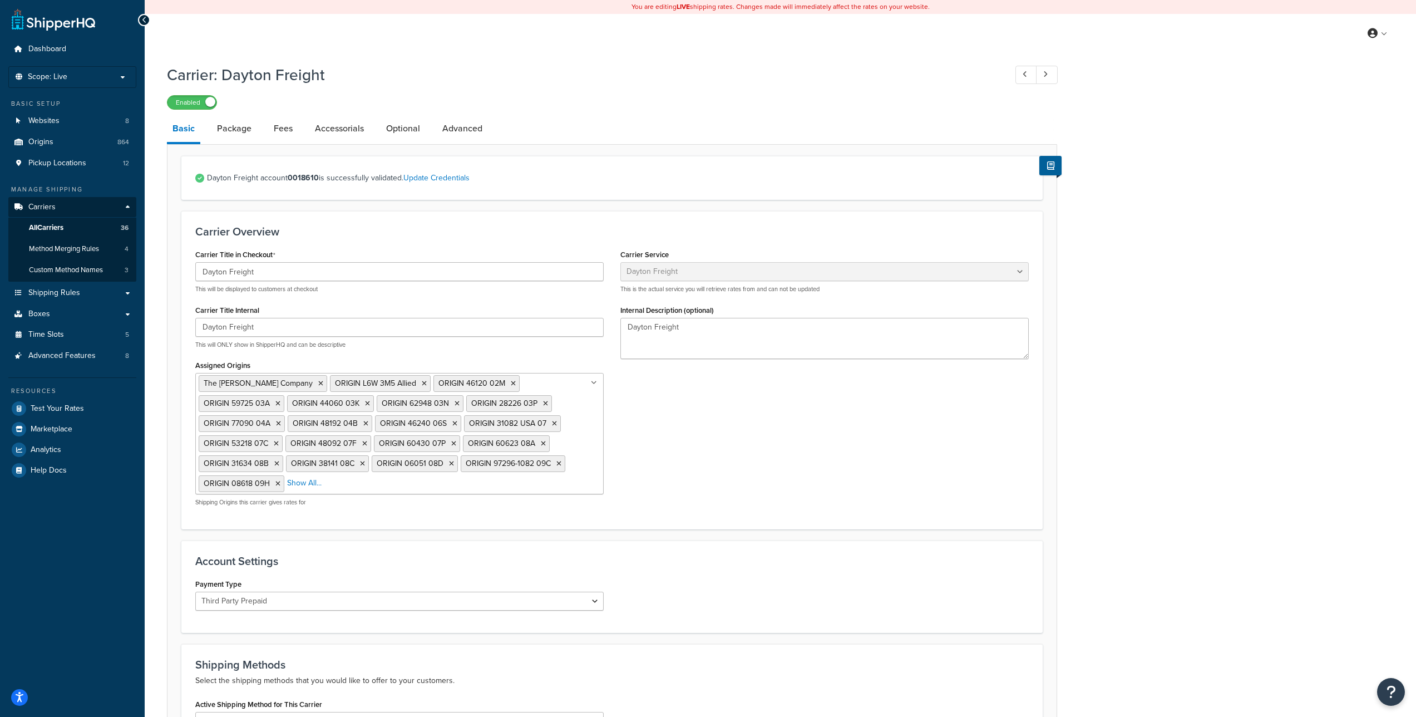
select select "daytonFreight"
select select "ThirdPartyPrepaid"
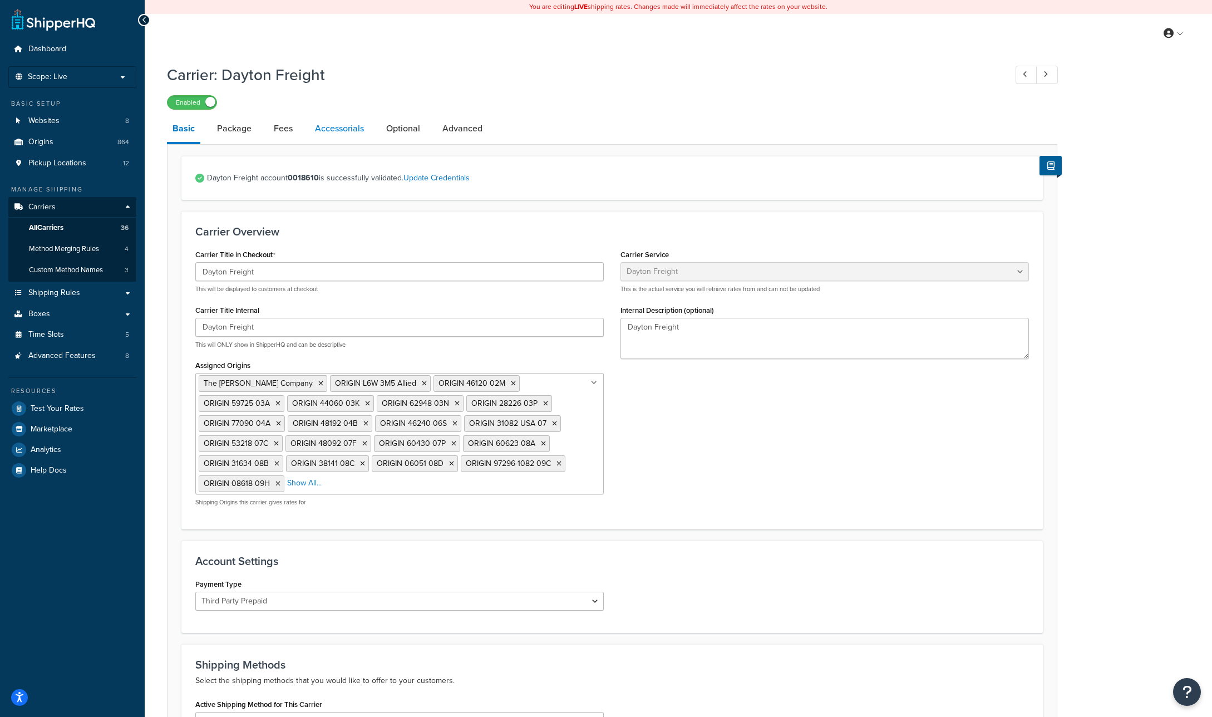
click at [327, 127] on link "Accessorials" at bounding box center [339, 128] width 60 height 27
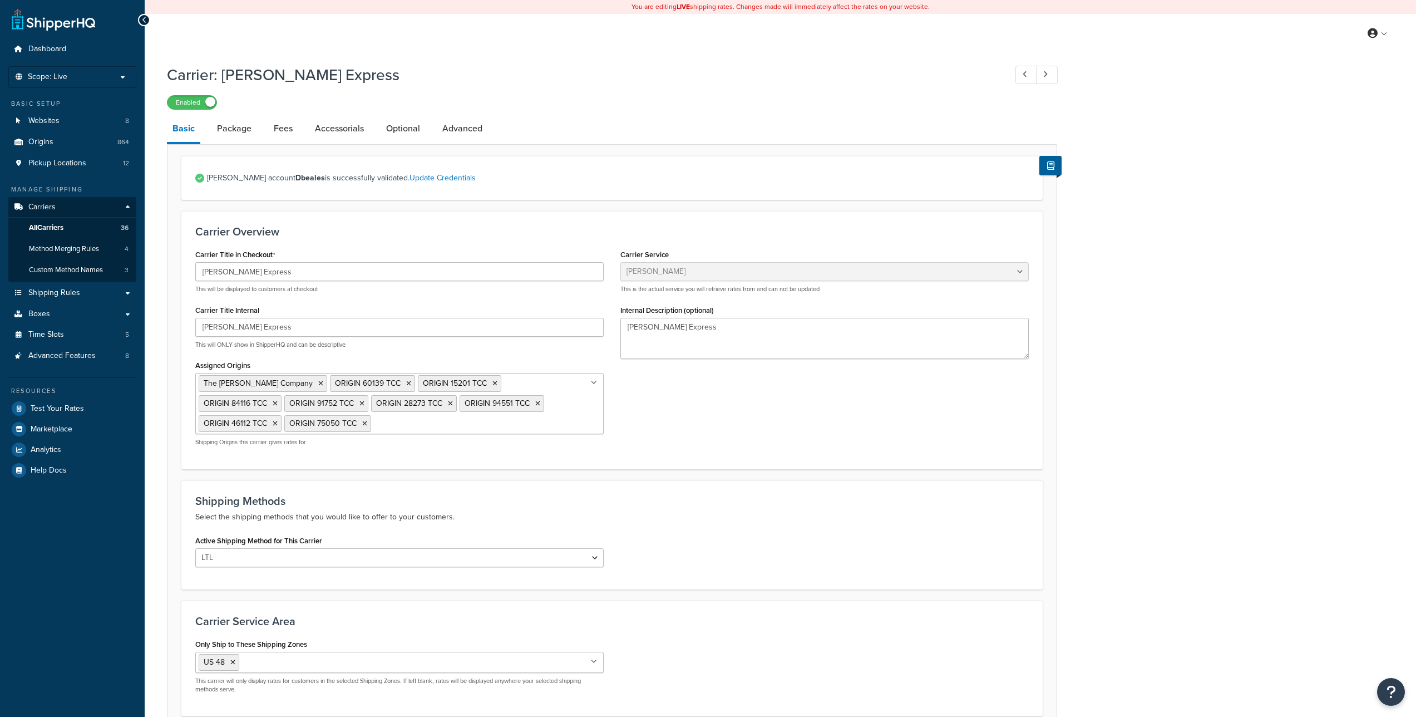
select select "estesFreight"
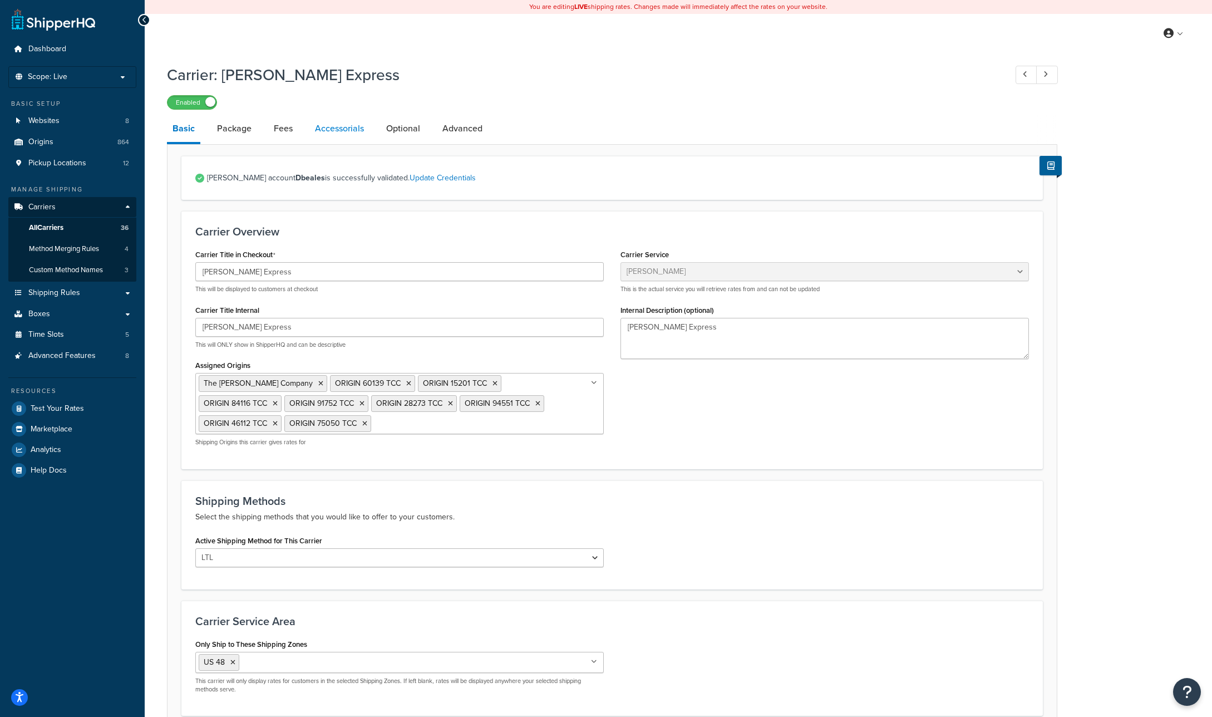
click at [347, 133] on link "Accessorials" at bounding box center [339, 128] width 60 height 27
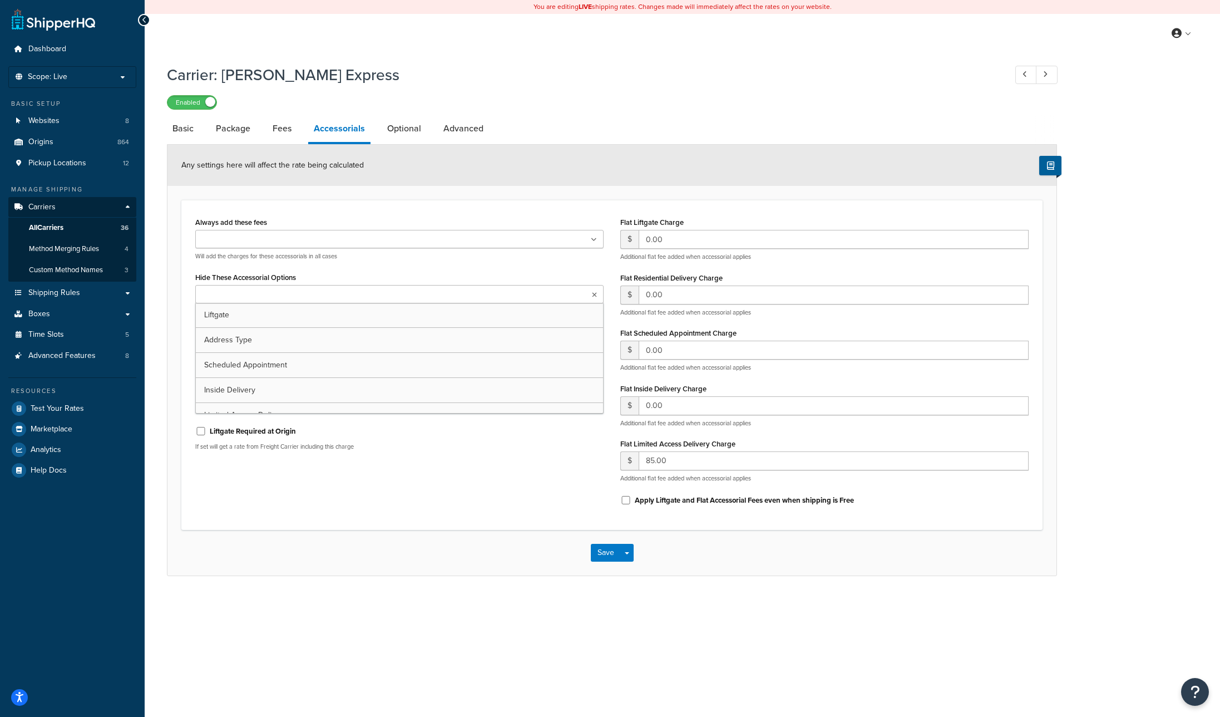
click at [352, 290] on ul at bounding box center [399, 294] width 408 height 18
type input "add"
drag, startPoint x: 679, startPoint y: 541, endPoint x: 648, endPoint y: 541, distance: 30.6
click at [676, 541] on div "Save Save Dropdown Save and Edit" at bounding box center [611, 553] width 889 height 46
click at [607, 544] on button "Save" at bounding box center [606, 553] width 30 height 18
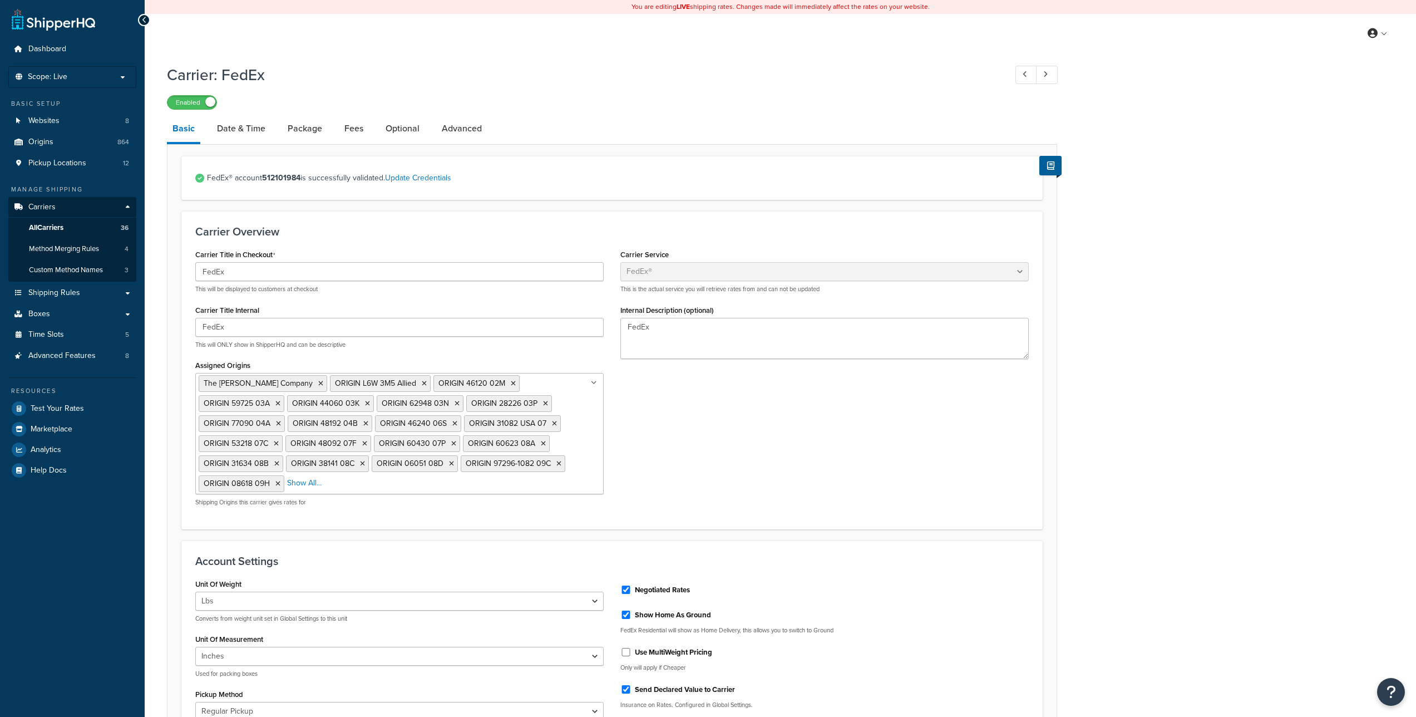
select select "fedEx"
select select "REGULAR_PICKUP"
select select "YOUR_PACKAGING"
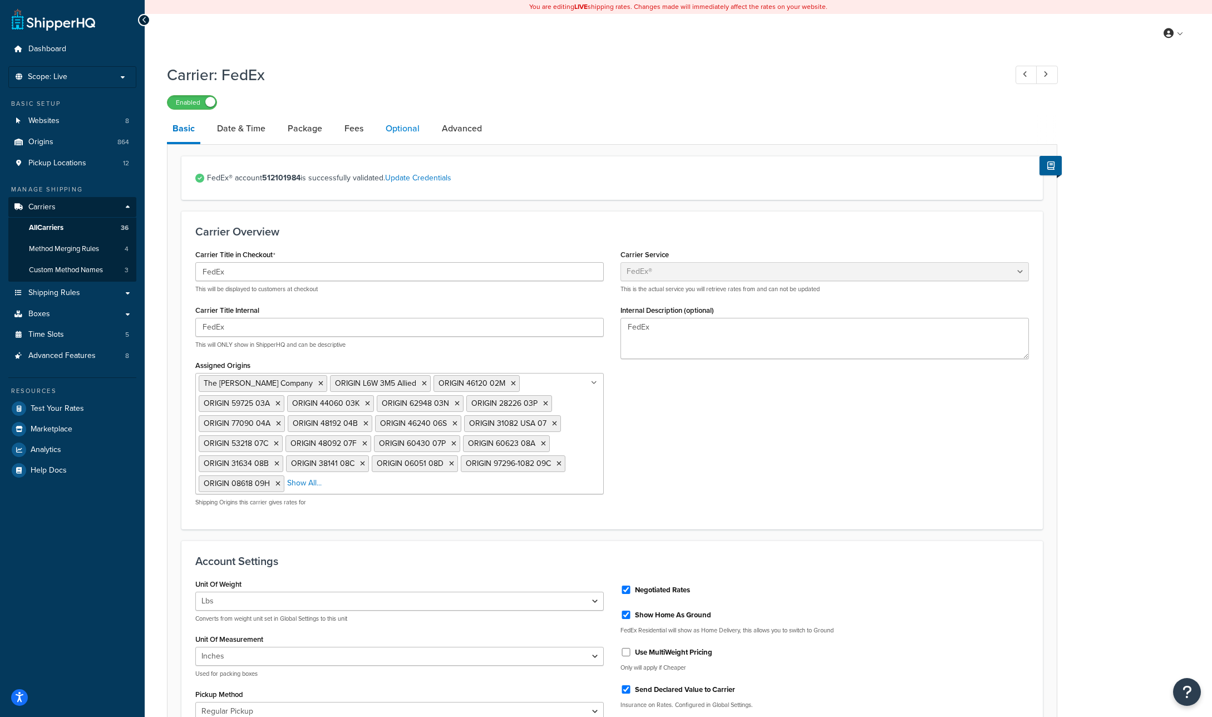
click at [400, 126] on link "Optional" at bounding box center [402, 128] width 45 height 27
select select "7453"
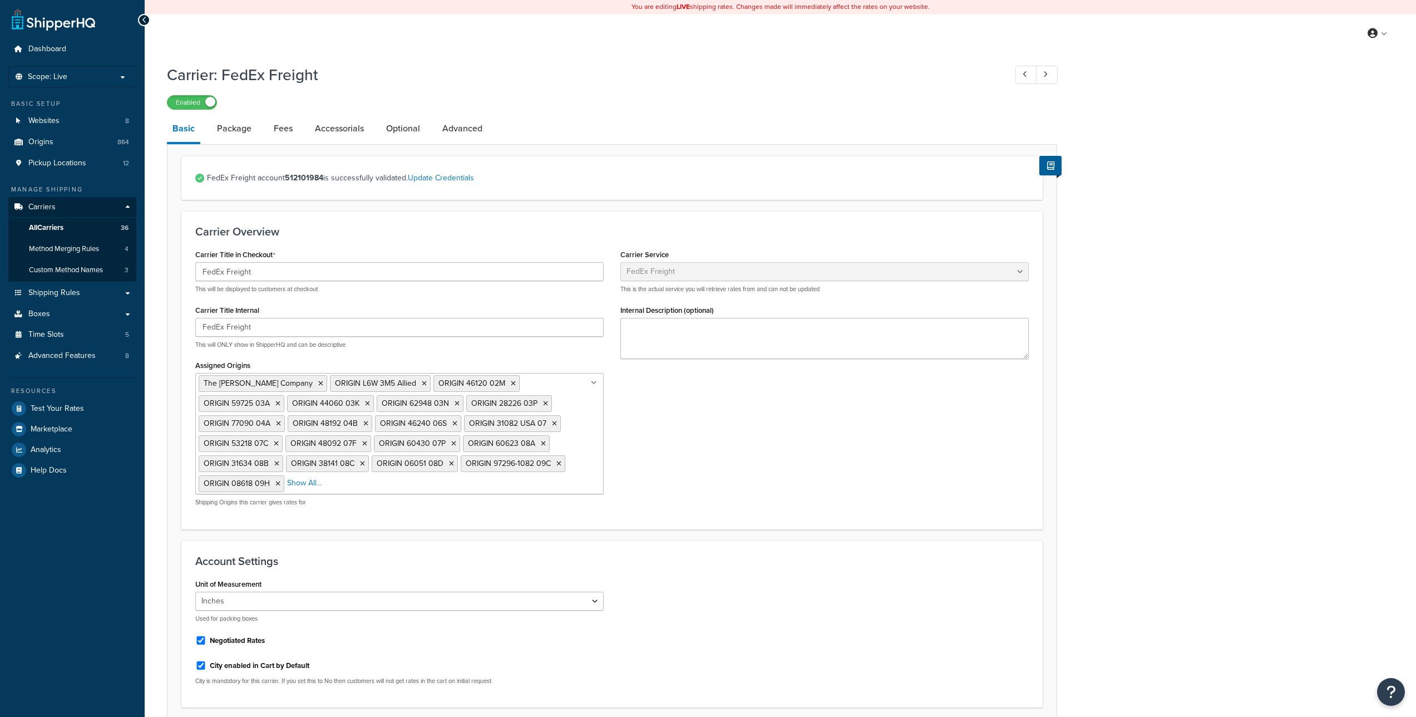
select select "fedExFreight"
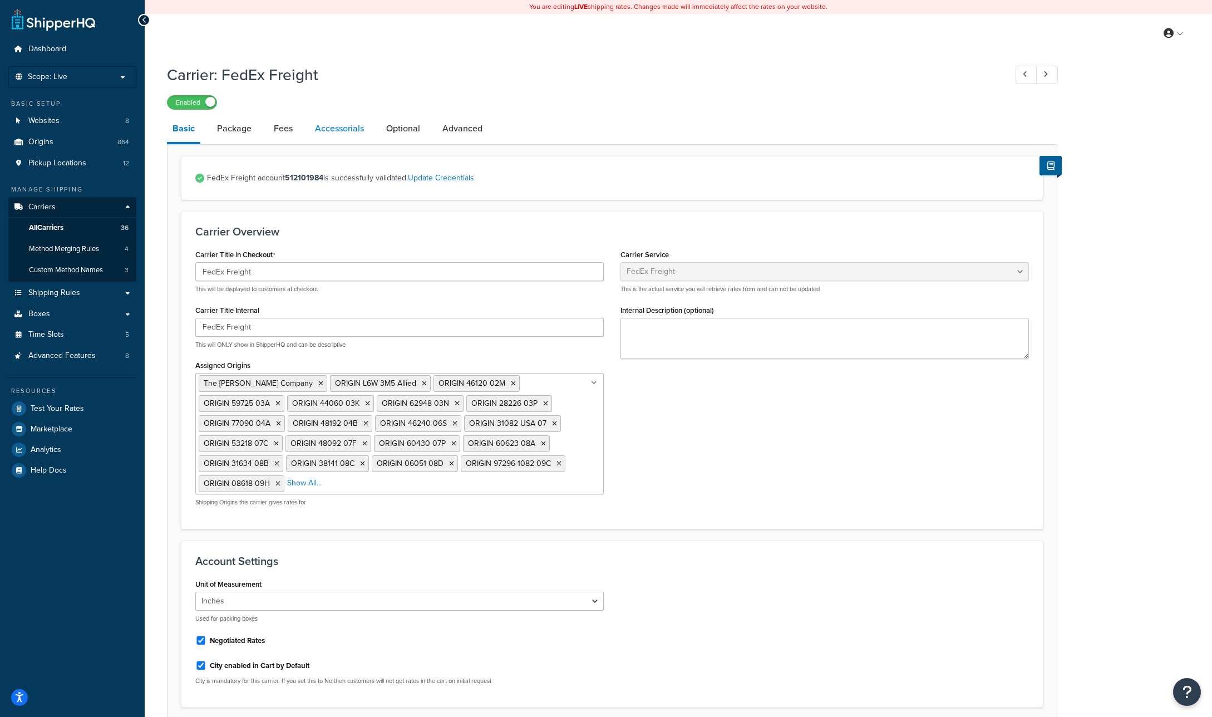
click at [351, 124] on link "Accessorials" at bounding box center [339, 128] width 60 height 27
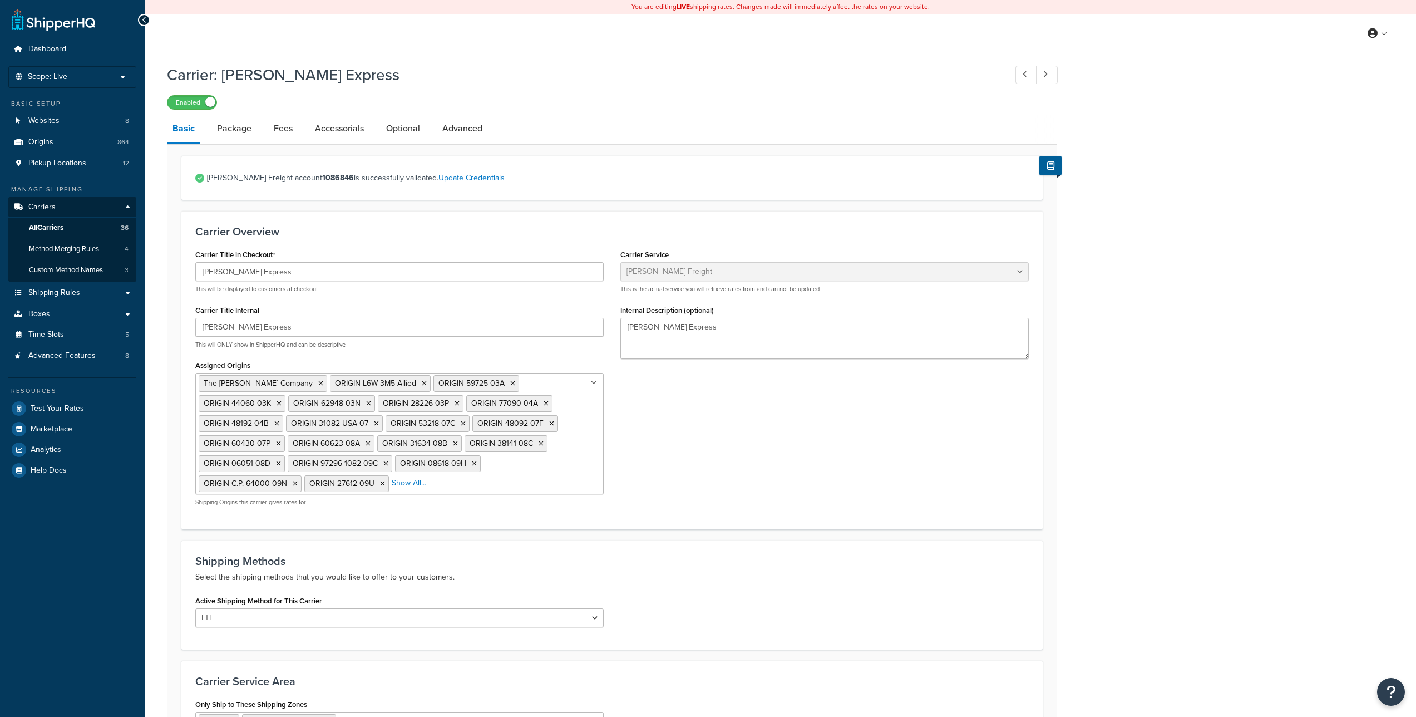
select select "averittFreight"
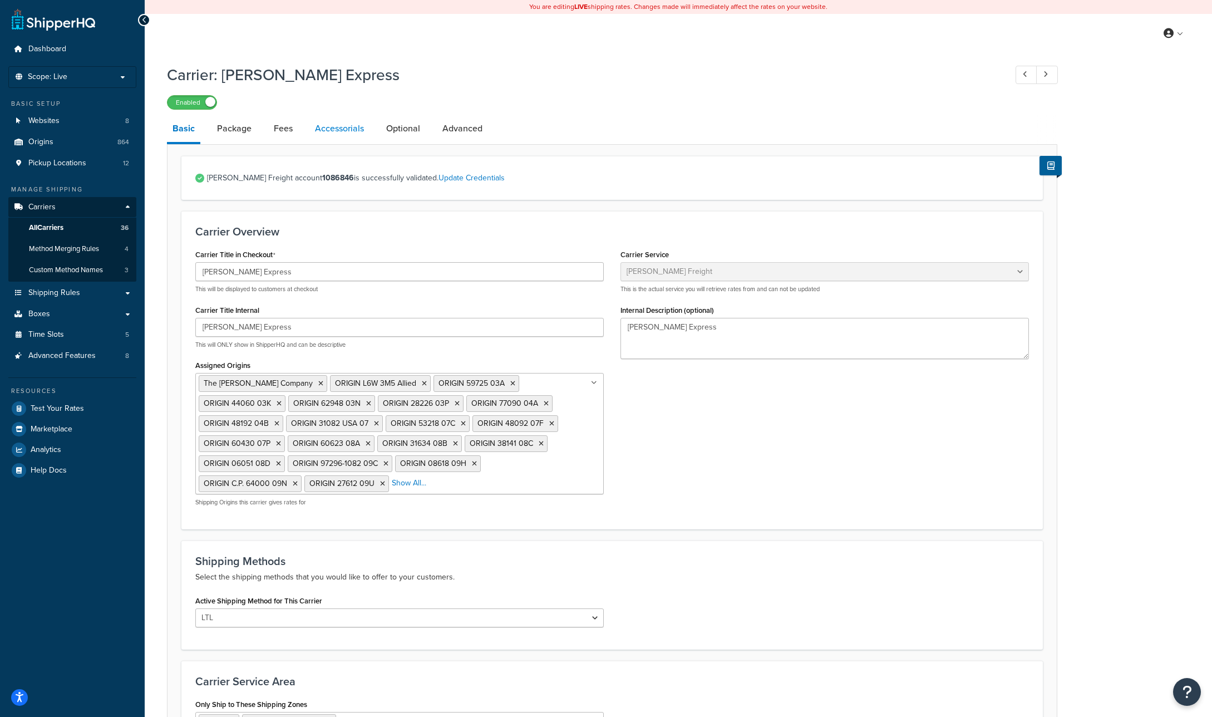
click at [344, 126] on link "Accessorials" at bounding box center [339, 128] width 60 height 27
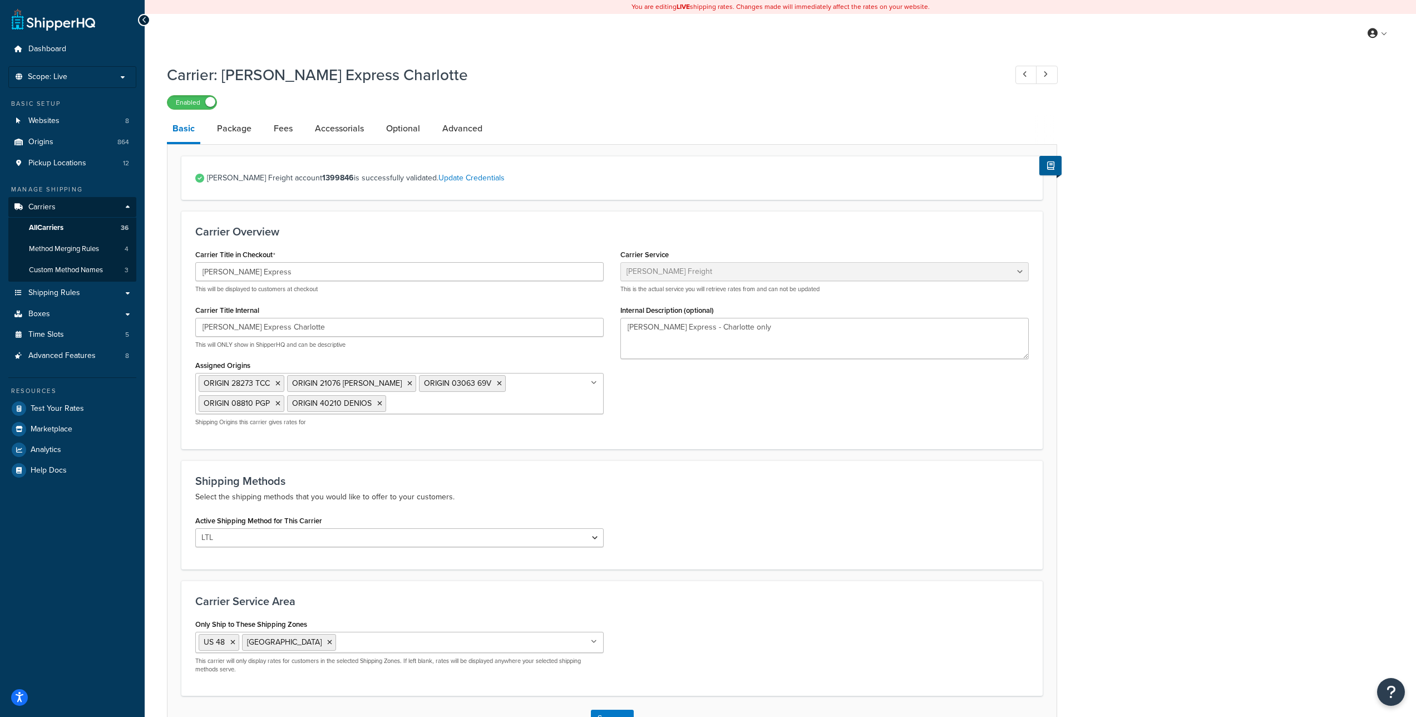
select select "averittFreight"
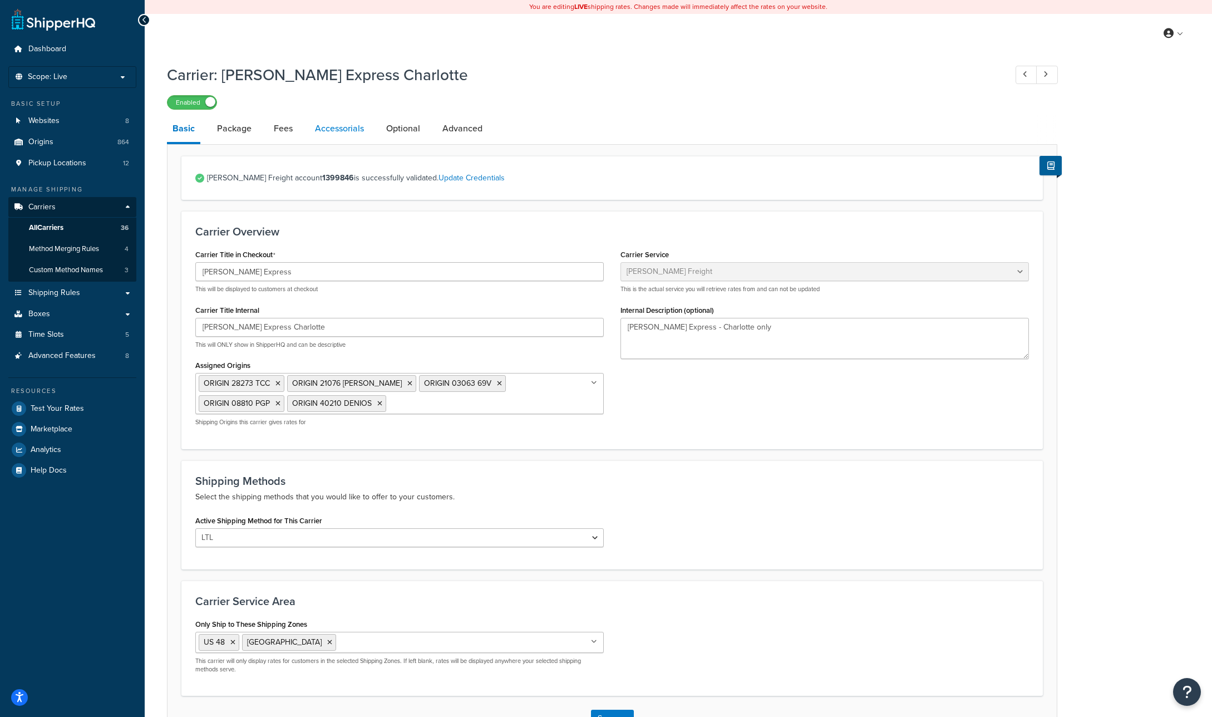
click at [334, 127] on link "Accessorials" at bounding box center [339, 128] width 60 height 27
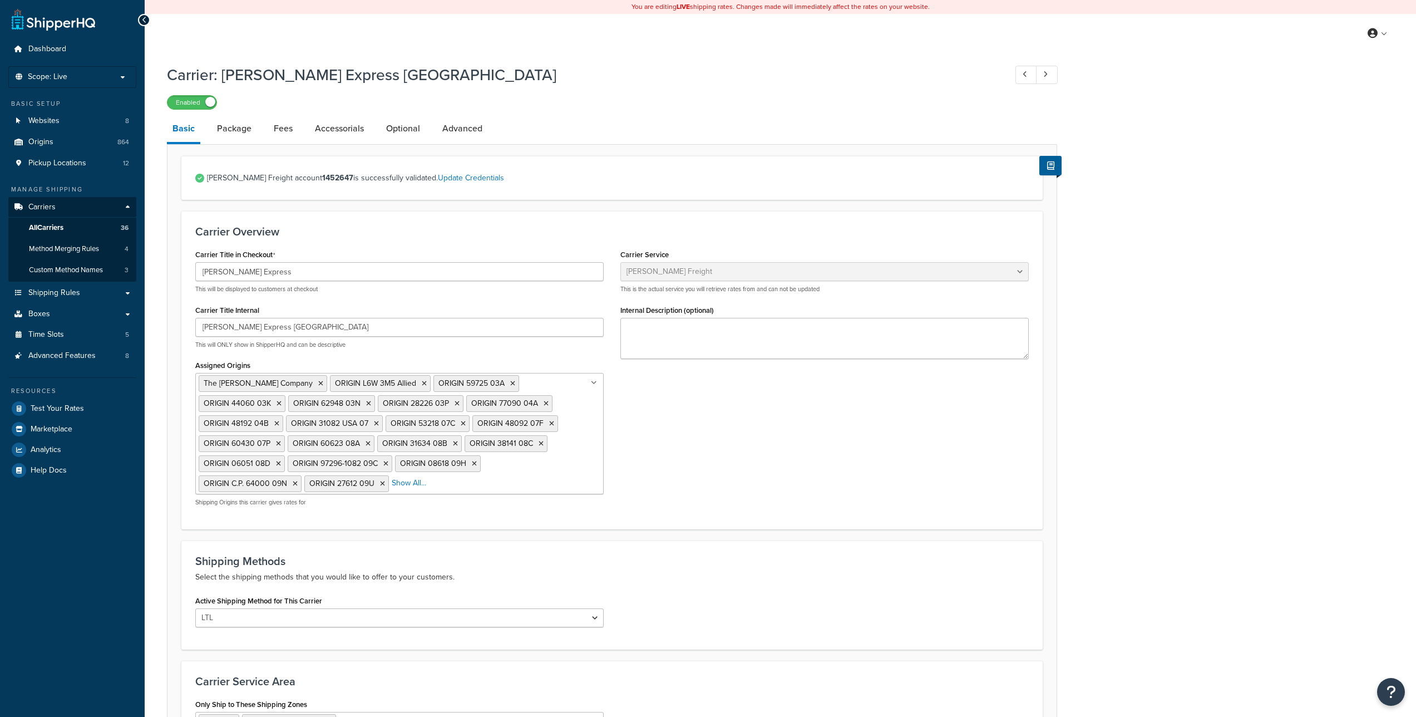
select select "averittFreight"
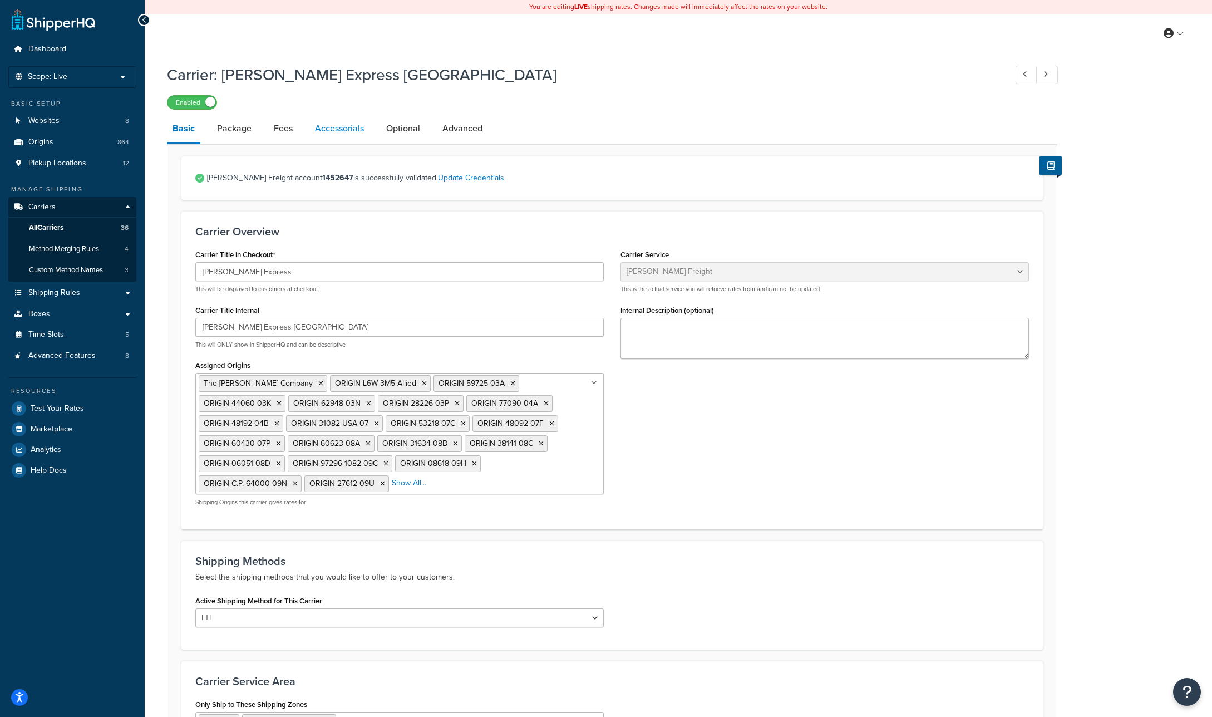
click at [333, 130] on link "Accessorials" at bounding box center [339, 128] width 60 height 27
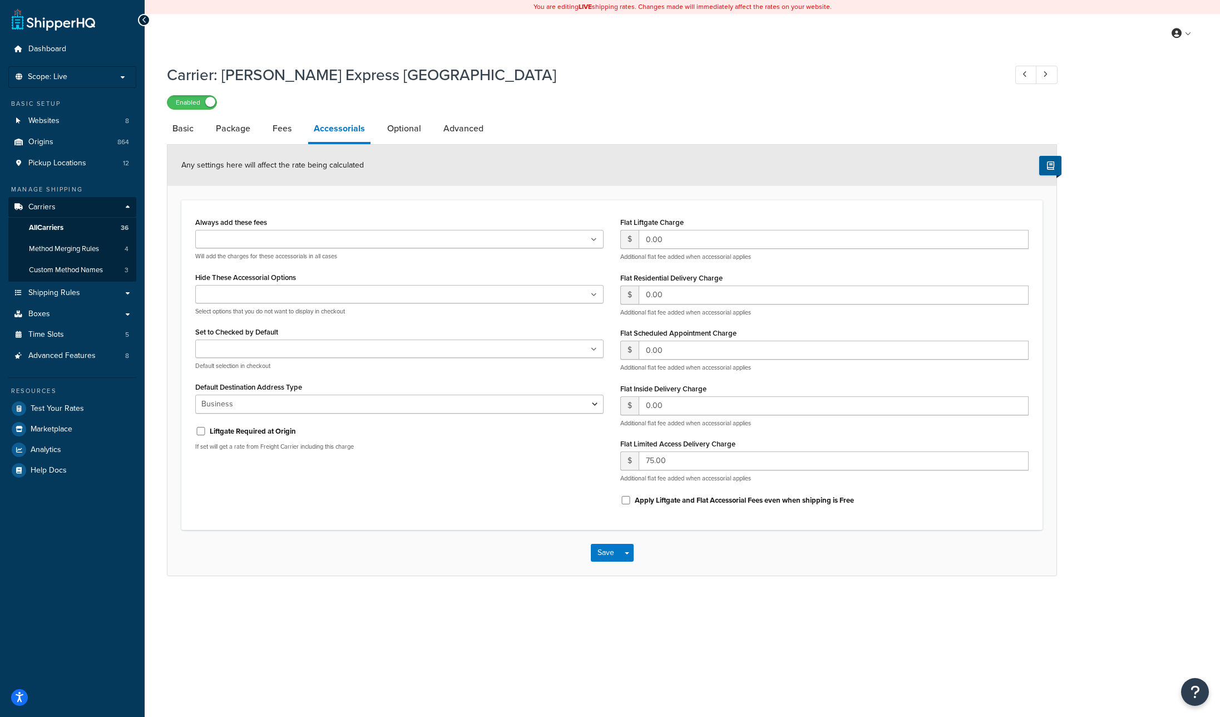
click at [362, 295] on ul at bounding box center [399, 294] width 408 height 18
click at [609, 556] on button "Save" at bounding box center [606, 553] width 30 height 18
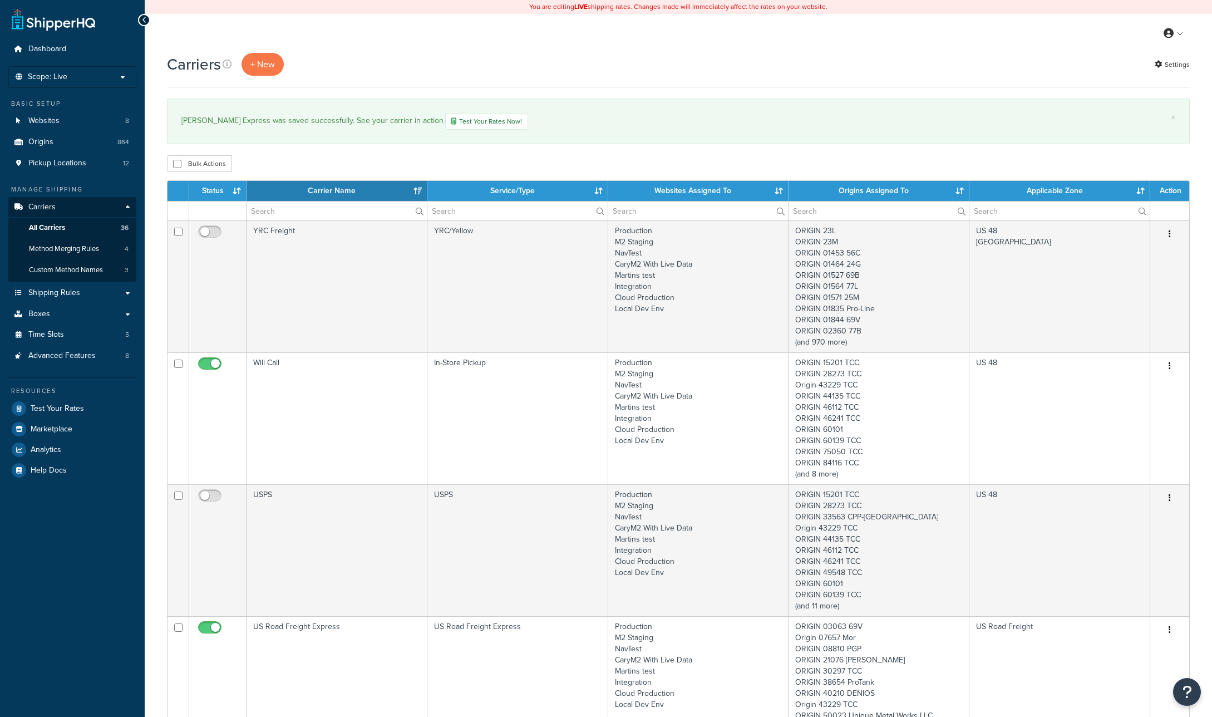
select select "15"
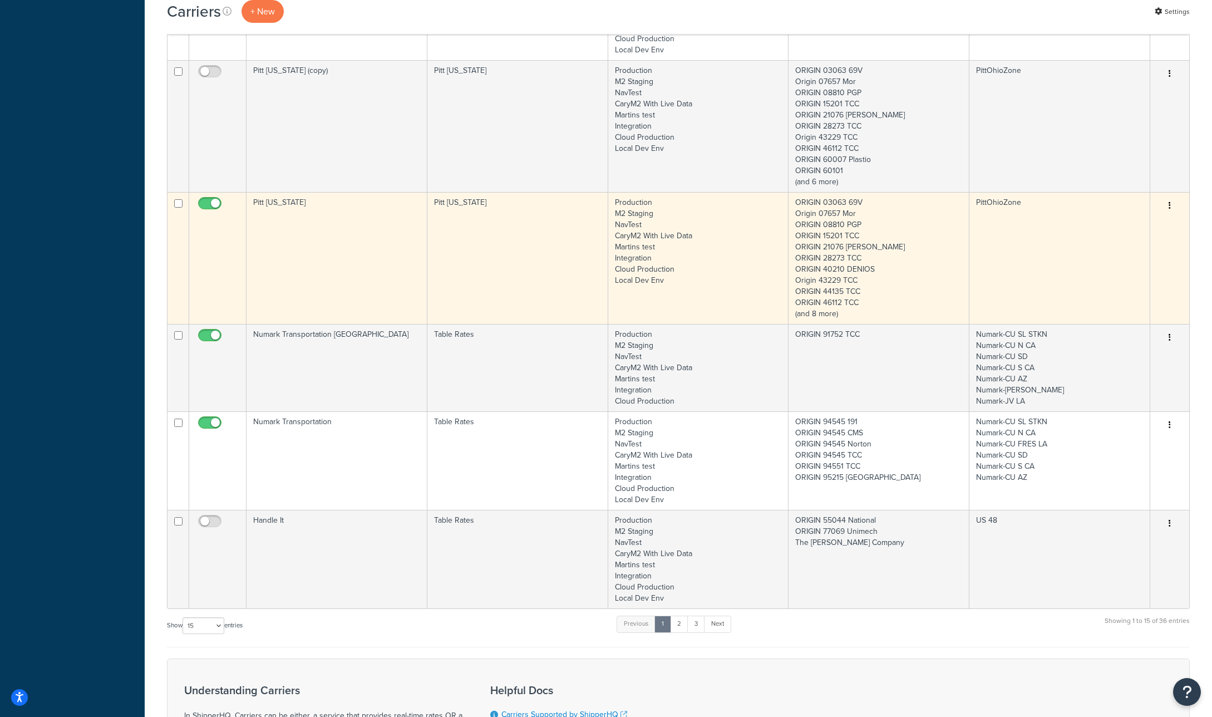
scroll to position [1425, 0]
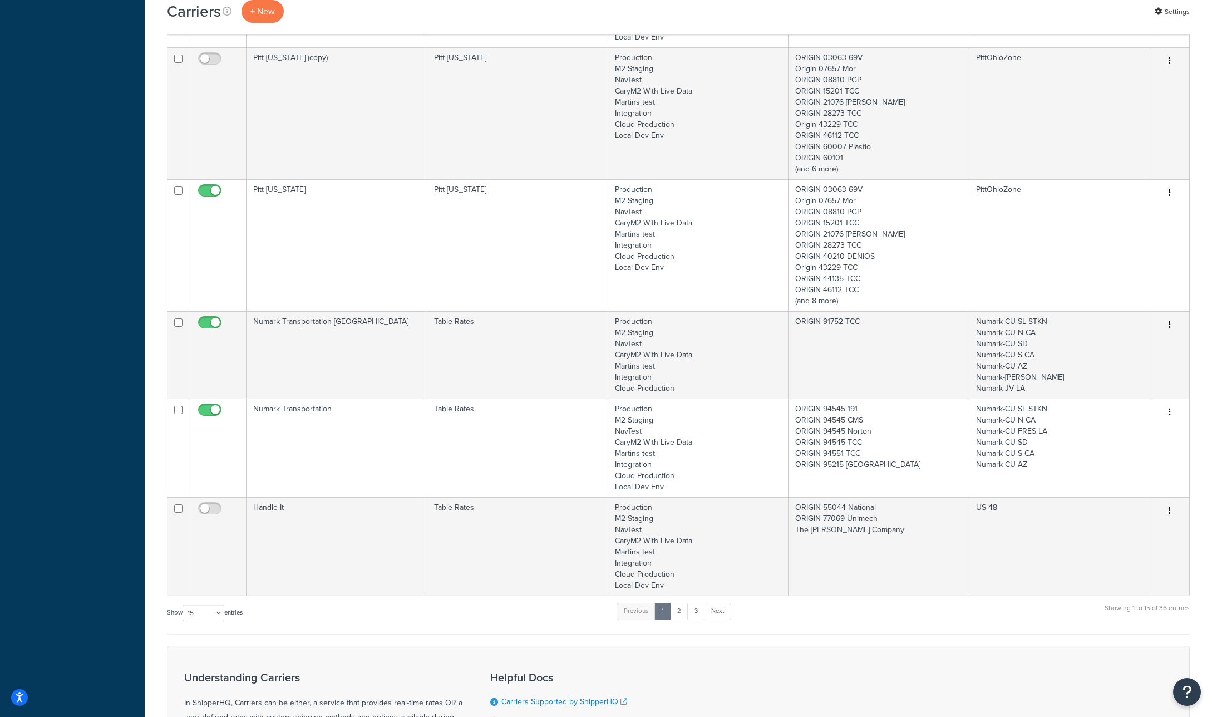
click at [802, 3] on div "Carriers + New Settings" at bounding box center [678, 11] width 1022 height 23
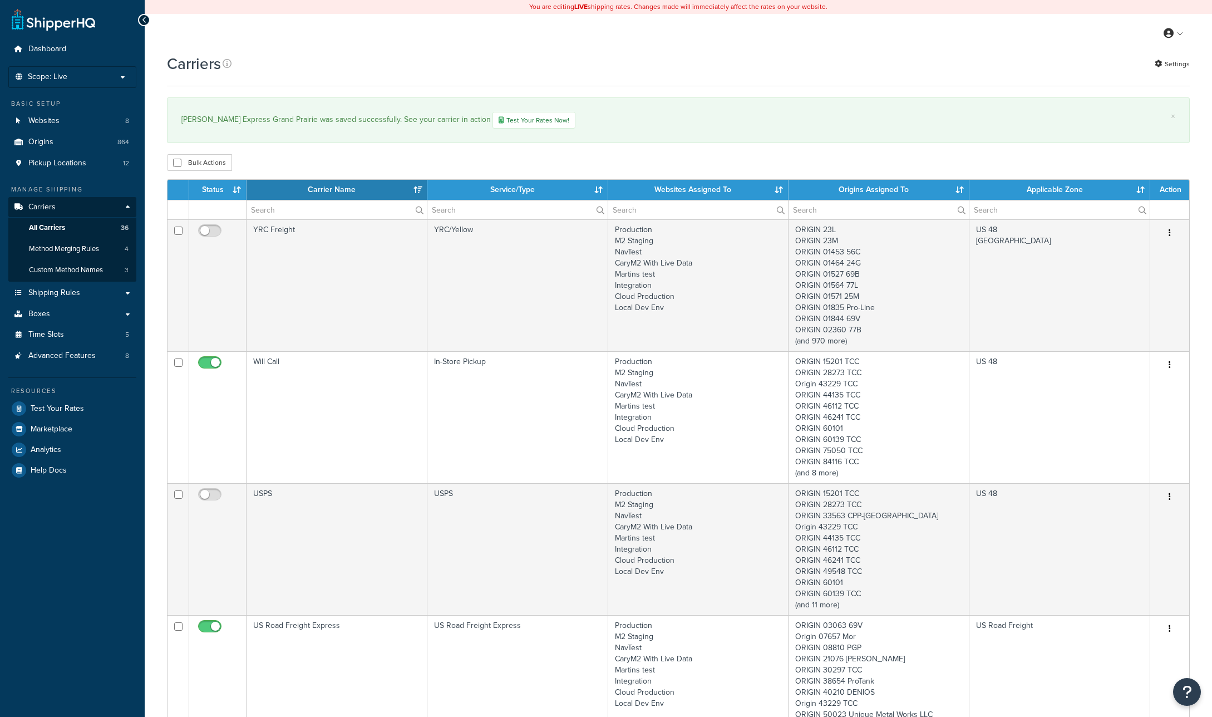
select select "15"
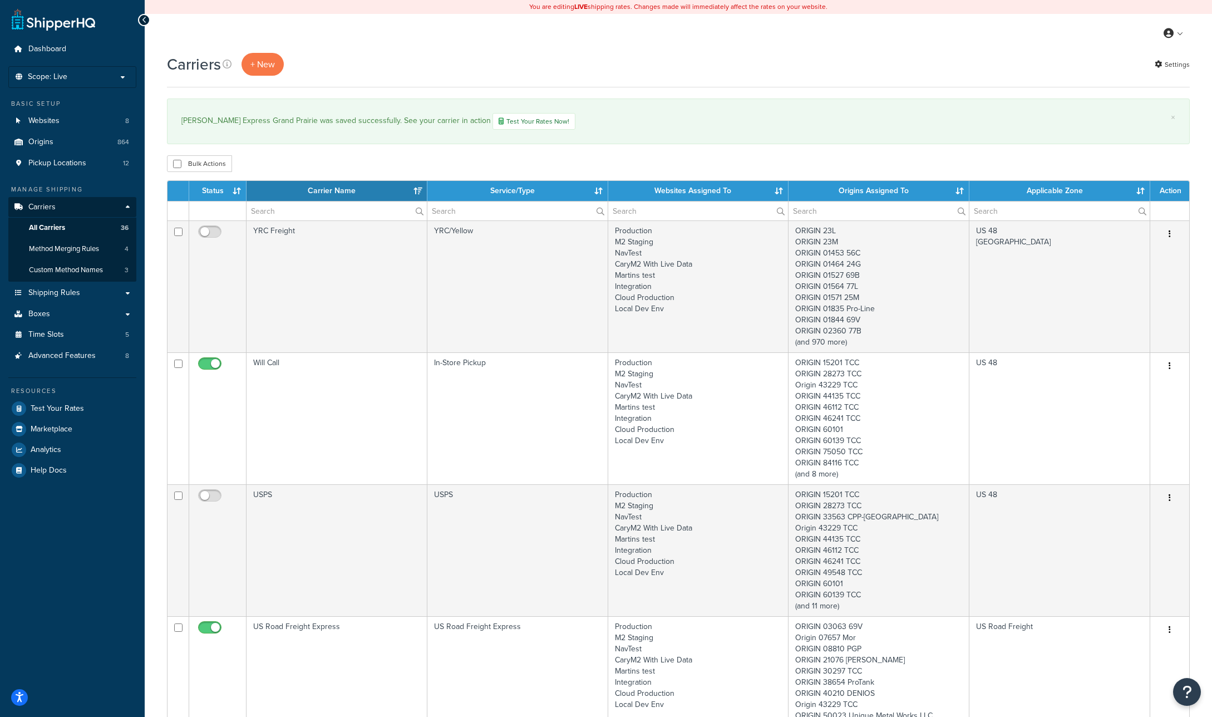
click at [623, 60] on div "Carriers + New Settings" at bounding box center [678, 64] width 1022 height 23
